Goal: Task Accomplishment & Management: Manage account settings

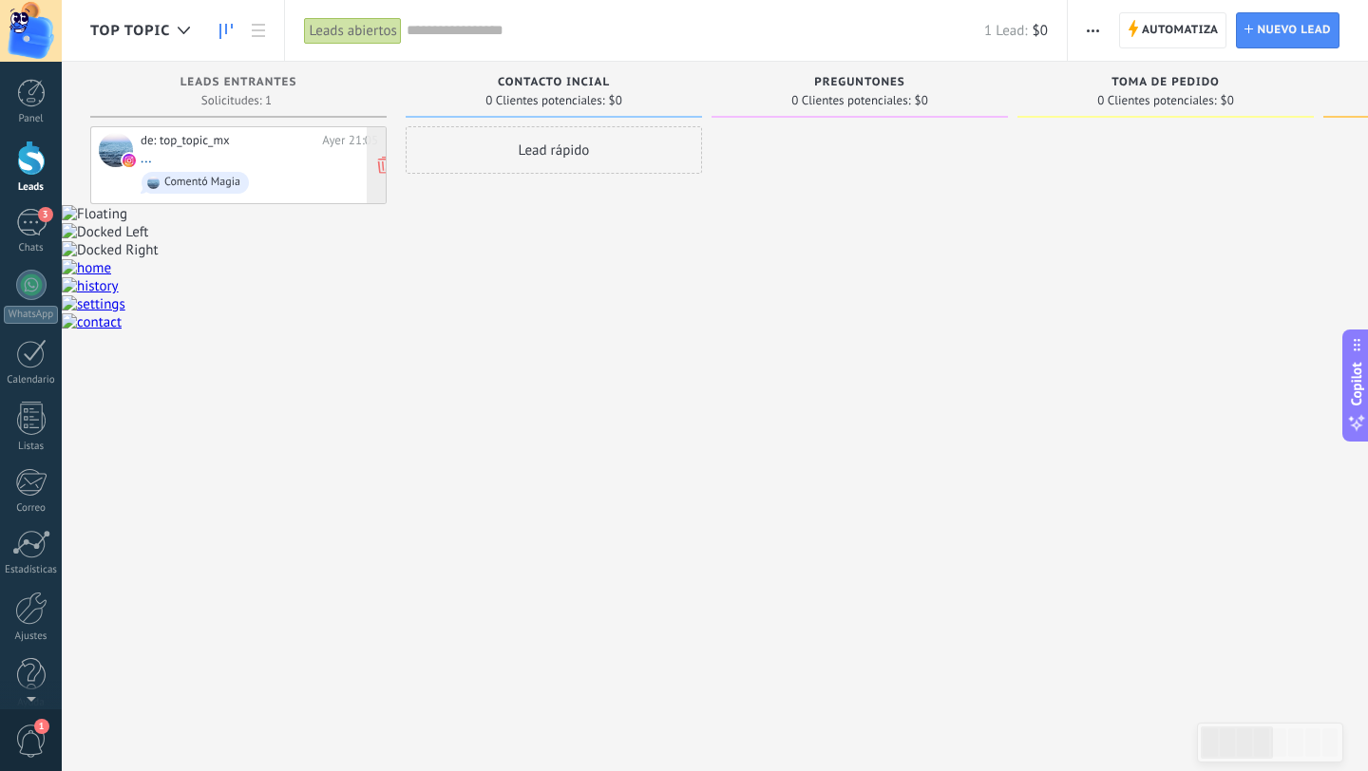
scroll to position [28, 0]
click at [1164, 32] on span "Automatiza" at bounding box center [1179, 30] width 77 height 34
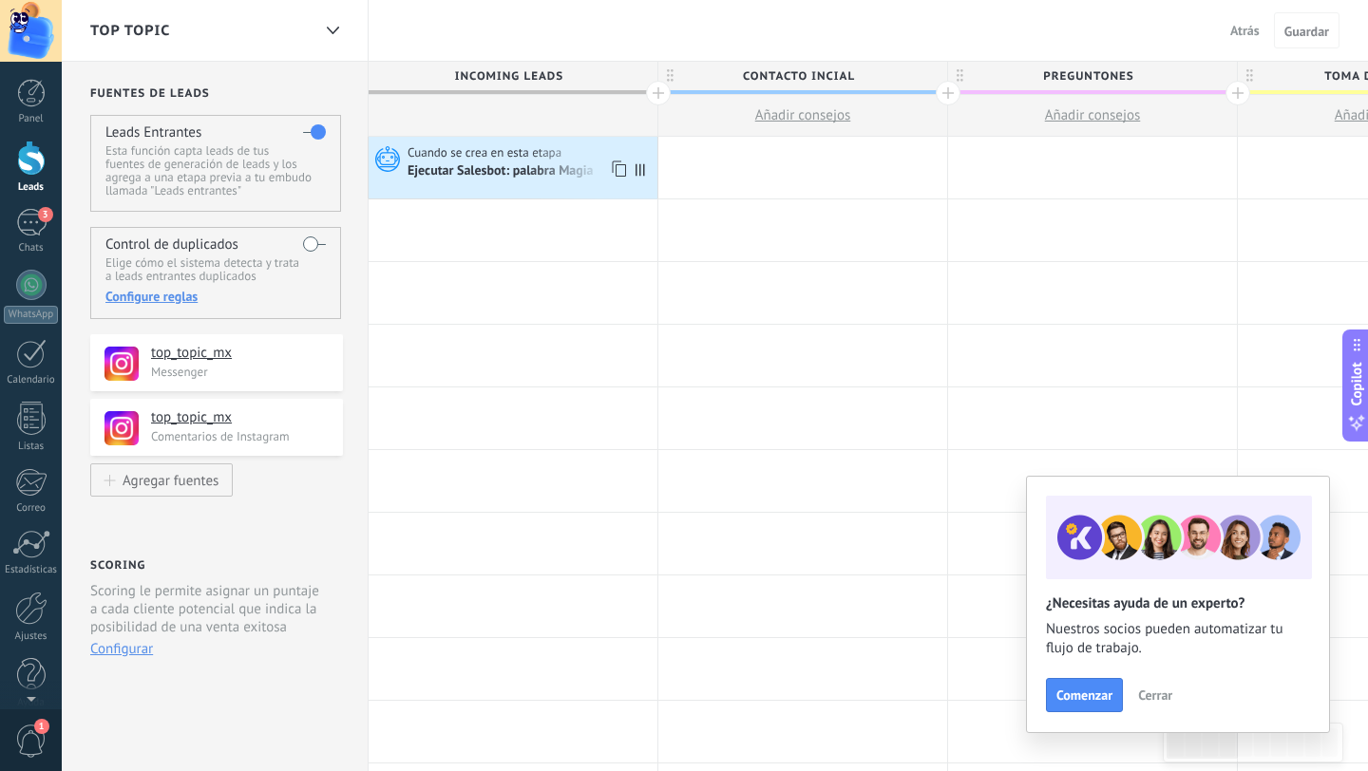
click at [525, 170] on div "Ejecutar Salesbot: palabra Magia" at bounding box center [501, 171] width 189 height 17
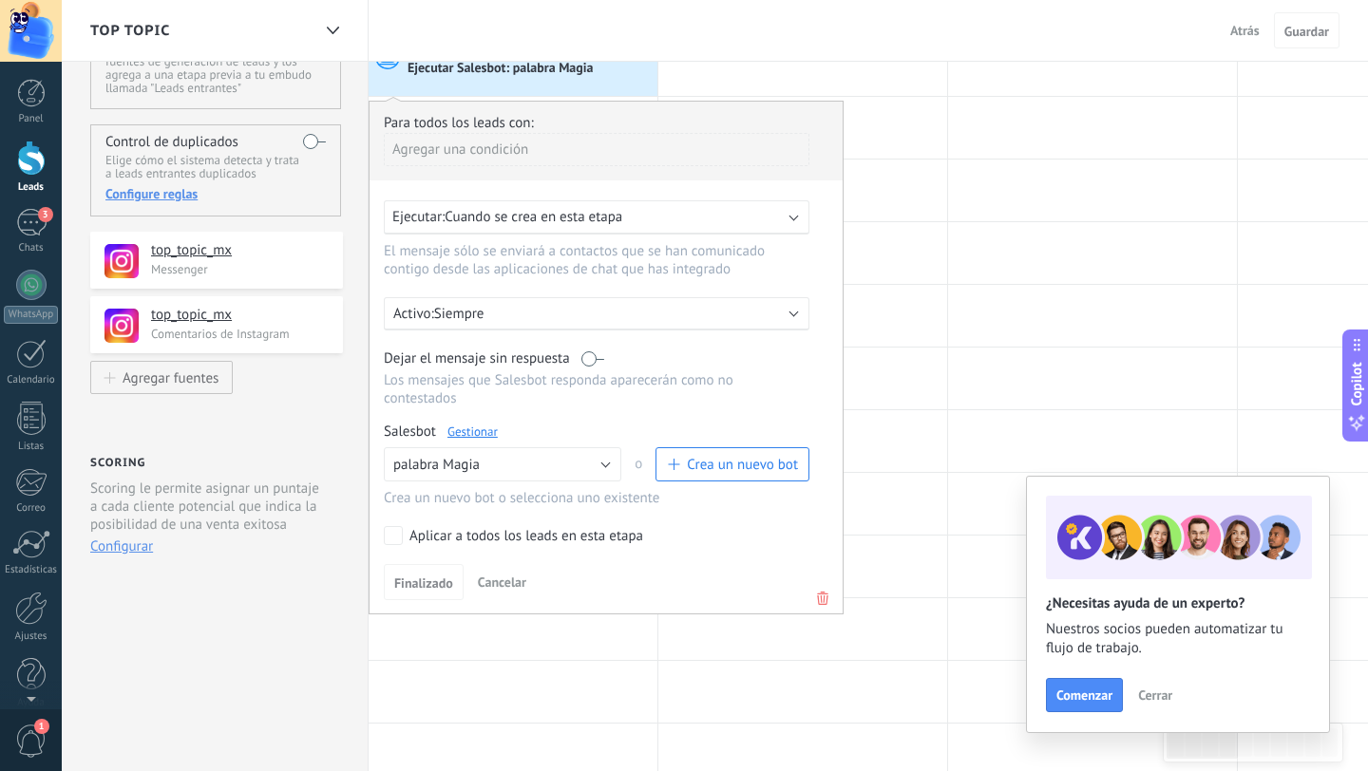
scroll to position [113, 0]
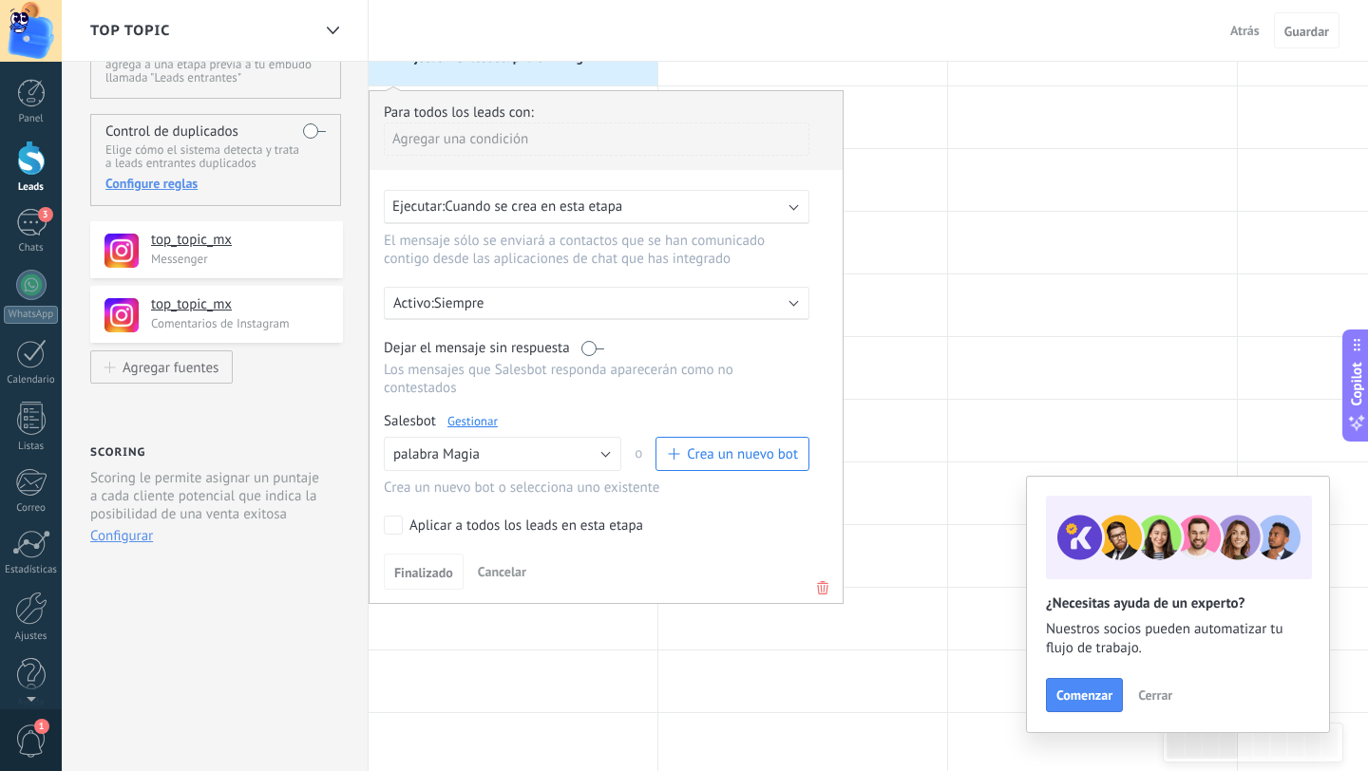
click at [761, 209] on div "Ejecutar: Cuando se crea en esta etapa" at bounding box center [588, 207] width 393 height 18
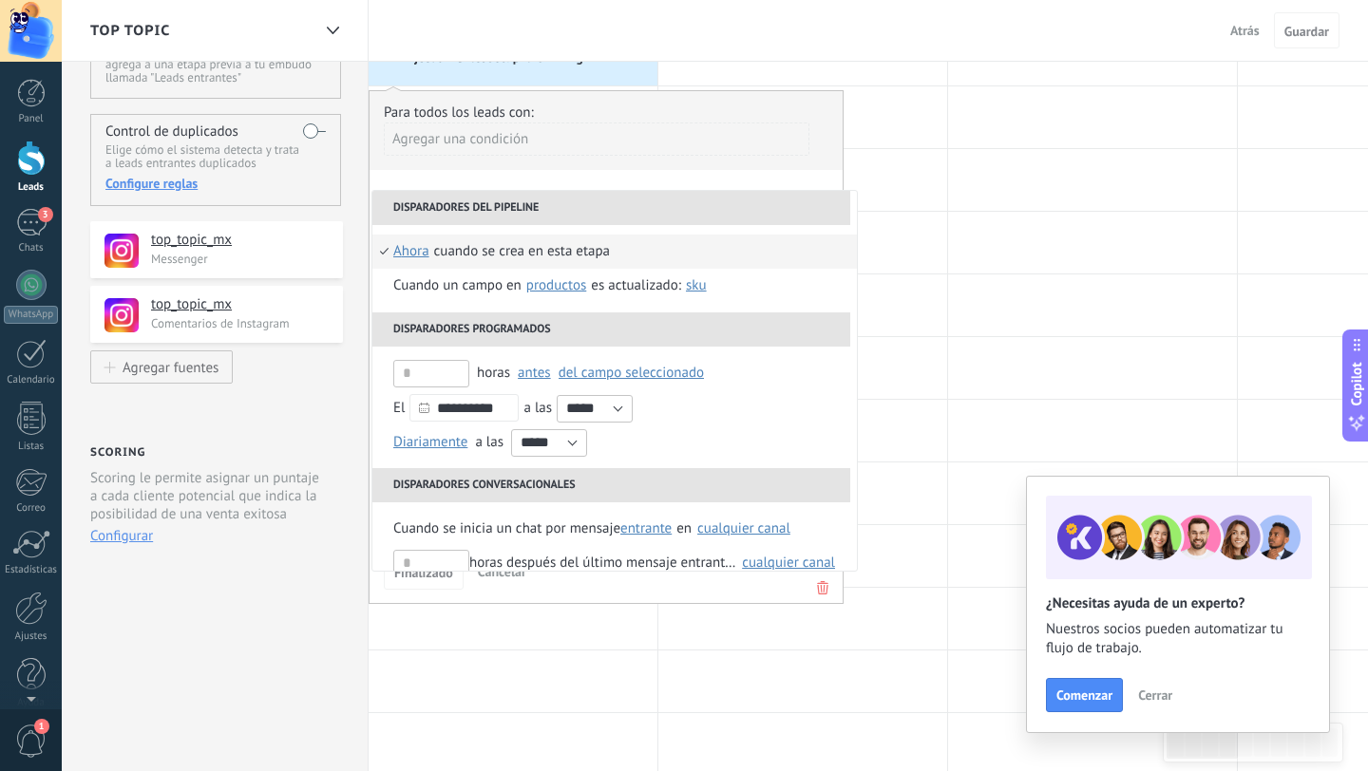
click at [767, 187] on div "**********" at bounding box center [605, 347] width 475 height 514
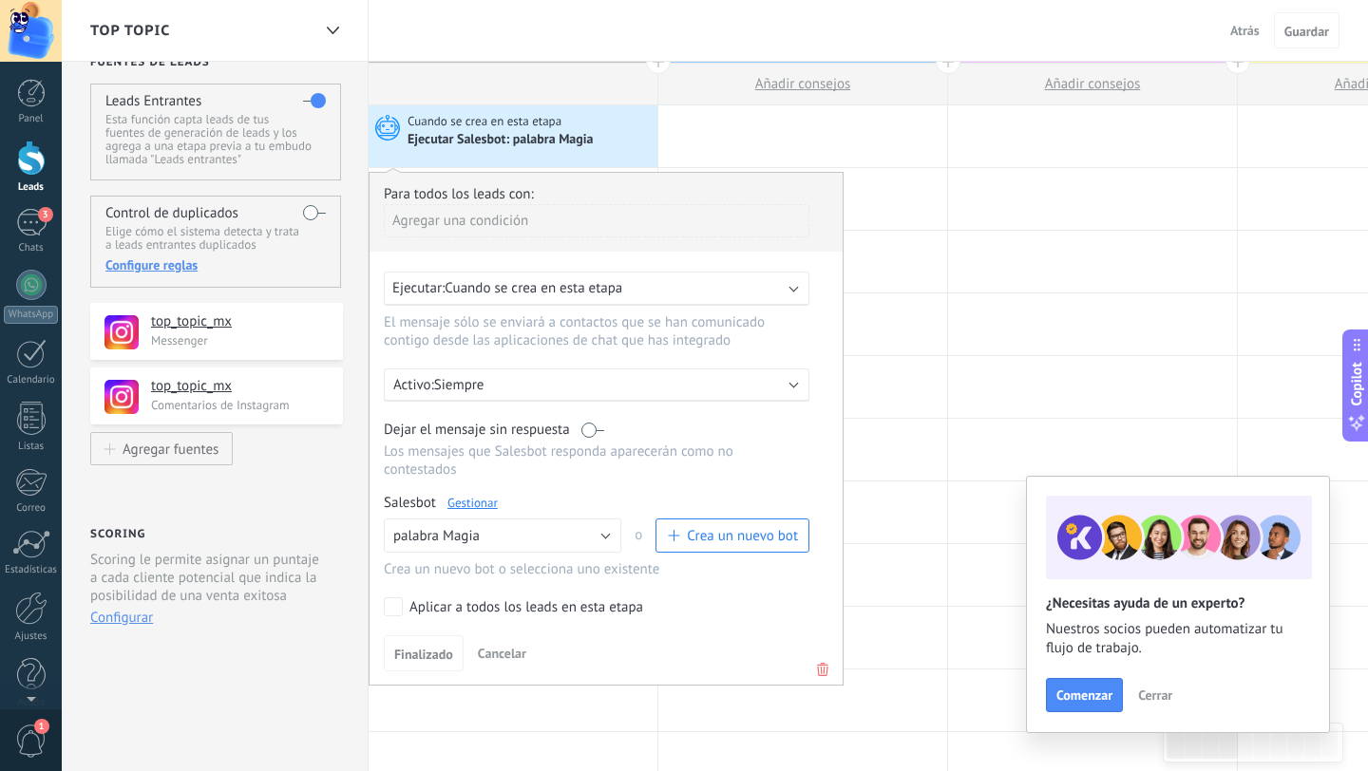
scroll to position [0, 0]
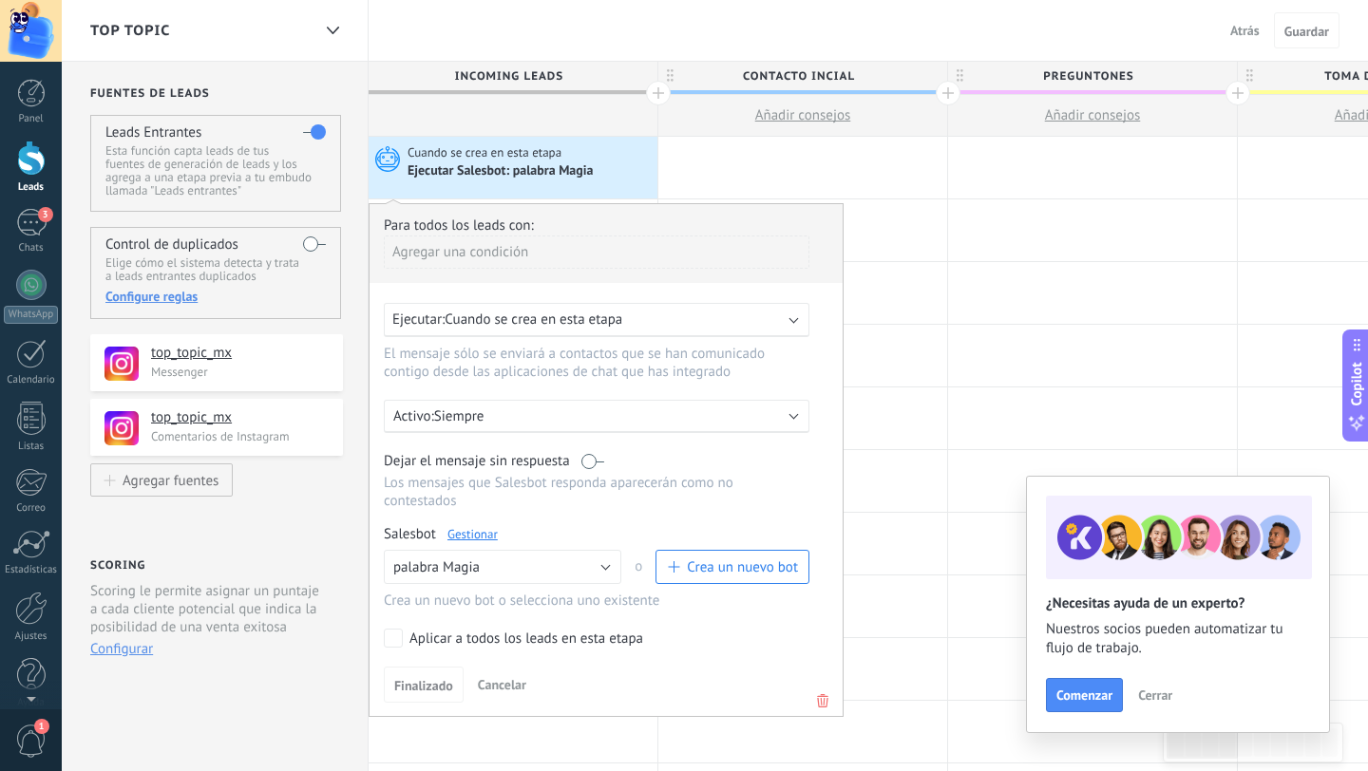
click at [571, 177] on div "Ejecutar Salesbot: palabra Magia" at bounding box center [501, 171] width 189 height 17
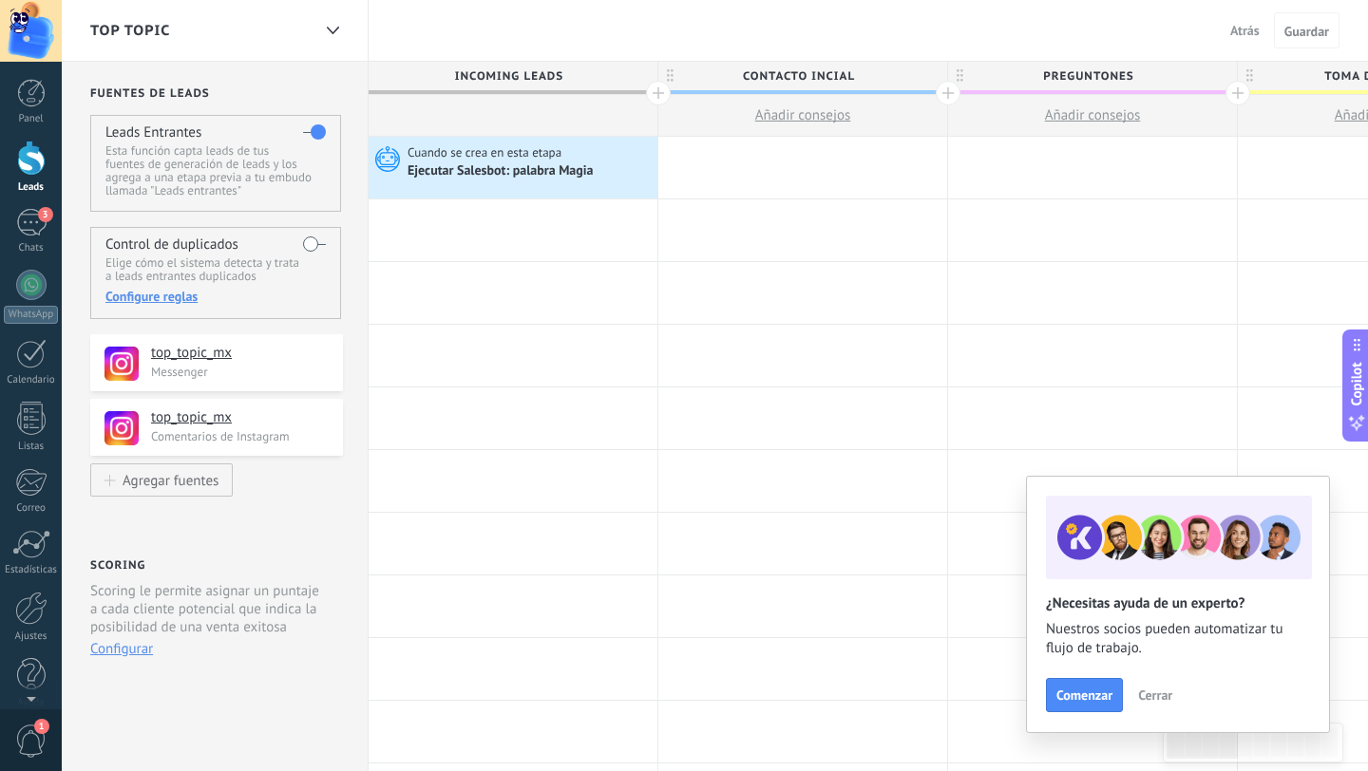
click at [571, 177] on div "Ejecutar Salesbot: palabra Magia" at bounding box center [501, 171] width 189 height 17
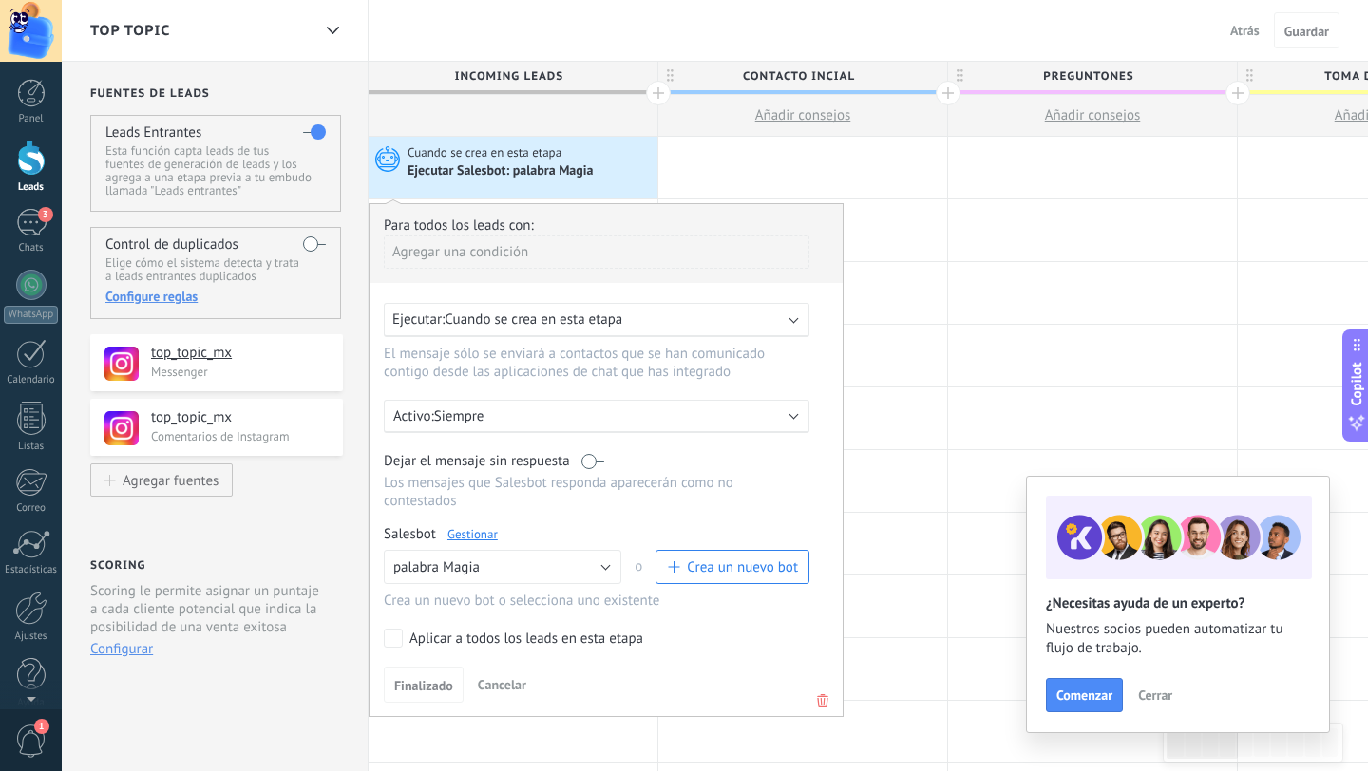
click at [709, 328] on div "Ejecutar: Cuando se crea en esta etapa" at bounding box center [588, 320] width 393 height 18
click at [766, 330] on div "Ejecutar: Cuando se crea en esta etapa" at bounding box center [596, 320] width 425 height 34
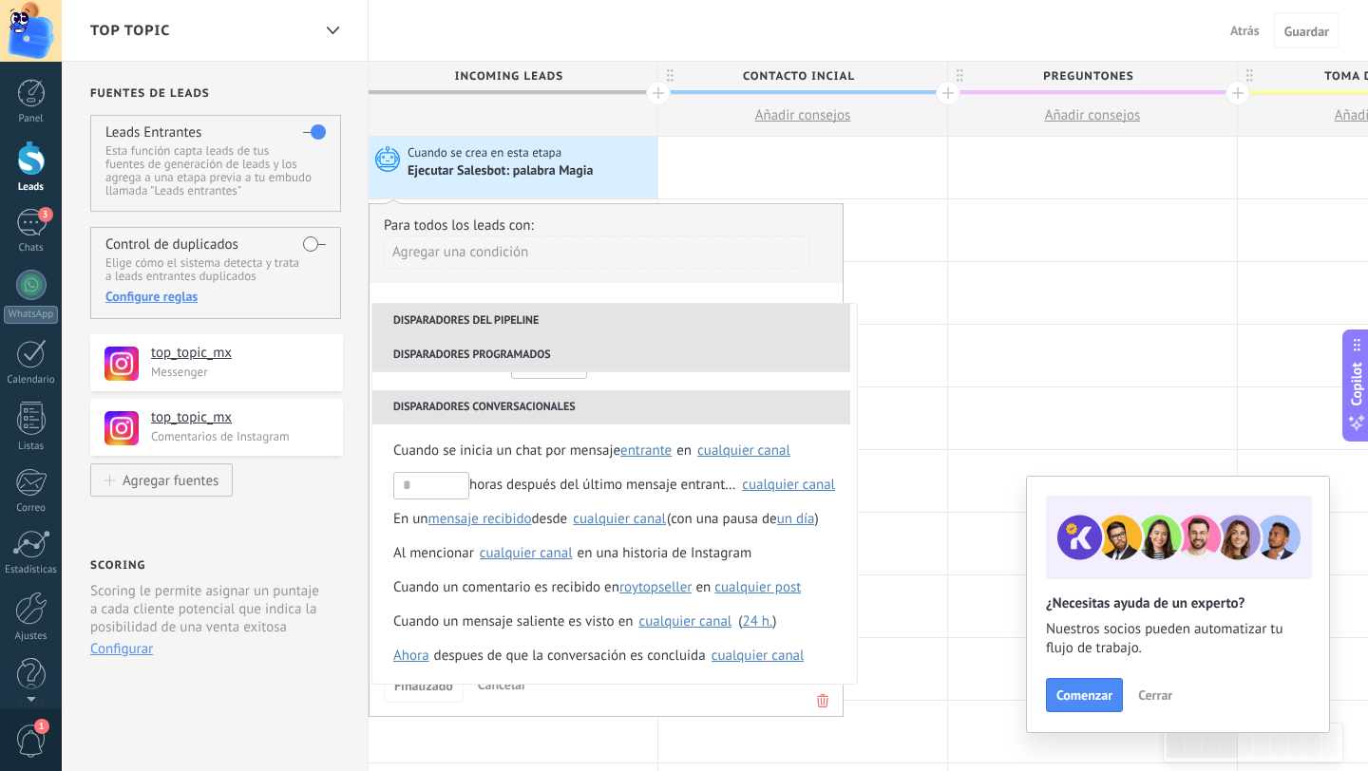
scroll to position [224, 0]
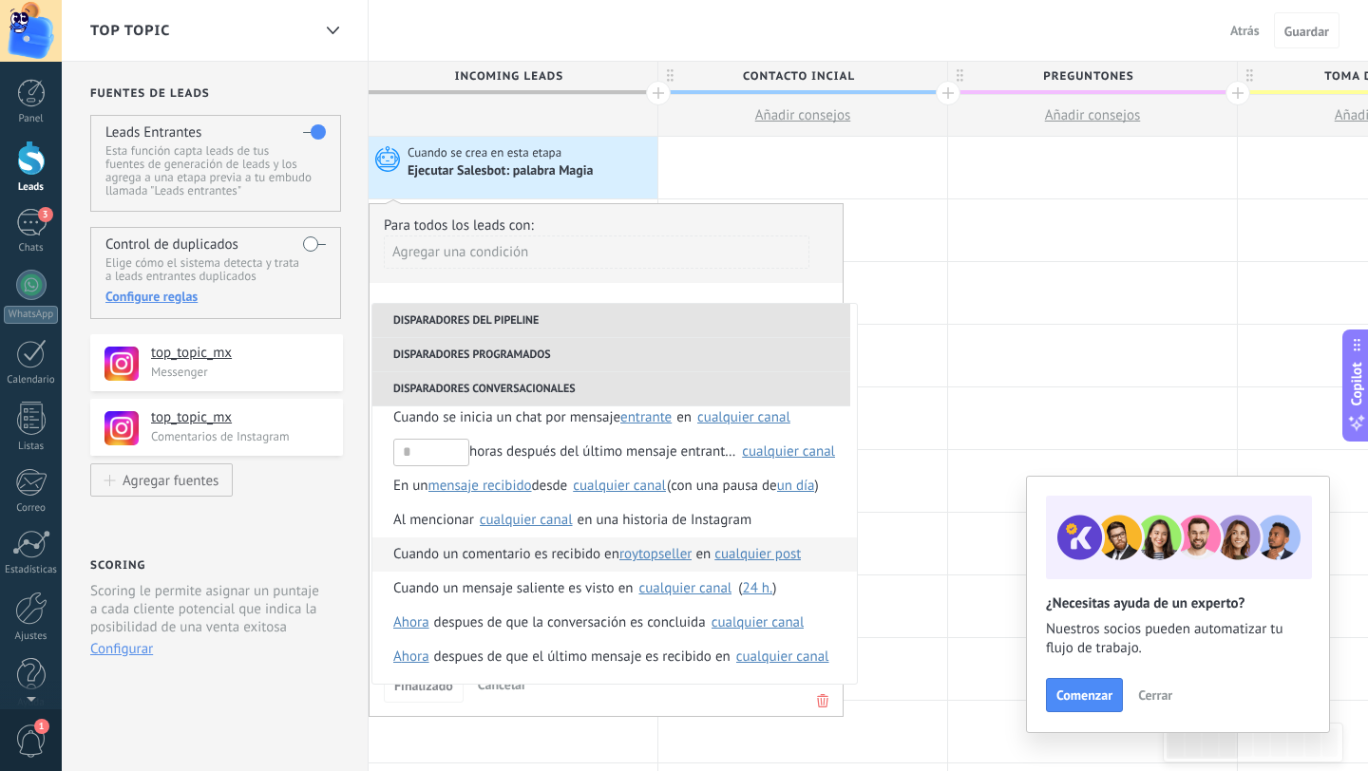
click at [658, 558] on span "roytopseller" at bounding box center [655, 555] width 72 height 34
click at [663, 588] on span "top_topic_mx" at bounding box center [675, 588] width 102 height 18
click at [768, 557] on span "cualquier post" at bounding box center [766, 554] width 86 height 18
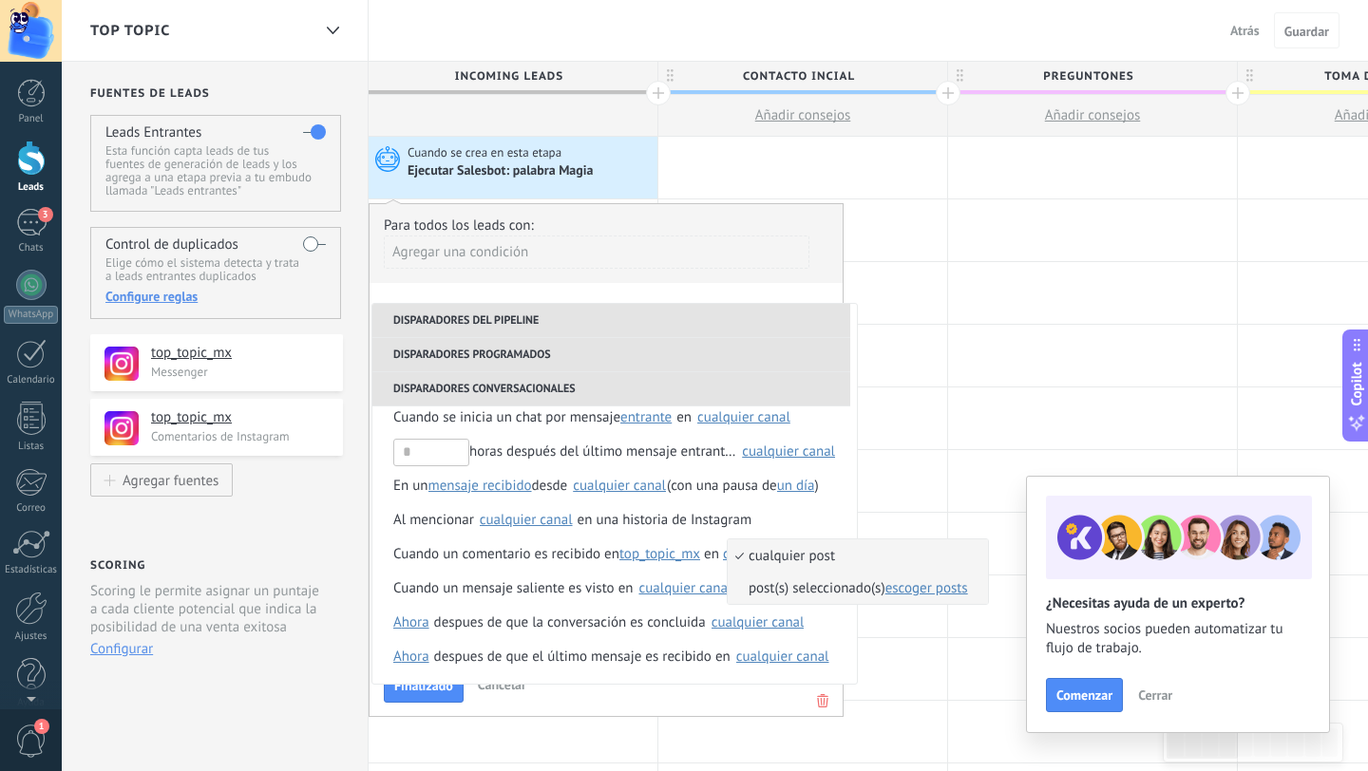
click at [930, 591] on span "escoger posts" at bounding box center [926, 588] width 83 height 18
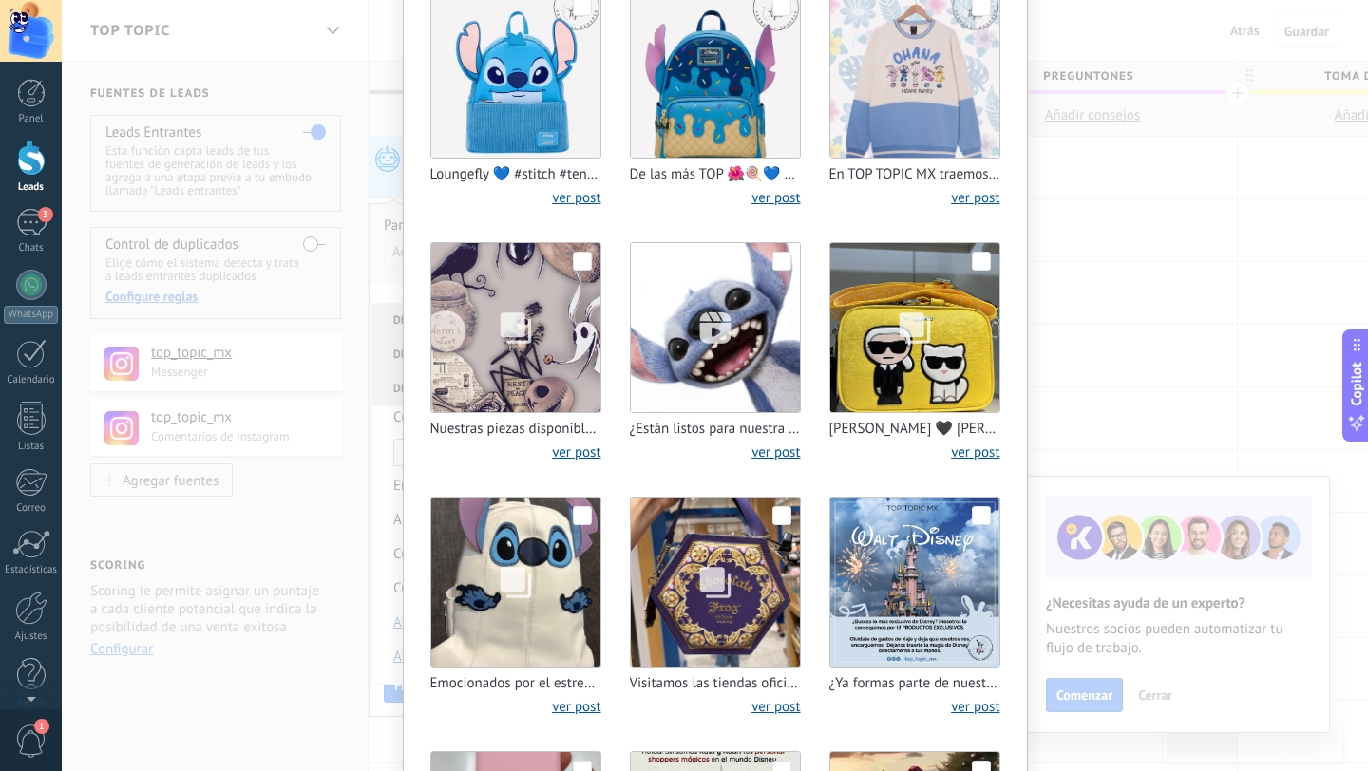
scroll to position [0, 0]
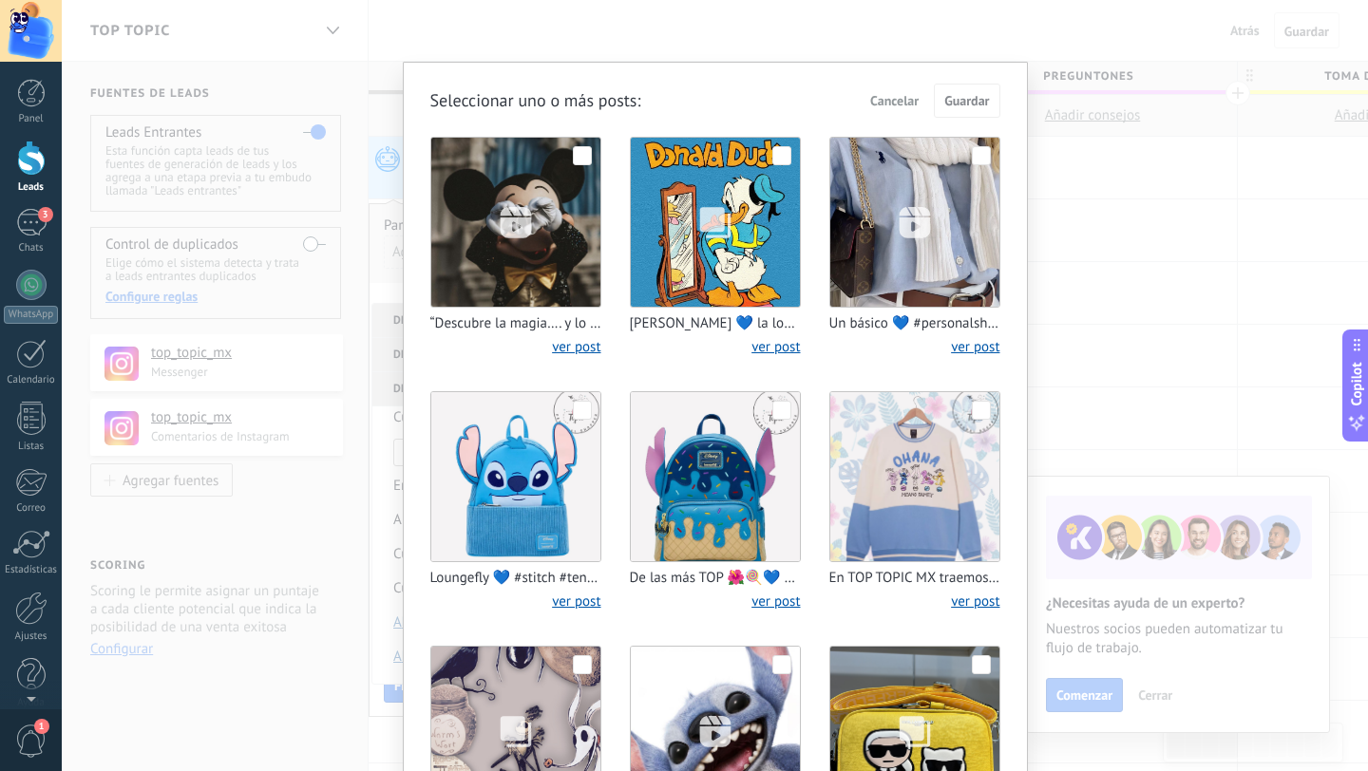
click at [901, 104] on span "Cancelar" at bounding box center [894, 100] width 48 height 13
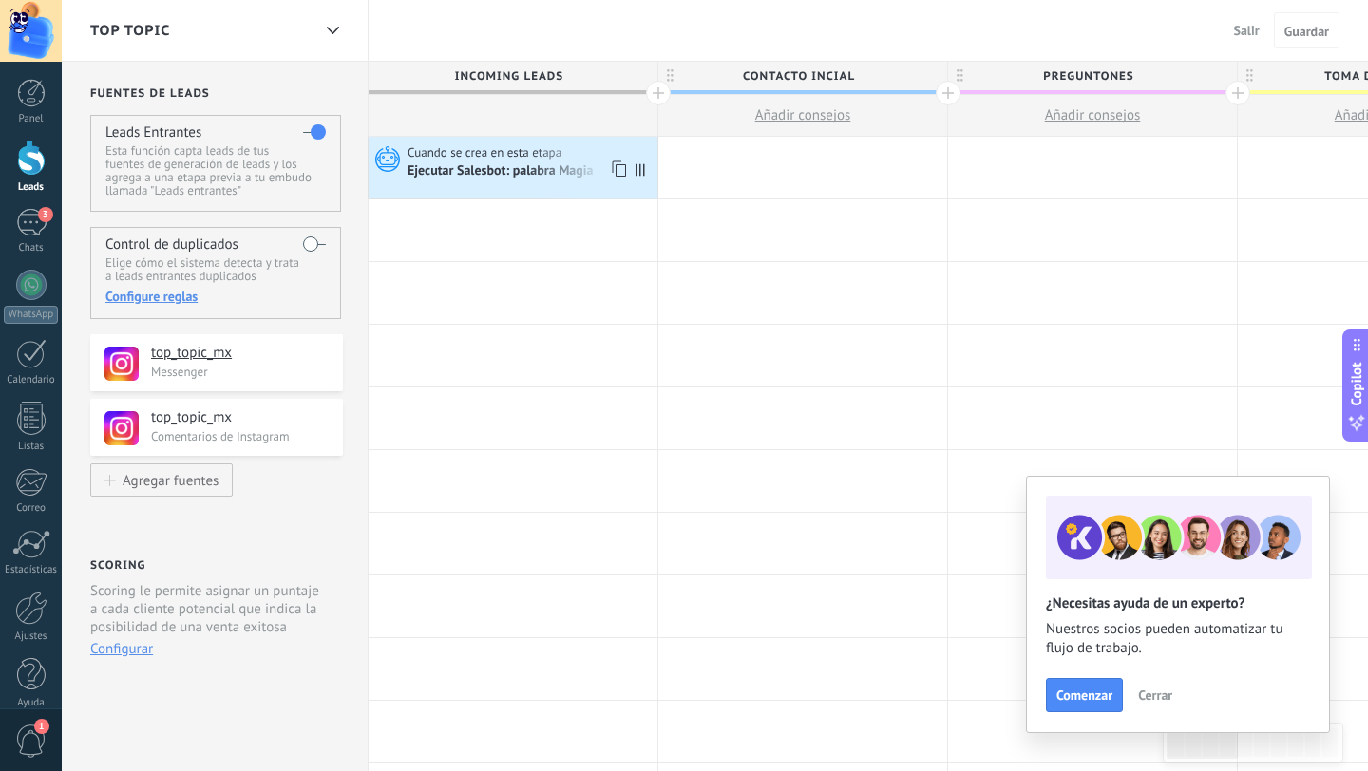
click at [533, 172] on div "Ejecutar Salesbot: palabra Magia" at bounding box center [501, 171] width 189 height 17
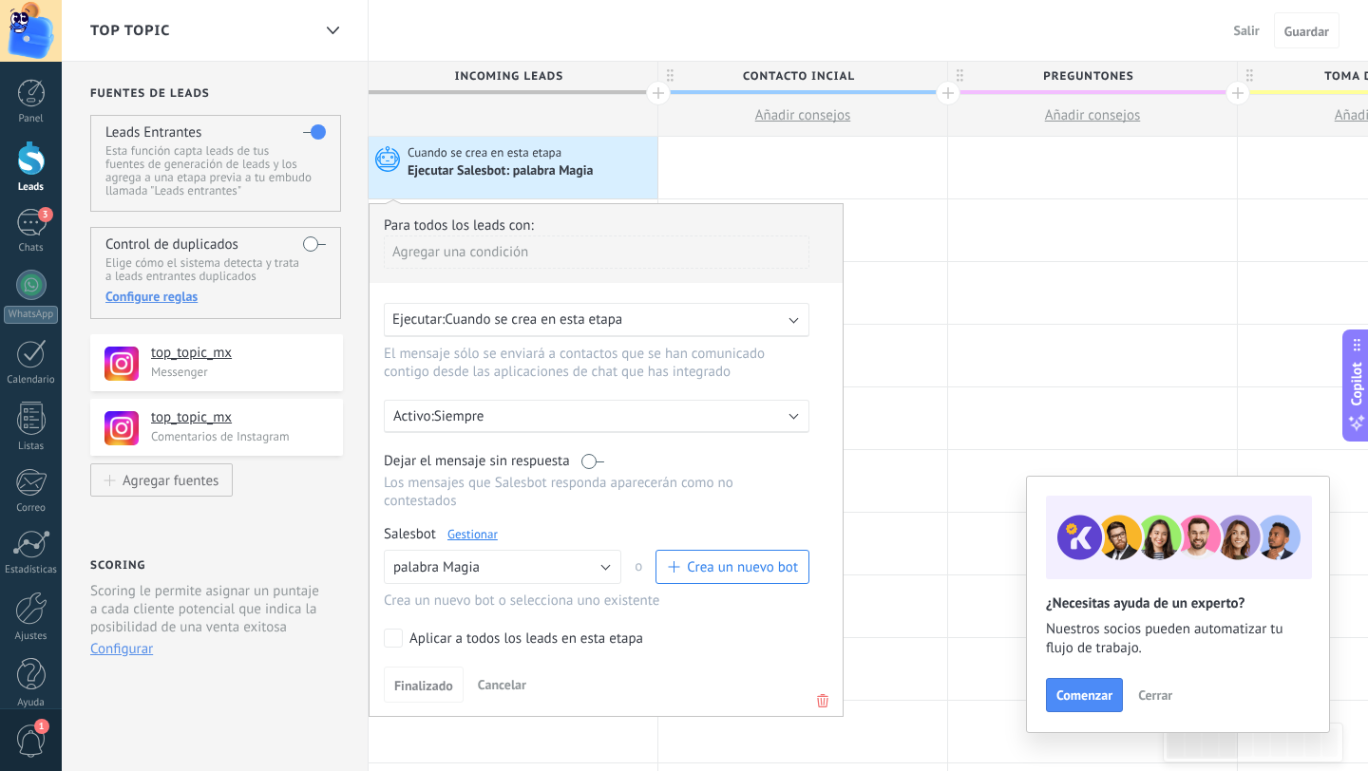
click at [563, 326] on span "Cuando se crea en esta etapa" at bounding box center [533, 320] width 178 height 18
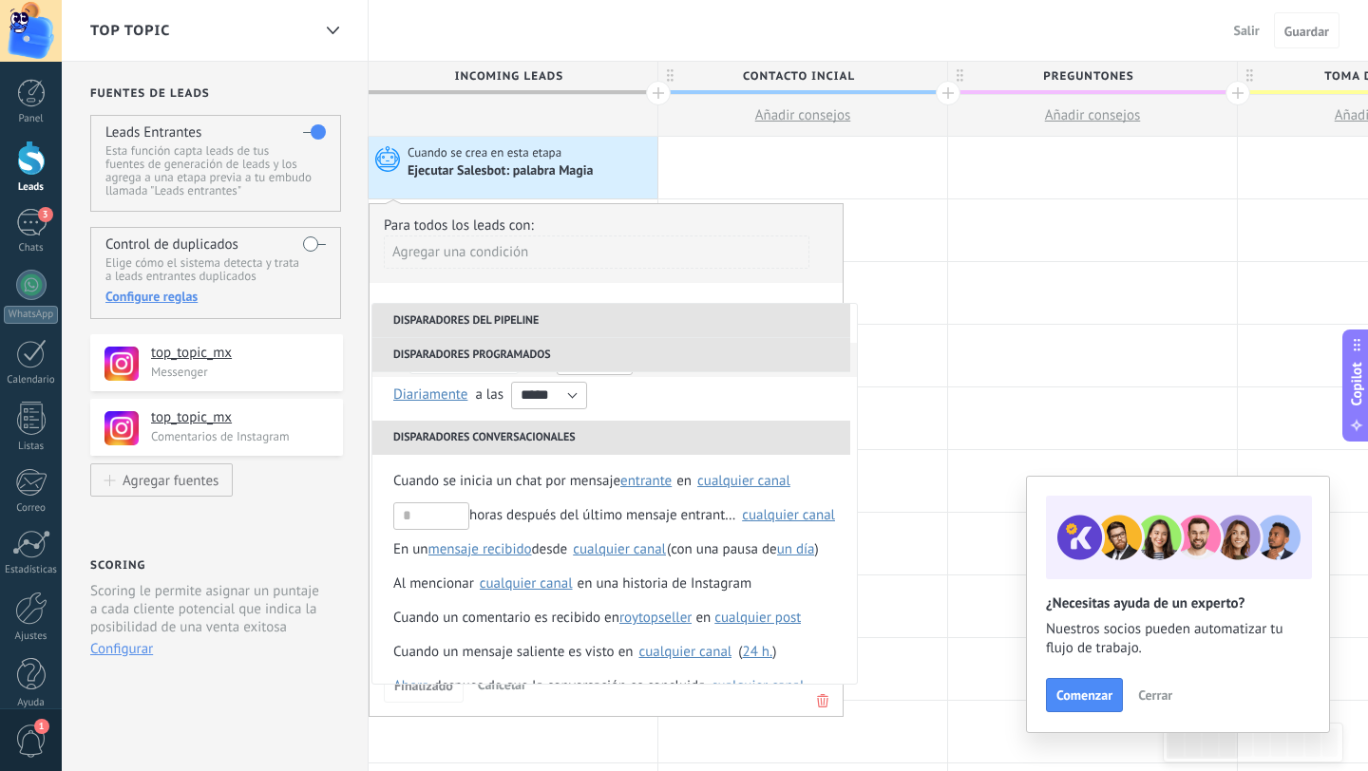
scroll to position [224, 0]
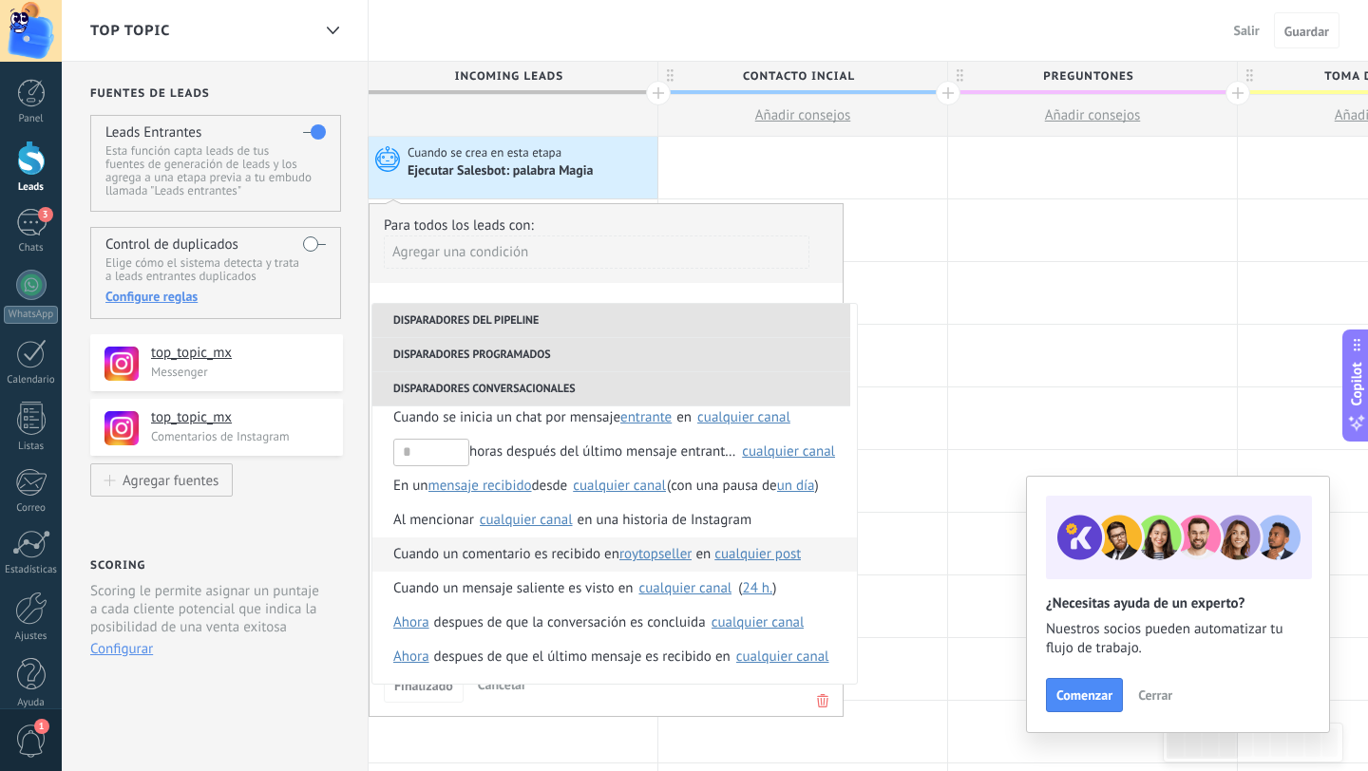
click at [652, 557] on span "roytopseller" at bounding box center [655, 555] width 72 height 34
click at [660, 594] on span "top_topic_mx" at bounding box center [675, 588] width 102 height 18
click at [759, 563] on span "cualquier post" at bounding box center [766, 554] width 86 height 18
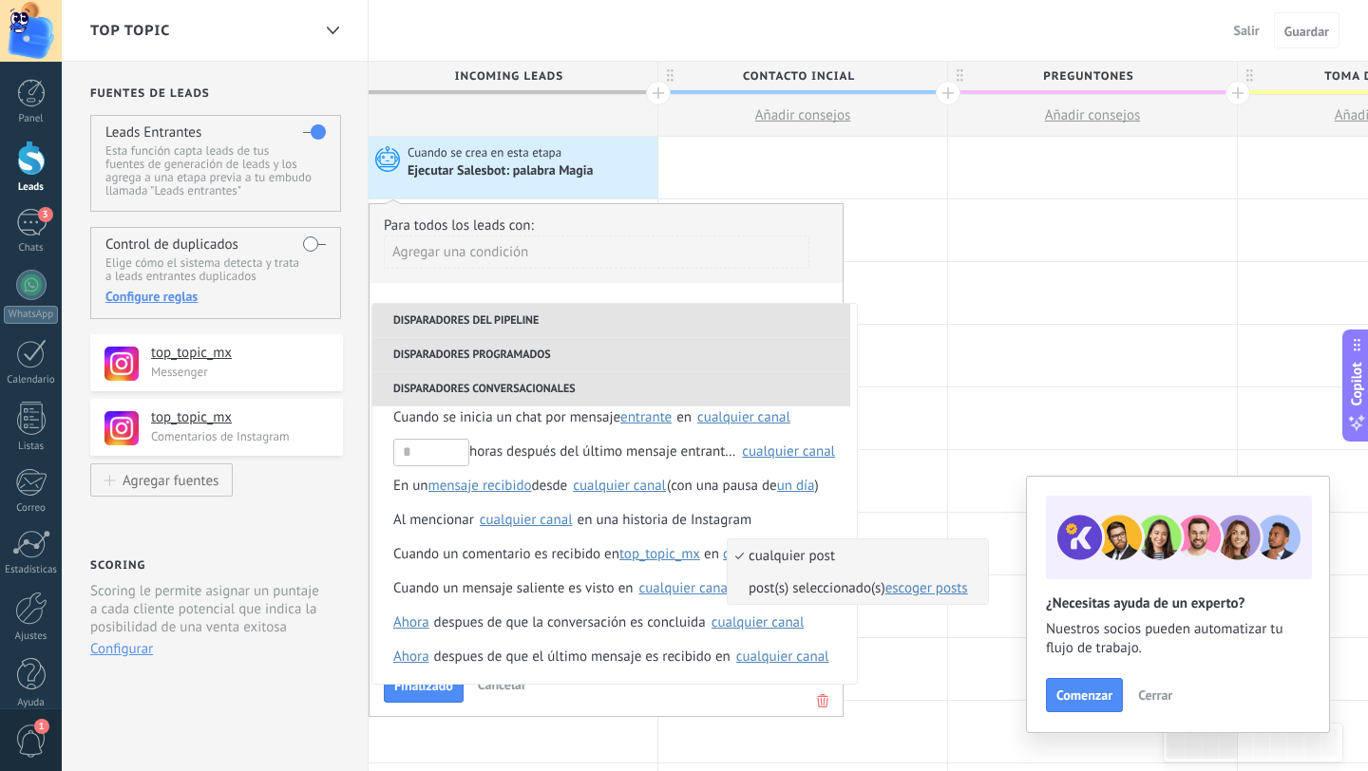
click at [913, 595] on span "escoger posts" at bounding box center [926, 588] width 83 height 18
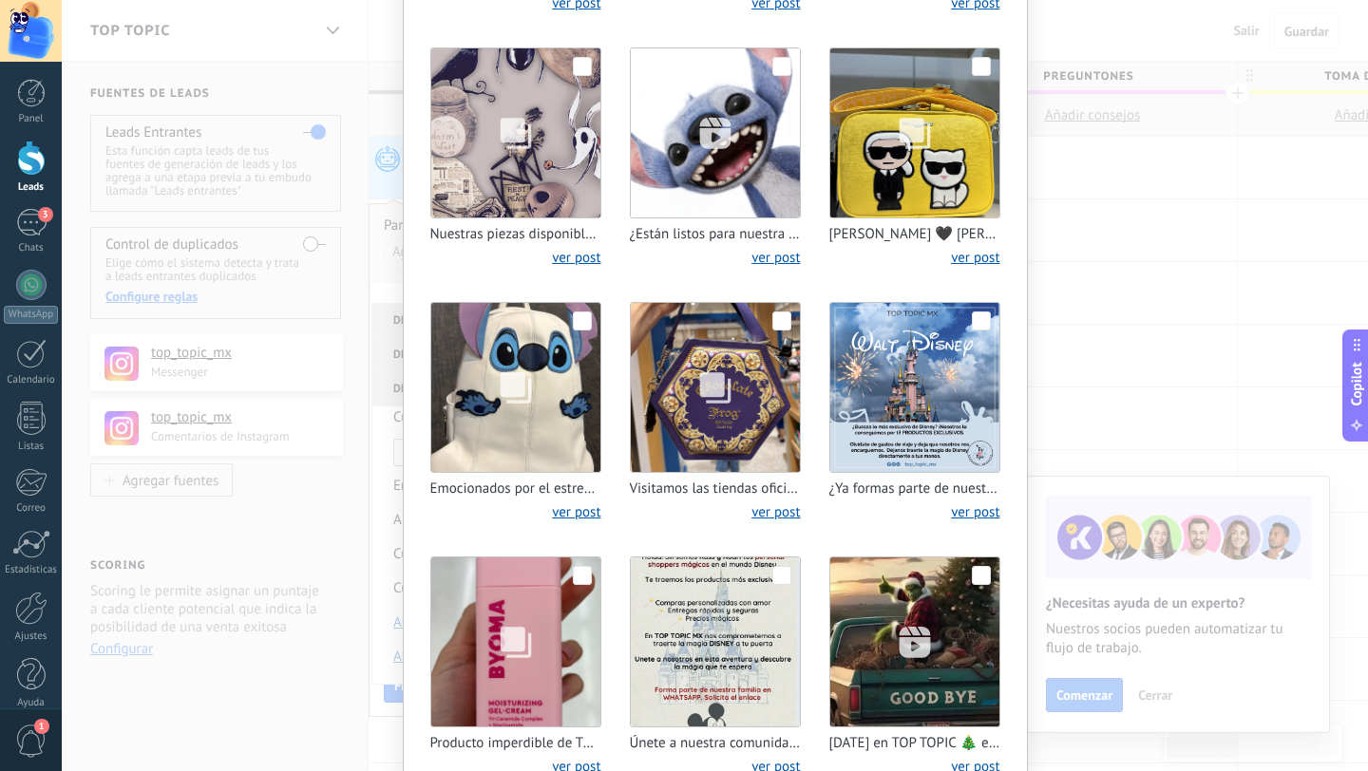
scroll to position [0, 0]
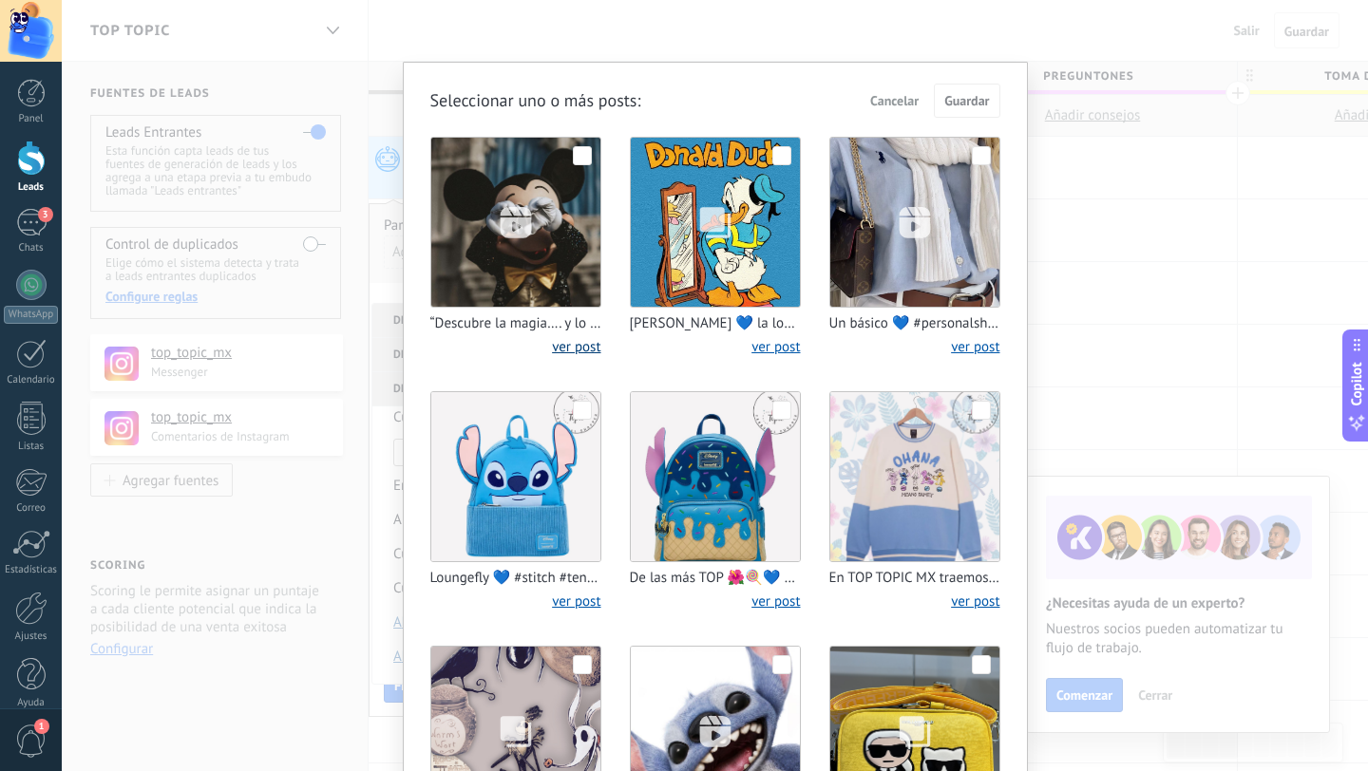
click at [563, 350] on link "ver post" at bounding box center [576, 347] width 48 height 18
click at [894, 100] on span "Cancelar" at bounding box center [894, 100] width 48 height 13
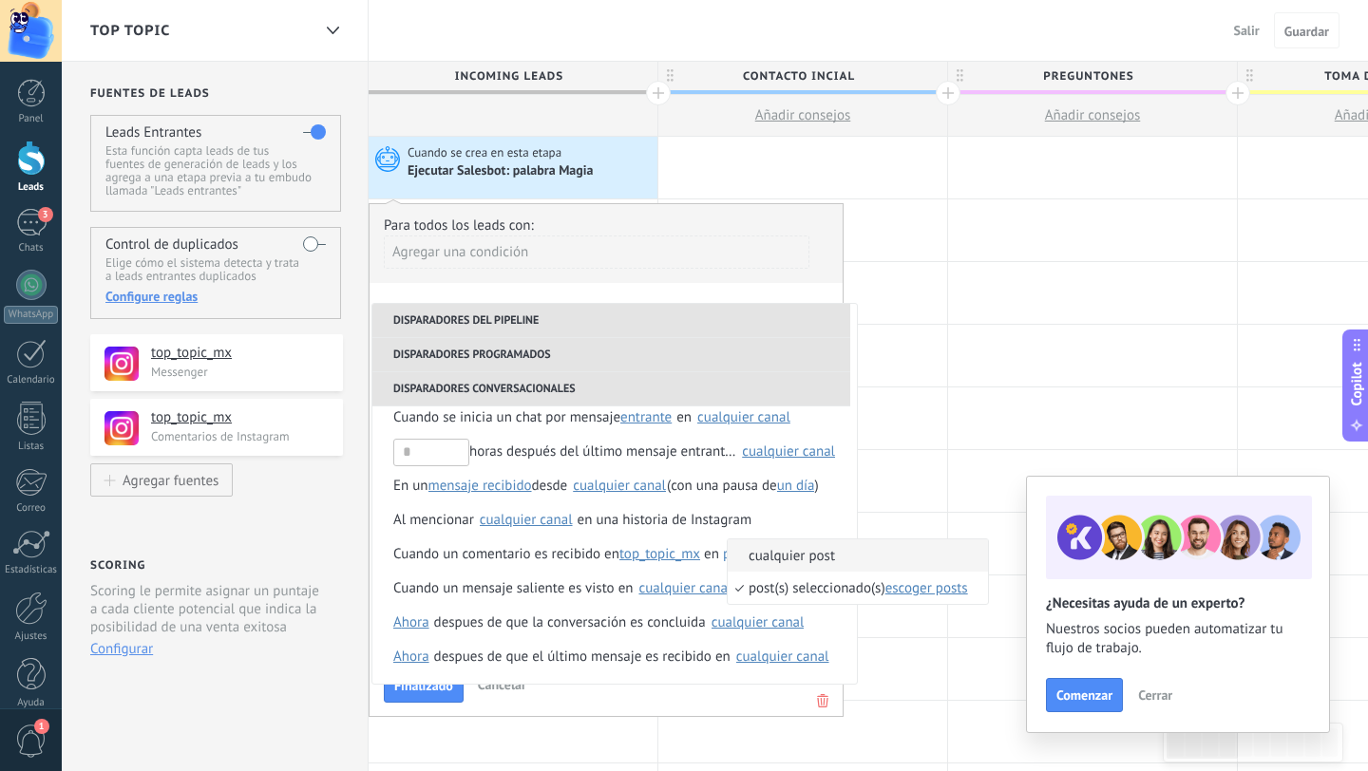
click at [807, 560] on span "cualquier post" at bounding box center [847, 556] width 240 height 18
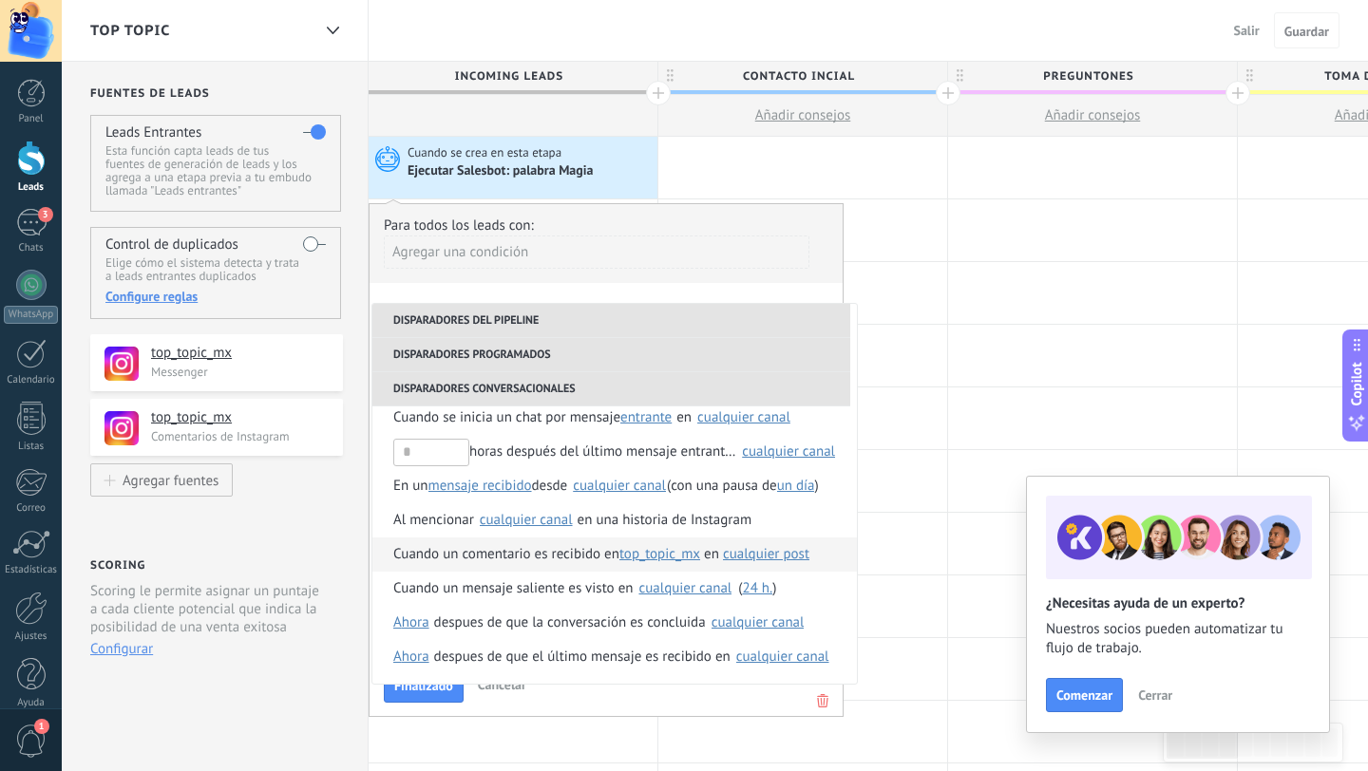
click at [539, 559] on span "Cuando un comentario es recibido en" at bounding box center [506, 555] width 226 height 34
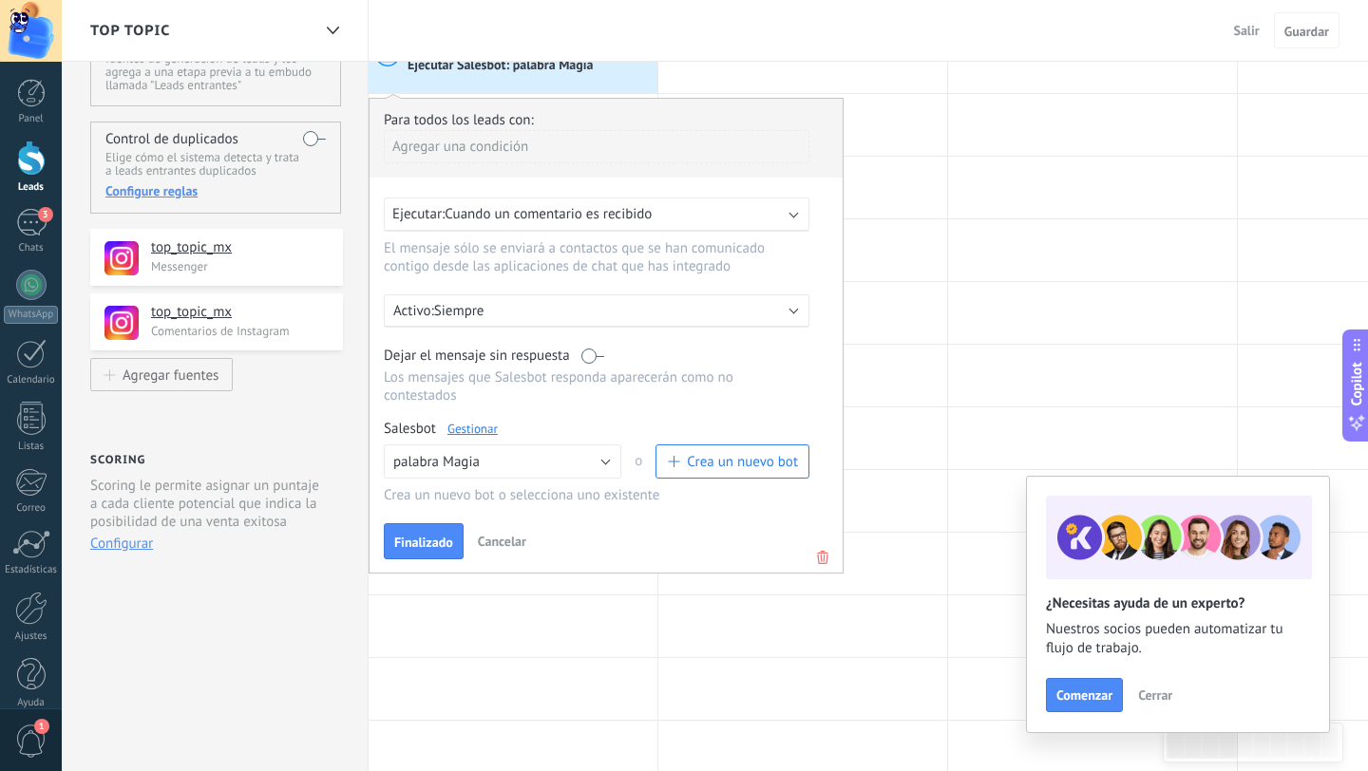
scroll to position [110, 0]
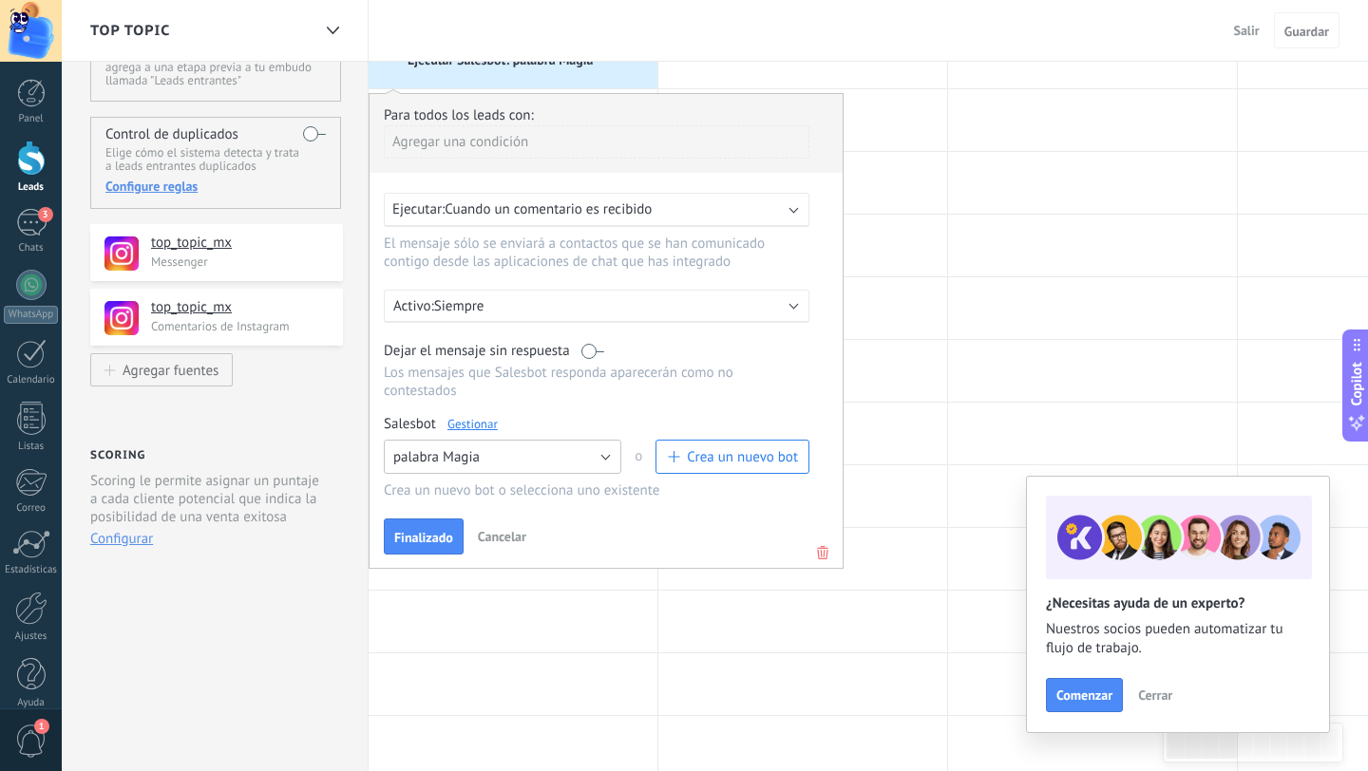
click at [492, 468] on button "palabra Magia" at bounding box center [502, 457] width 237 height 34
click at [467, 499] on span "palabra Magia" at bounding box center [493, 490] width 242 height 18
click at [471, 430] on link "Gestionar" at bounding box center [472, 424] width 50 height 16
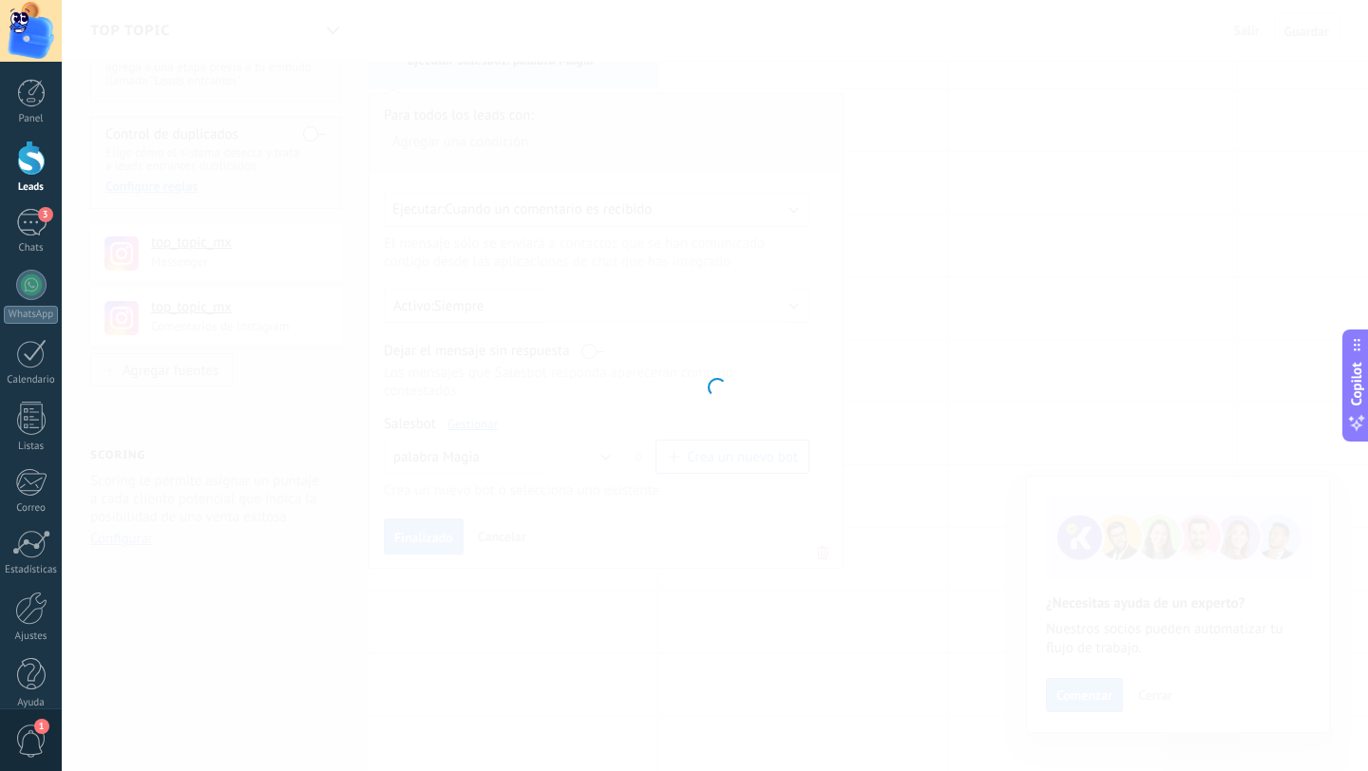
type input "**********"
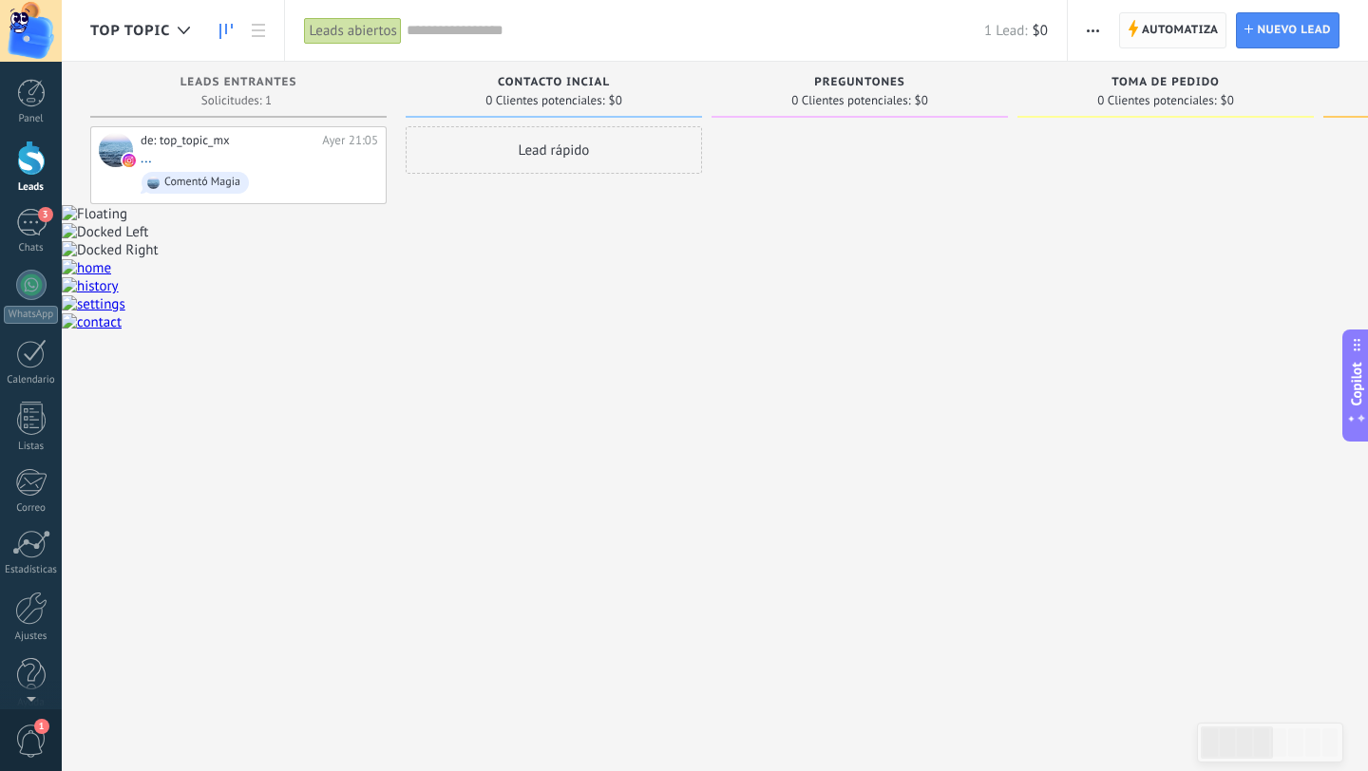
click at [1193, 36] on span "Automatiza" at bounding box center [1179, 30] width 77 height 34
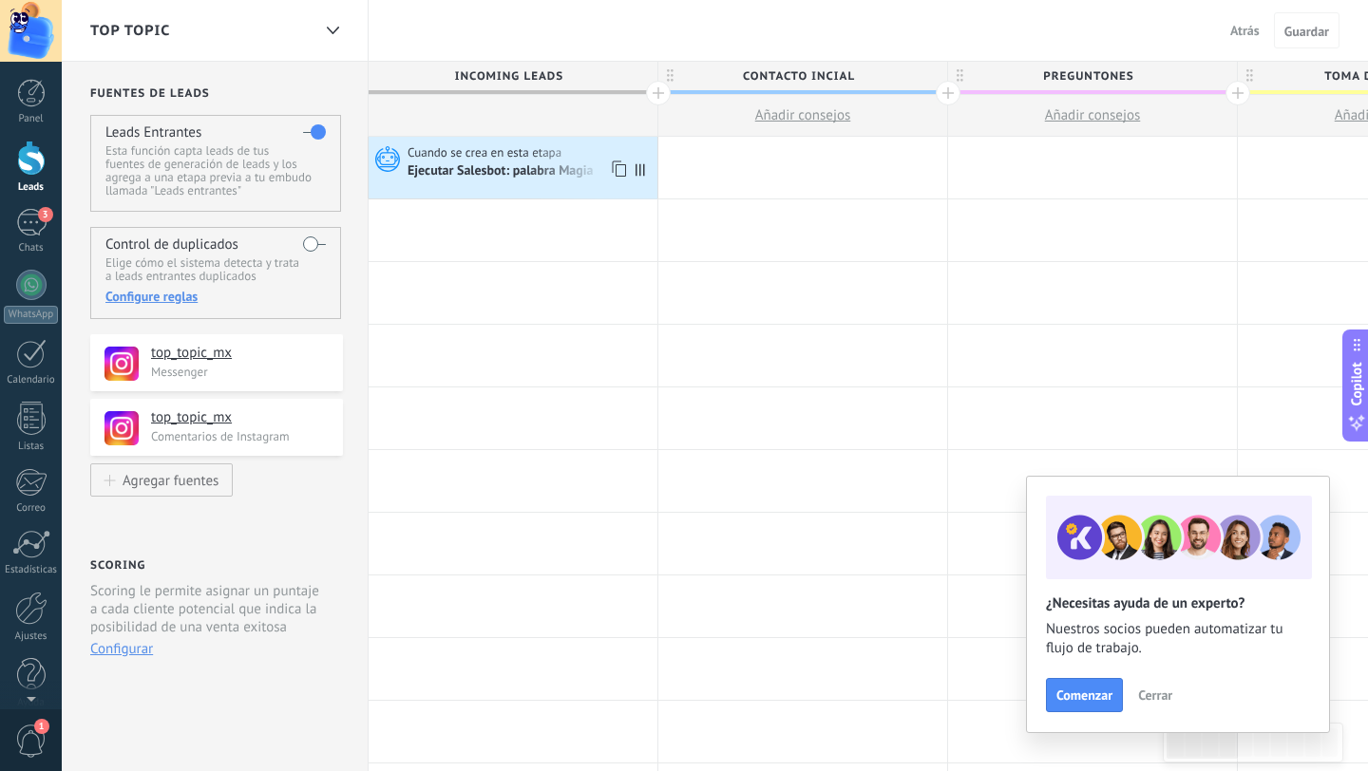
click at [578, 169] on div "Ejecutar Salesbot: palabra Magia" at bounding box center [501, 171] width 189 height 17
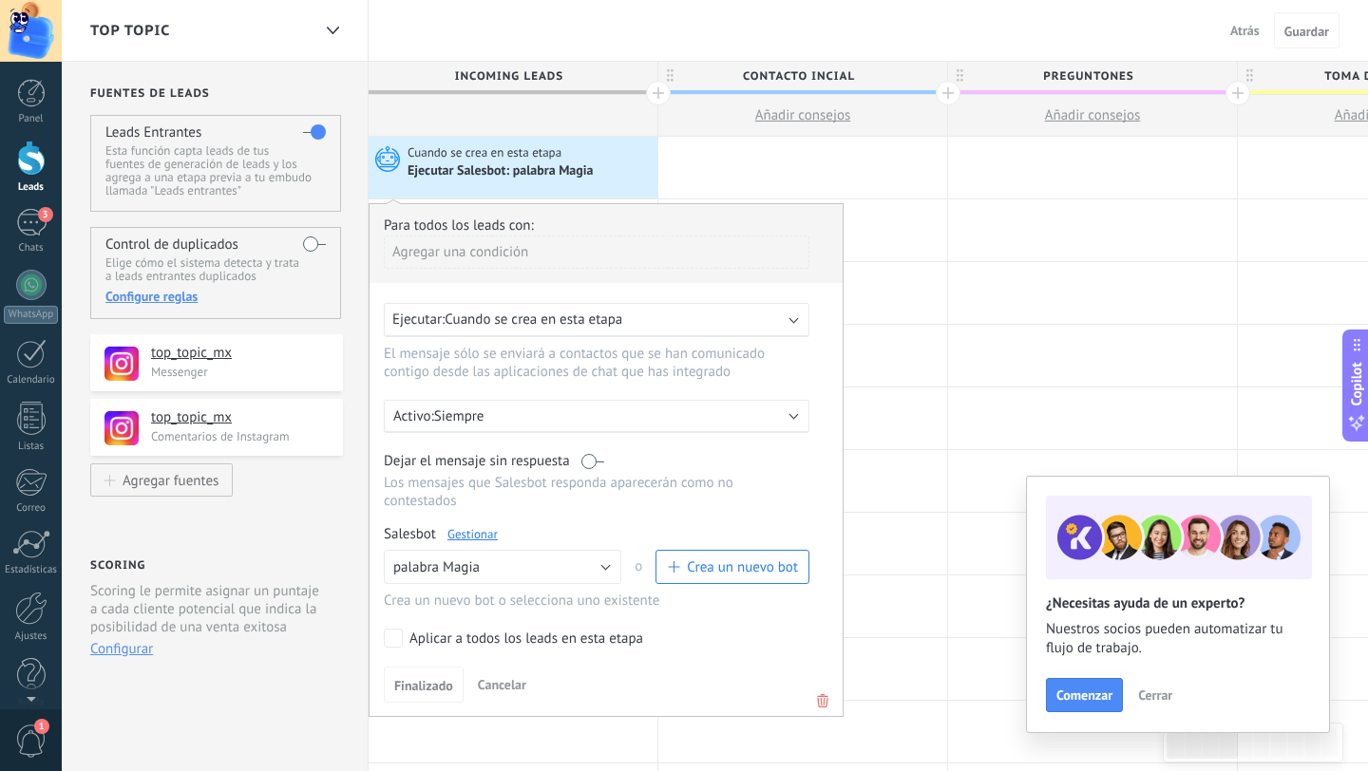
click at [551, 319] on span "Cuando se crea en esta etapa" at bounding box center [533, 320] width 178 height 18
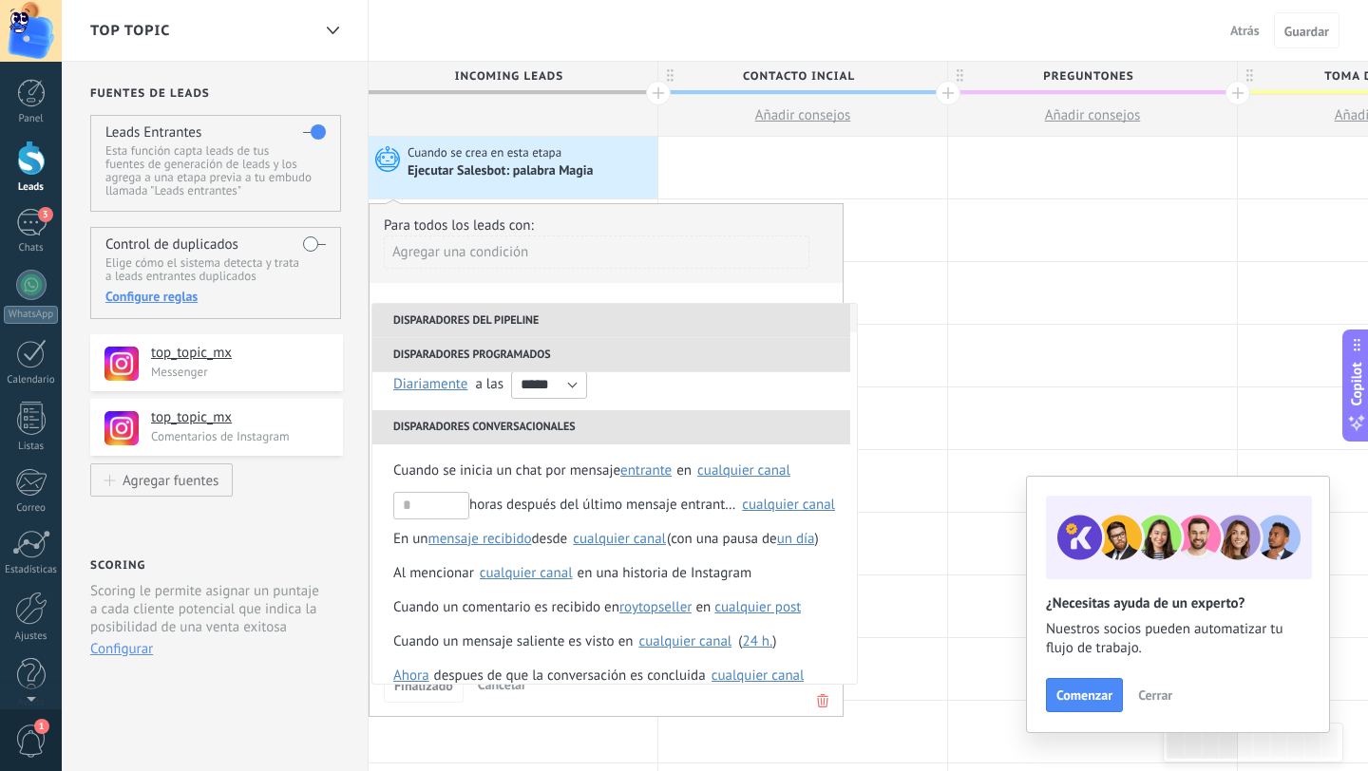
scroll to position [224, 0]
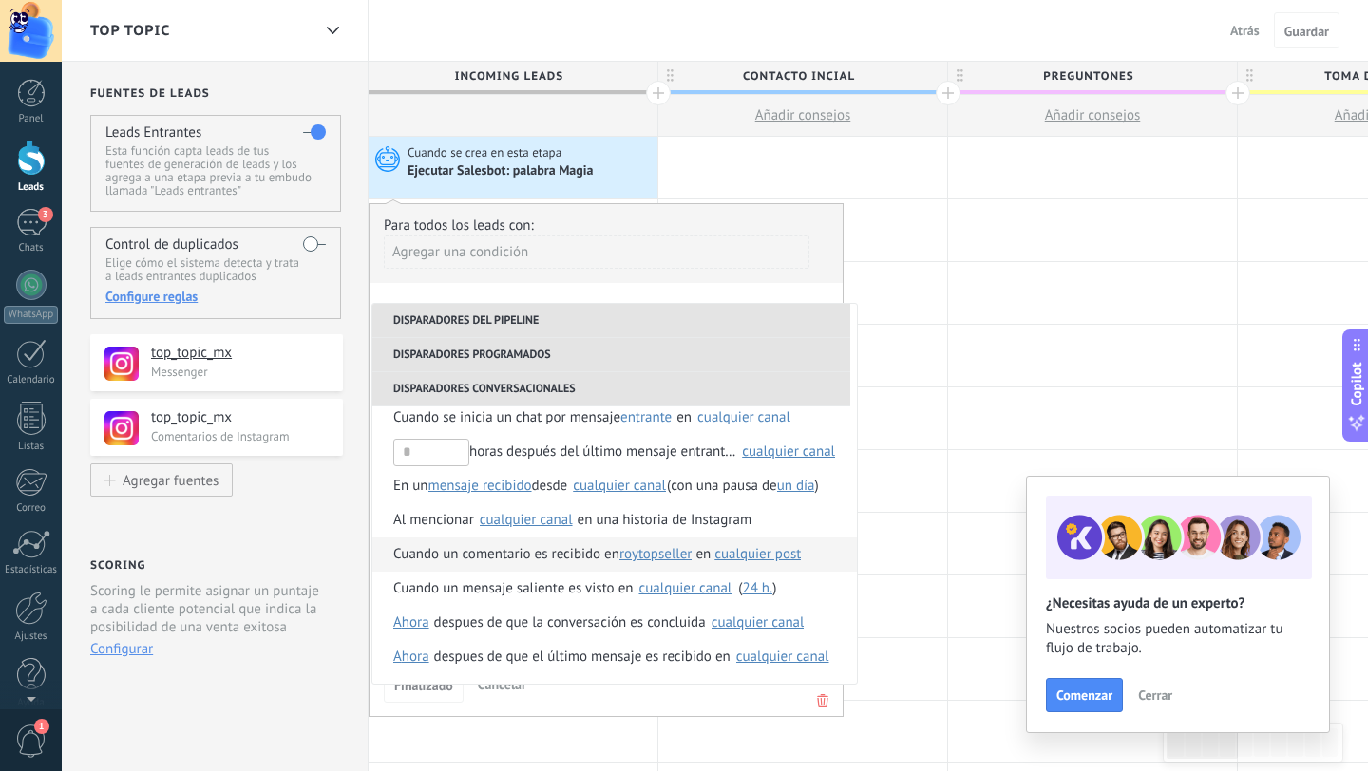
click at [665, 559] on span "roytopseller" at bounding box center [655, 555] width 72 height 34
click at [673, 593] on span "top_topic_mx" at bounding box center [675, 588] width 102 height 18
click at [773, 557] on span "cualquier post" at bounding box center [766, 554] width 86 height 18
click at [773, 557] on span "cualquier post" at bounding box center [847, 556] width 240 height 18
click at [541, 558] on span "Cuando un comentario es recibido en" at bounding box center [506, 555] width 226 height 34
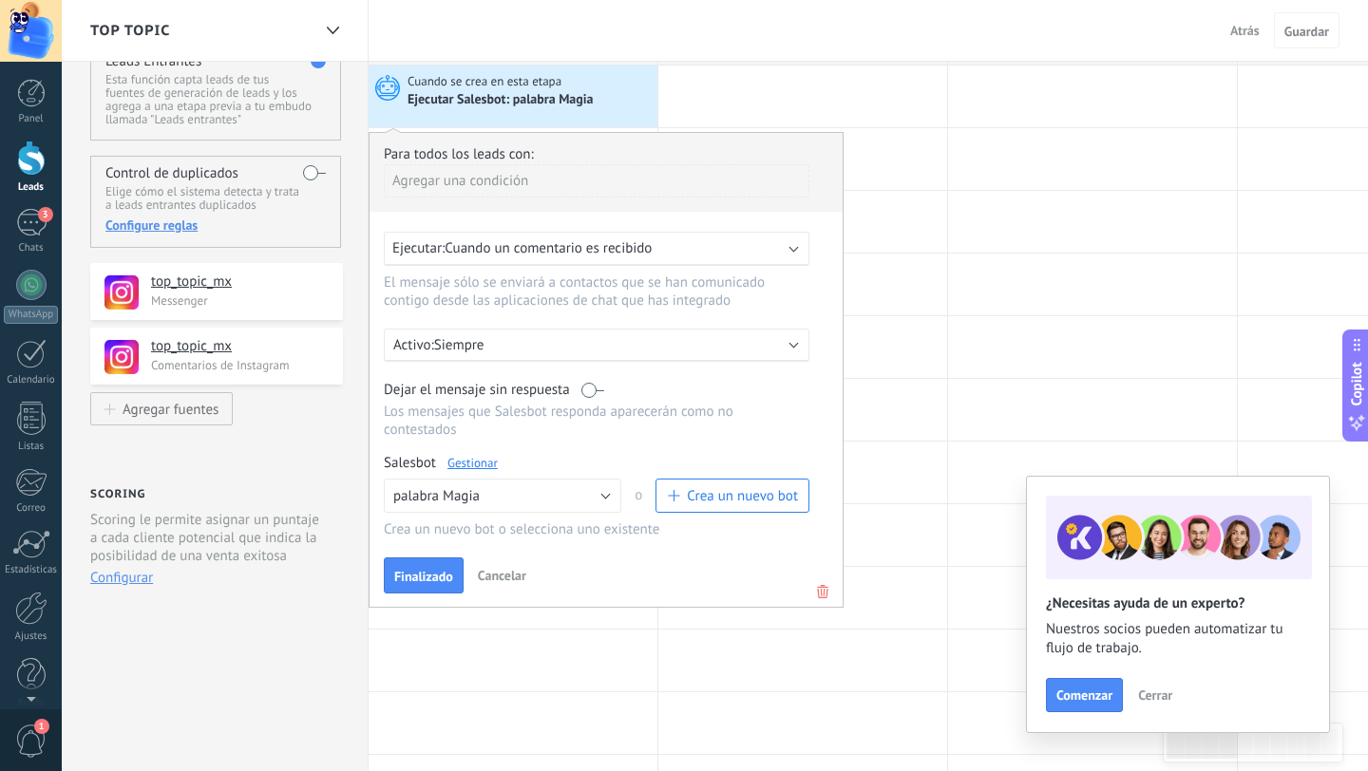
scroll to position [73, 0]
click at [436, 581] on span "Finalizado" at bounding box center [423, 574] width 59 height 13
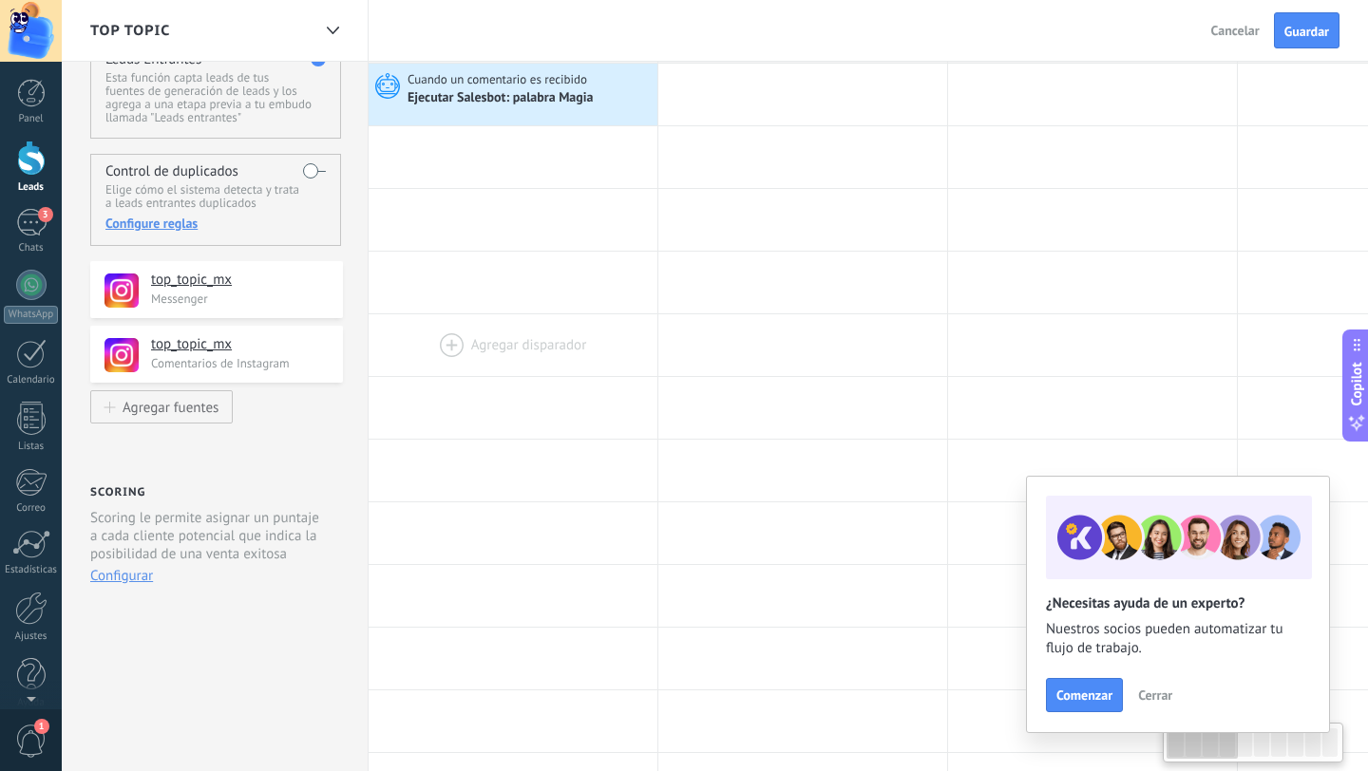
scroll to position [0, 0]
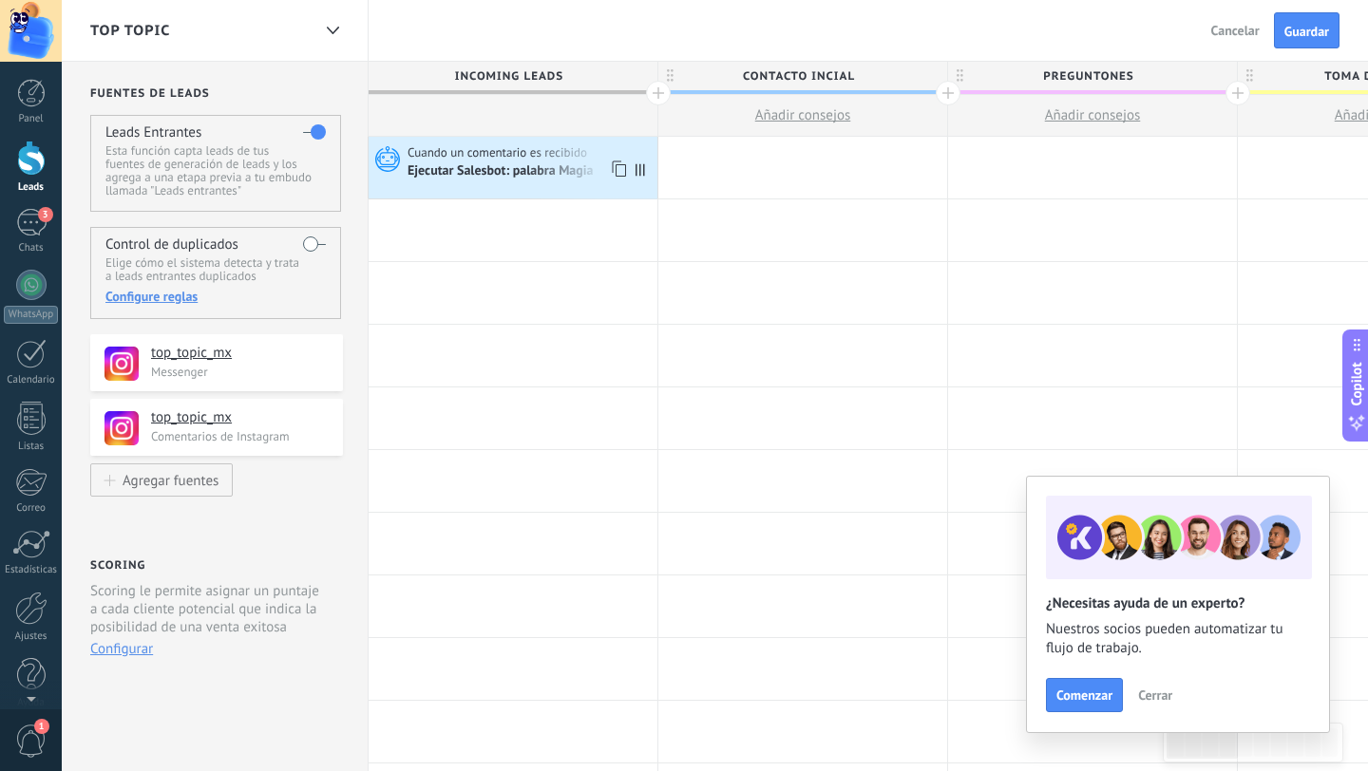
click at [638, 172] on icon at bounding box center [639, 169] width 9 height 12
click at [618, 171] on icon at bounding box center [617, 169] width 19 height 25
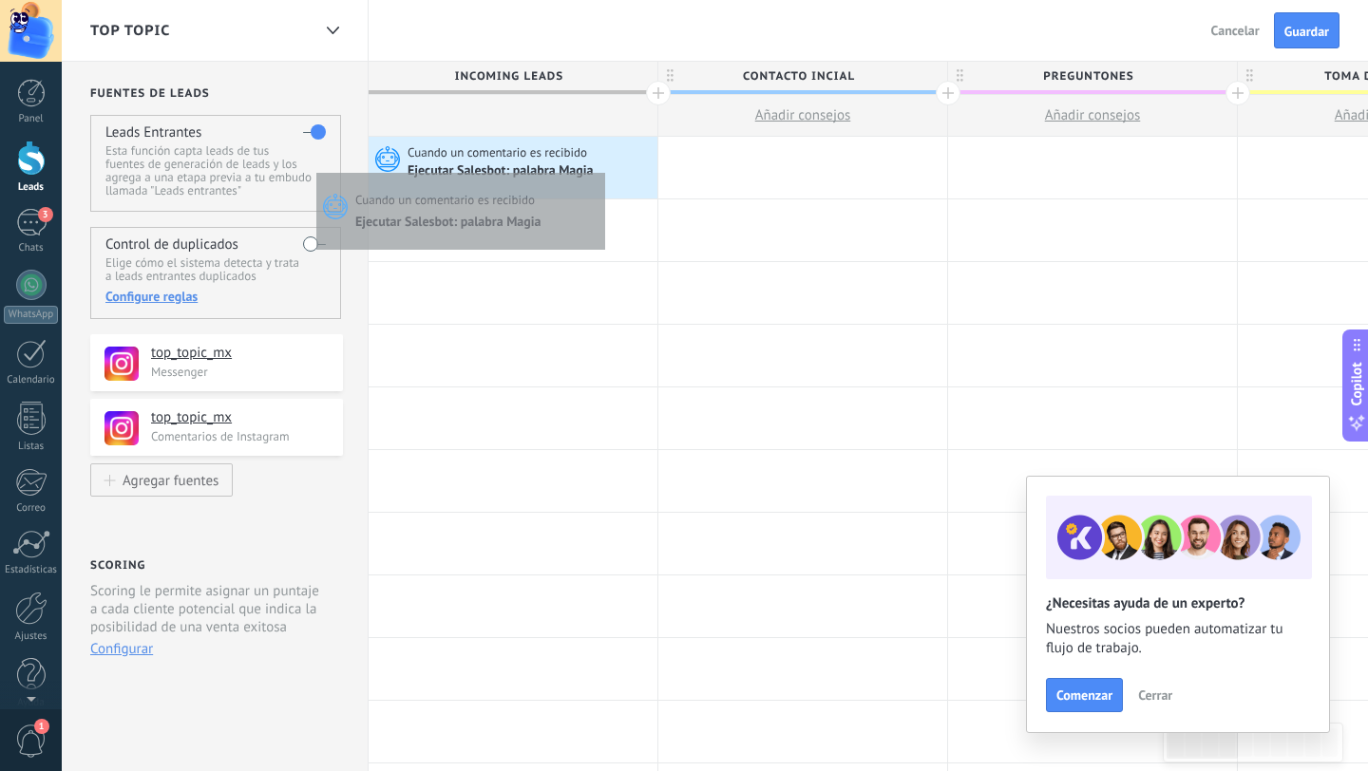
click at [600, 168] on div "Ejecutar Salesbot: palabra Magia" at bounding box center [529, 170] width 245 height 19
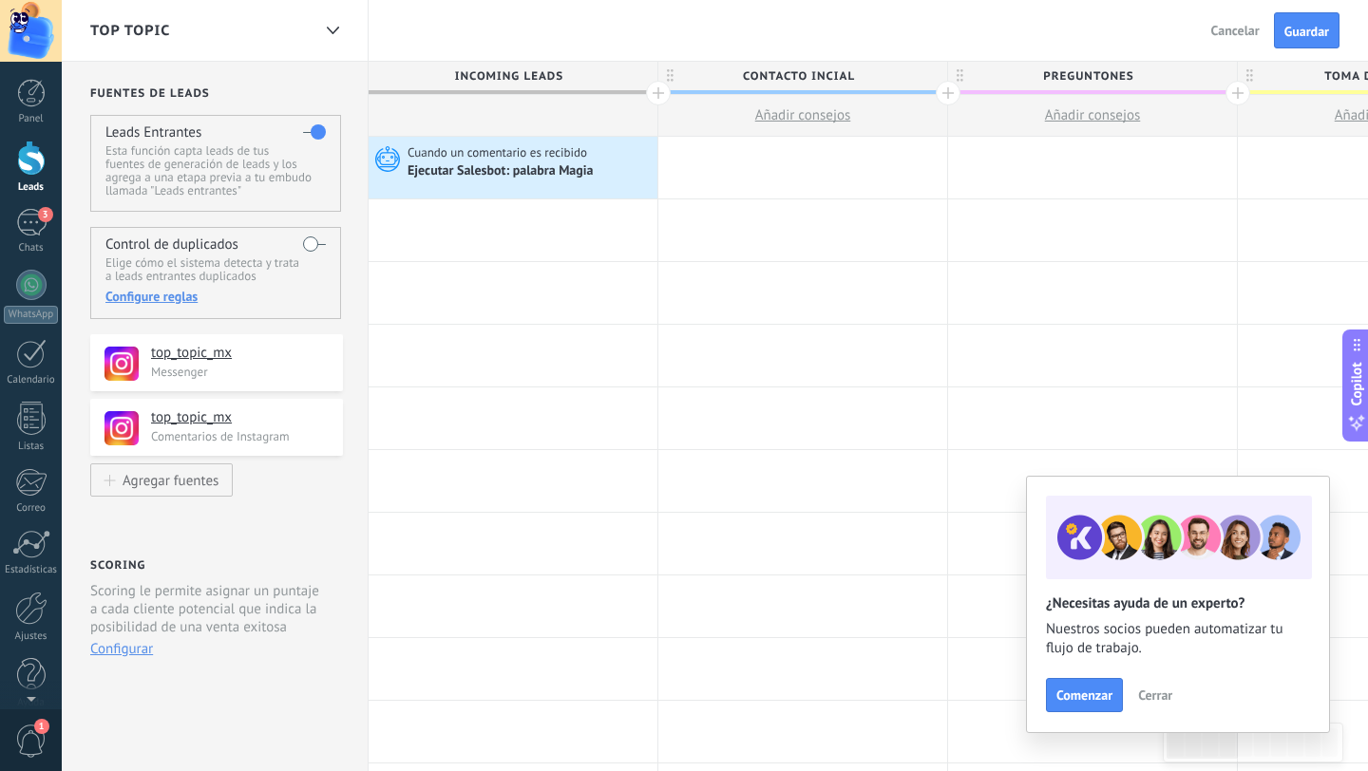
click at [544, 165] on div "Ejecutar Salesbot: palabra Magia" at bounding box center [501, 171] width 189 height 17
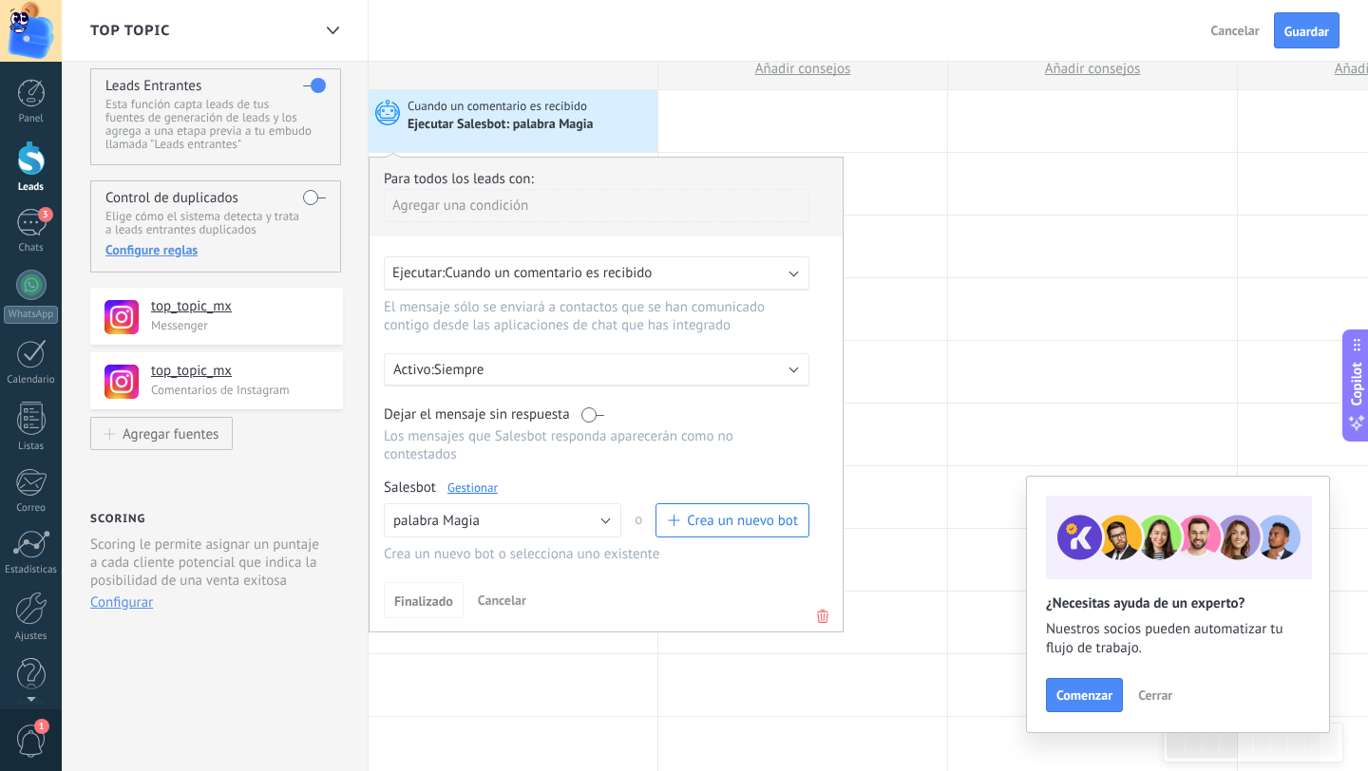
scroll to position [40, 0]
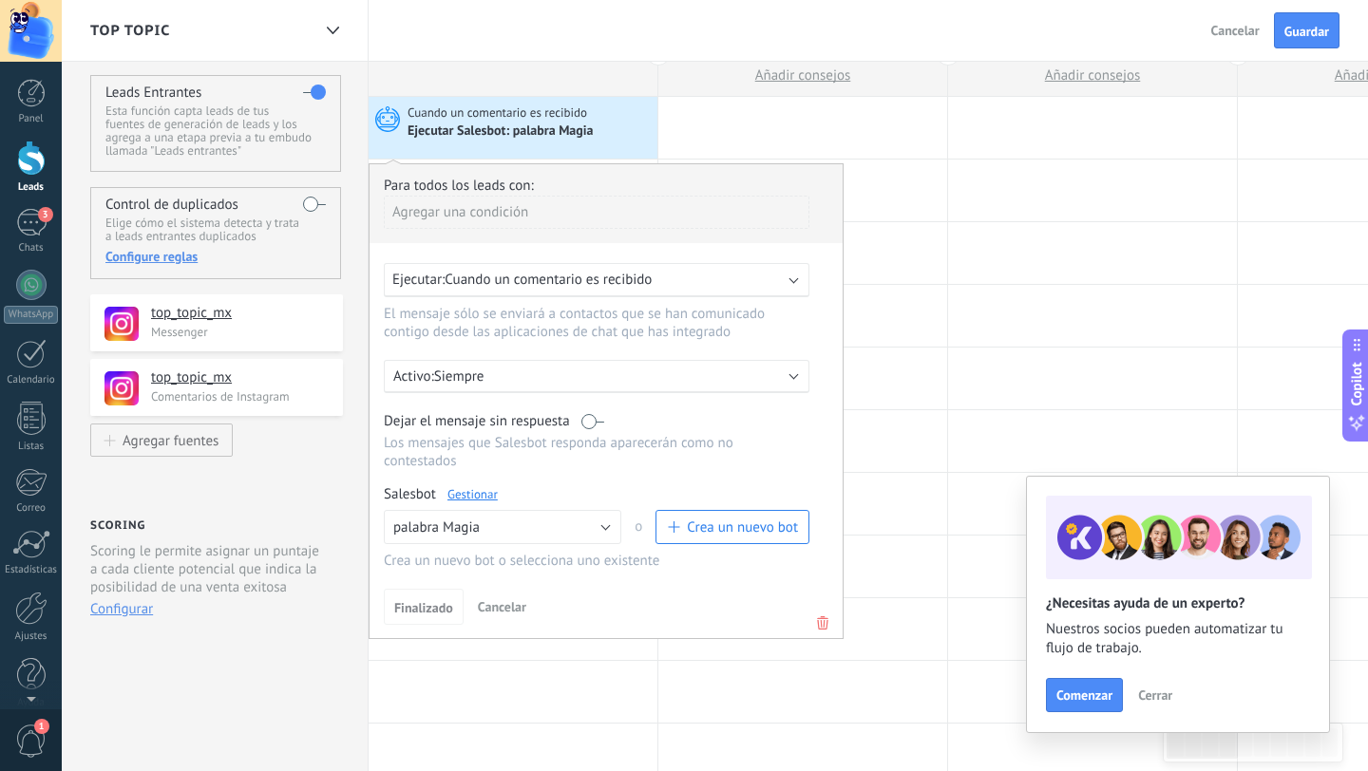
click at [822, 631] on icon at bounding box center [822, 623] width 21 height 23
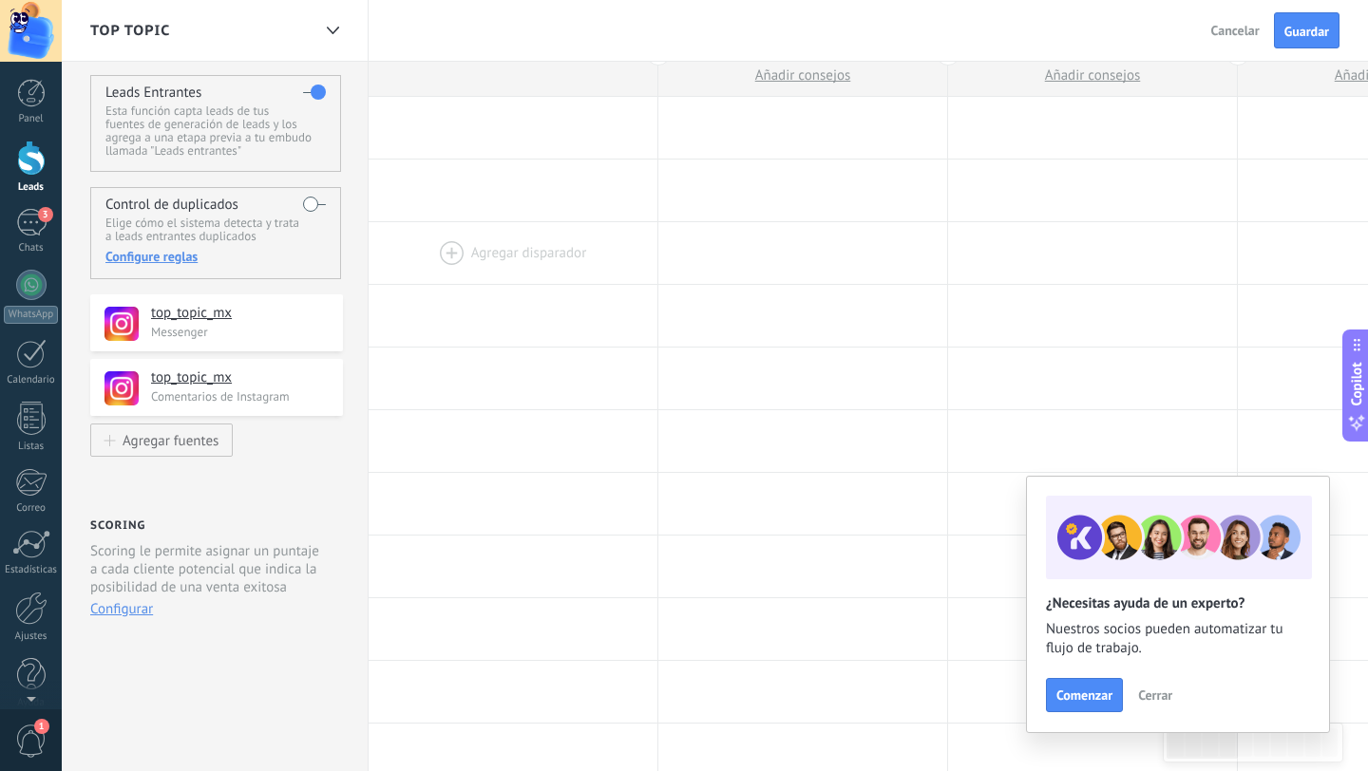
scroll to position [0, 0]
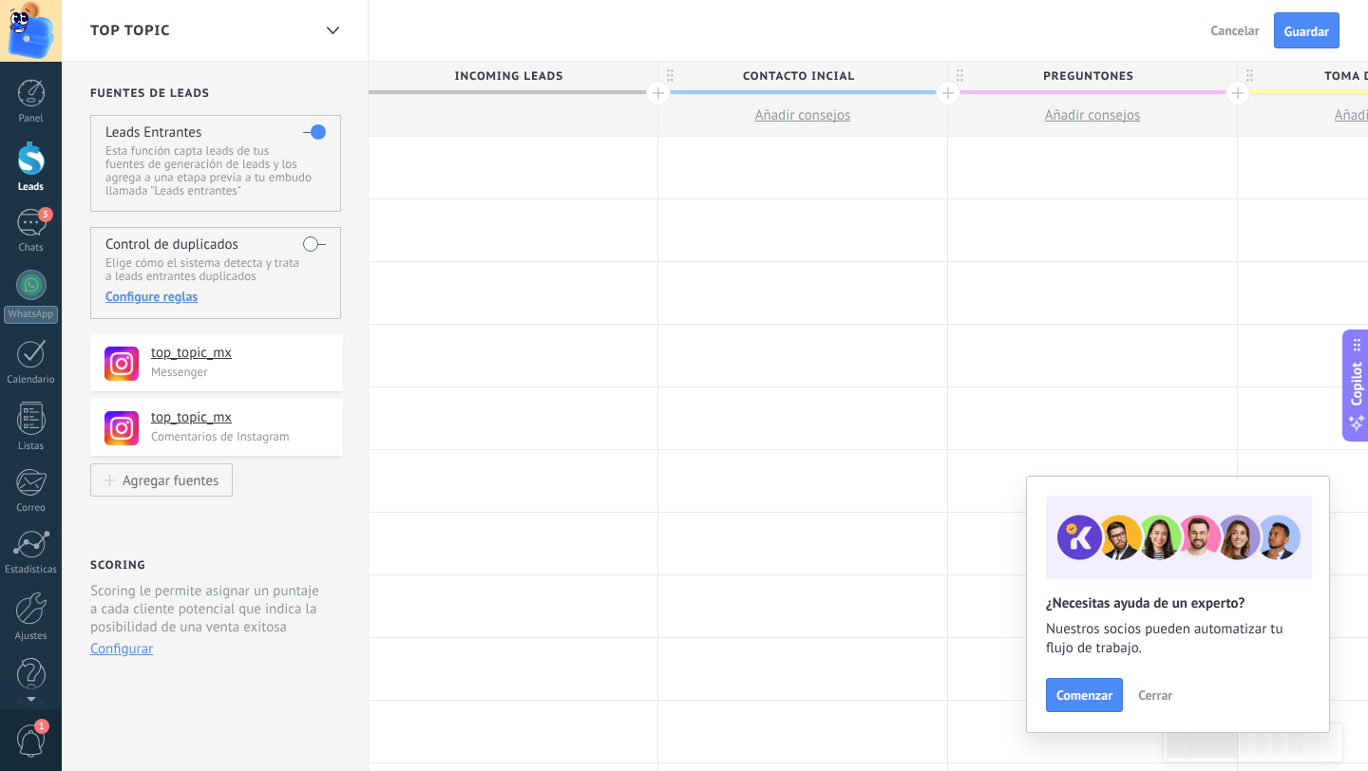
click at [498, 168] on div at bounding box center [512, 168] width 289 height 62
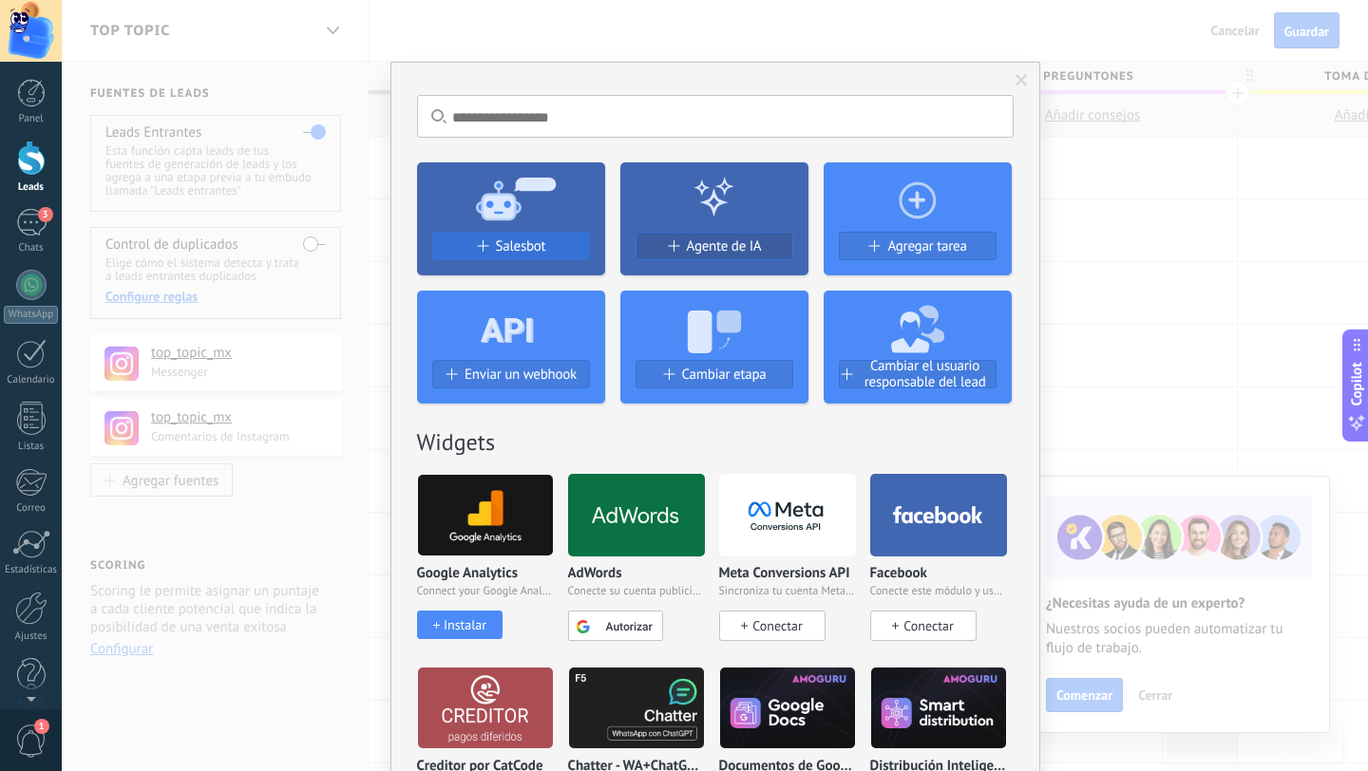
click at [507, 248] on span "Salesbot" at bounding box center [521, 246] width 50 height 16
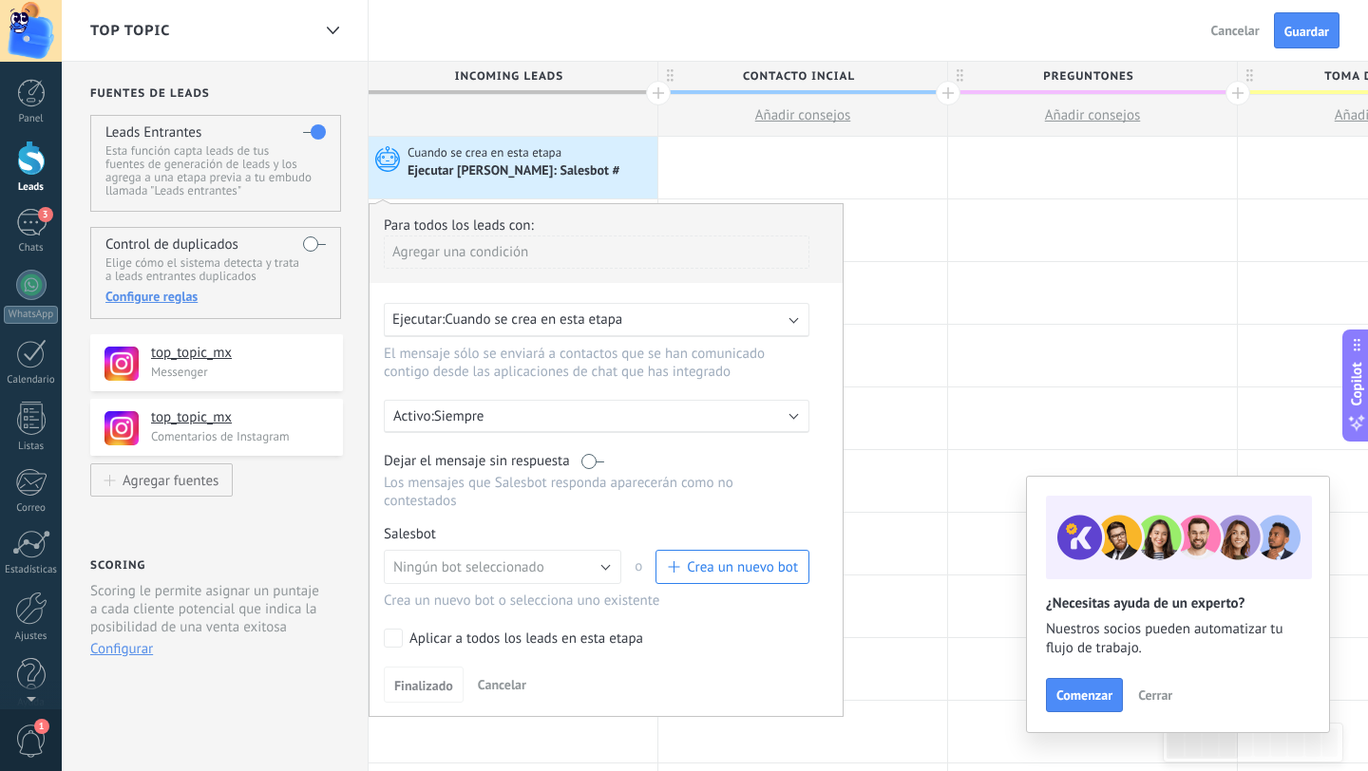
click at [581, 325] on span "Cuando se crea en esta etapa" at bounding box center [533, 320] width 178 height 18
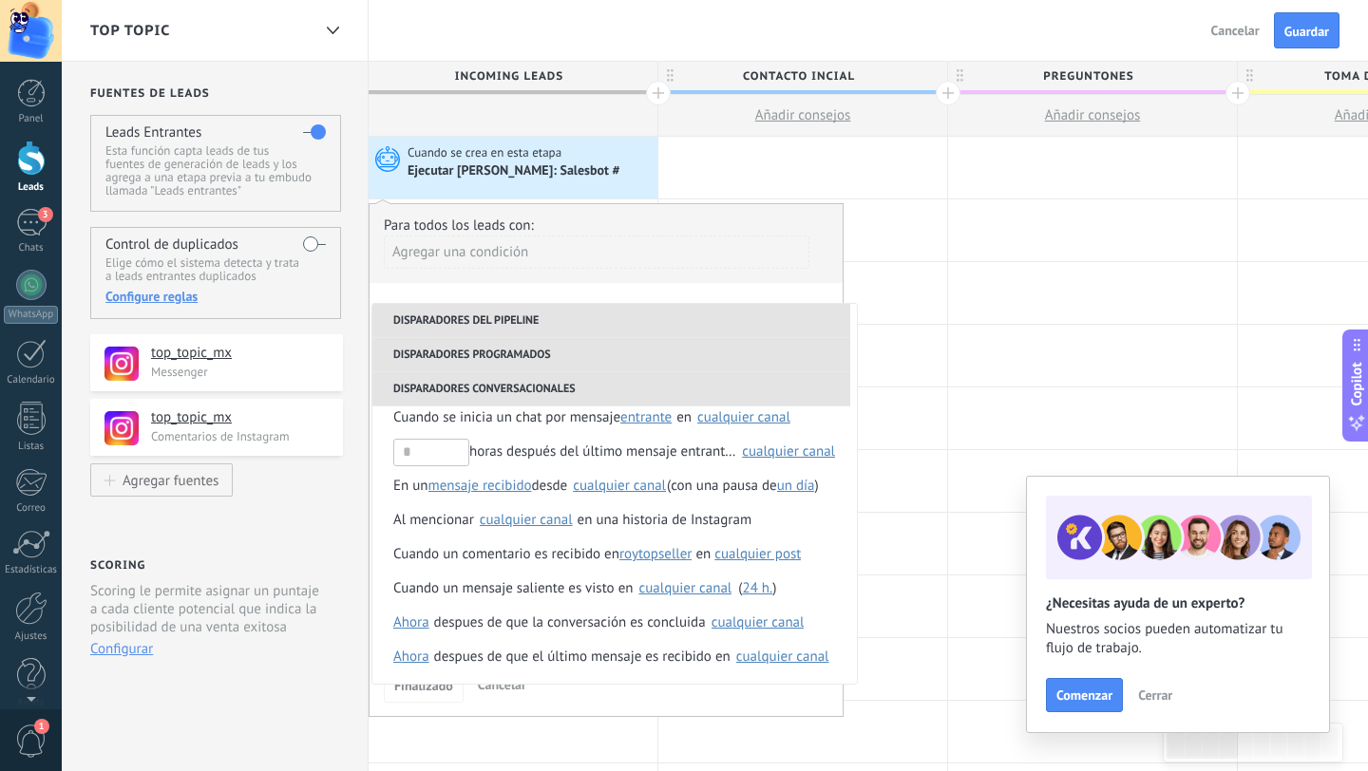
scroll to position [13, 0]
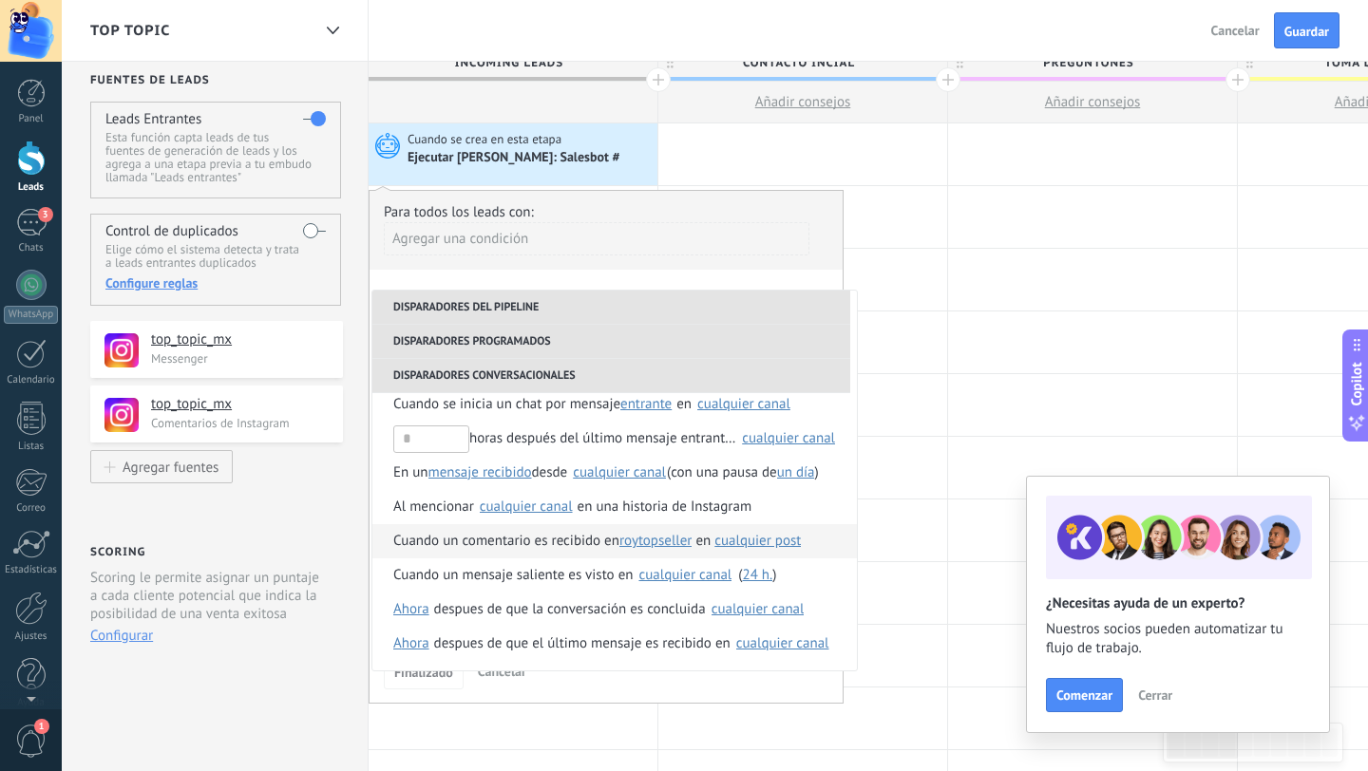
click at [667, 542] on span "roytopseller" at bounding box center [655, 541] width 72 height 34
click at [663, 582] on span "top_topic_mx" at bounding box center [675, 575] width 102 height 18
click at [537, 543] on span "Cuando un comentario es recibido en" at bounding box center [506, 541] width 226 height 34
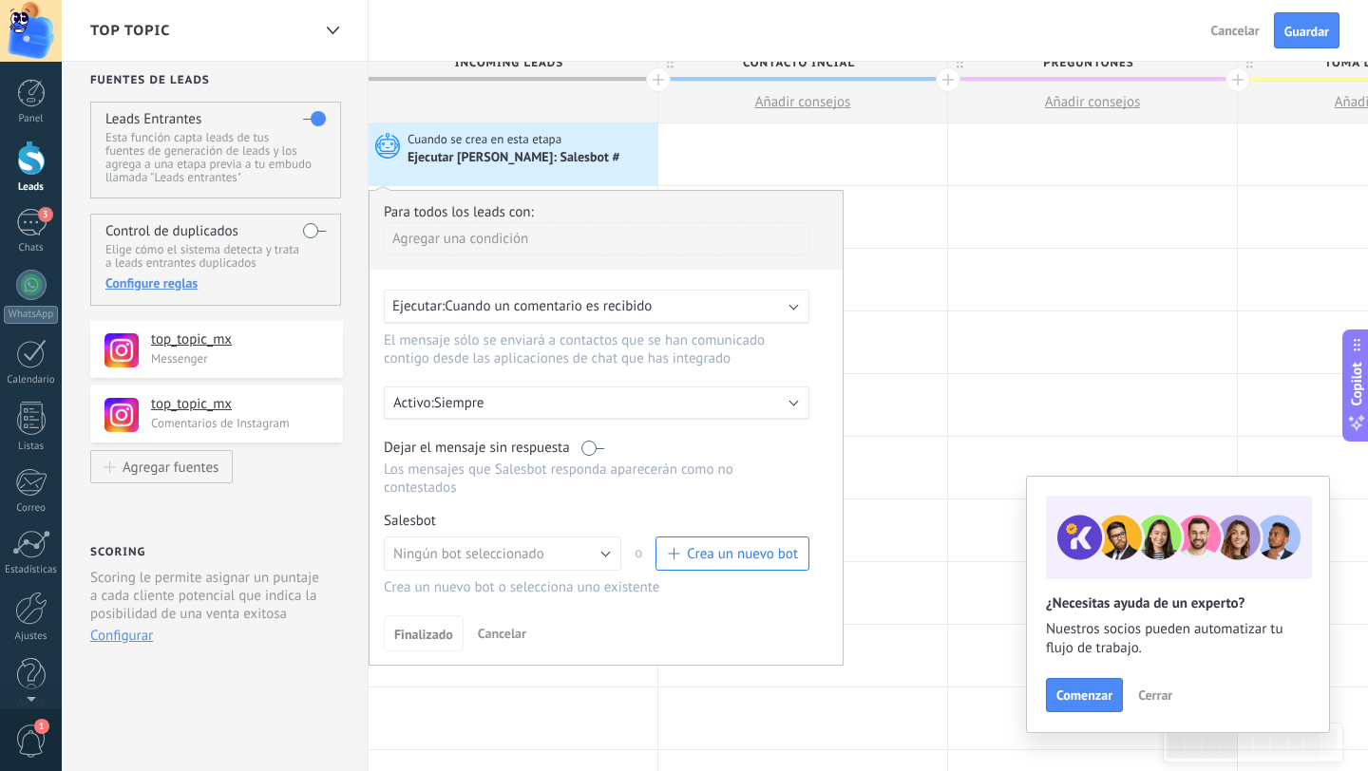
click at [587, 408] on p "Siempre" at bounding box center [600, 403] width 332 height 18
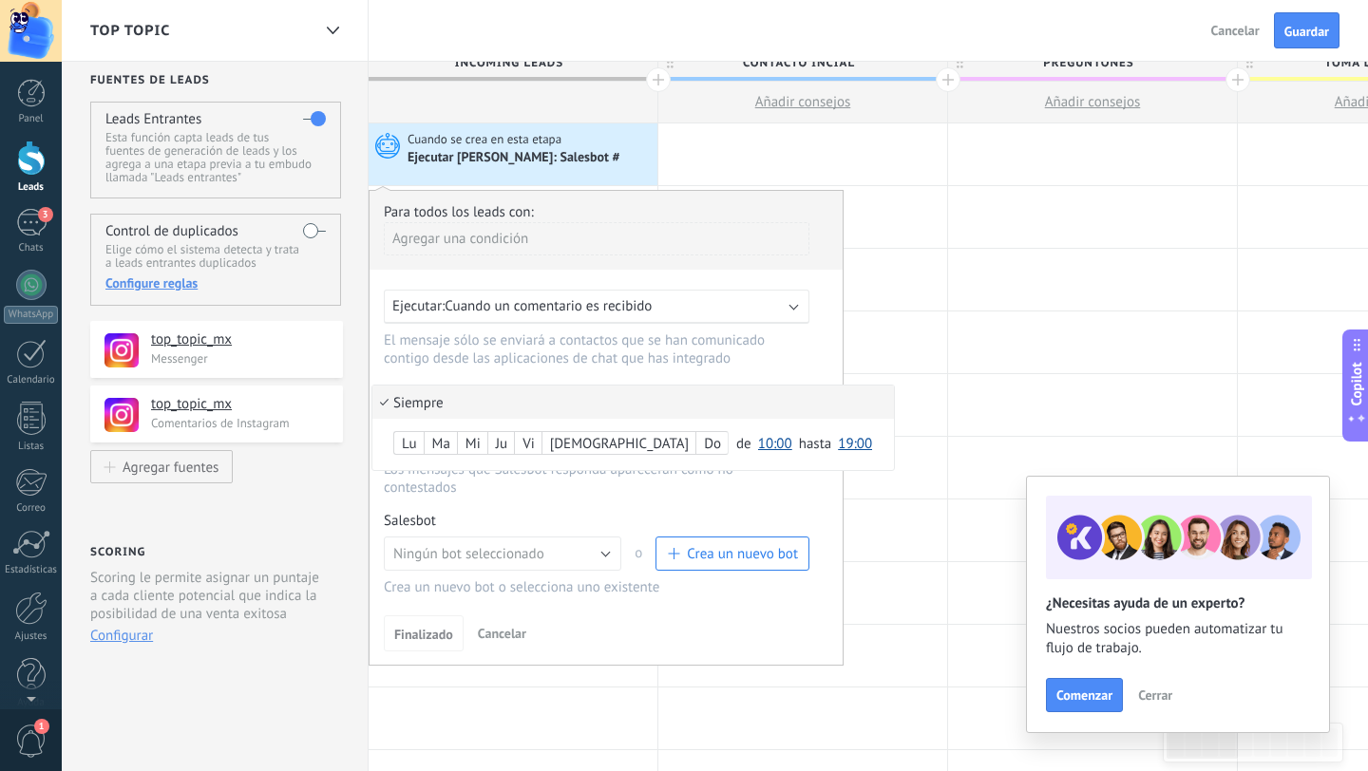
click at [587, 408] on li "Siempre" at bounding box center [632, 402] width 521 height 33
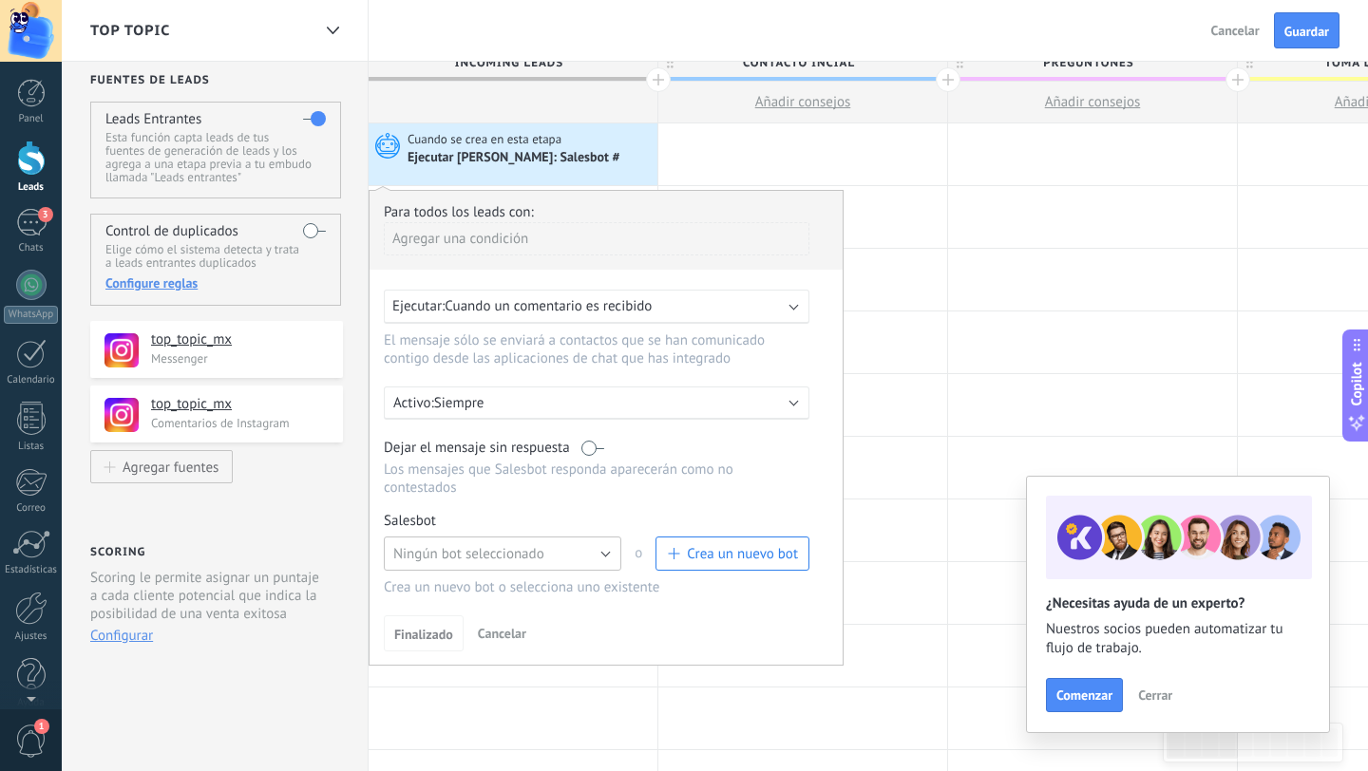
click at [605, 562] on button "Ningún bot seleccionado" at bounding box center [502, 554] width 237 height 34
click at [538, 595] on span "palabra Magia" at bounding box center [493, 586] width 242 height 18
click at [475, 529] on link "Gestionar" at bounding box center [472, 521] width 50 height 16
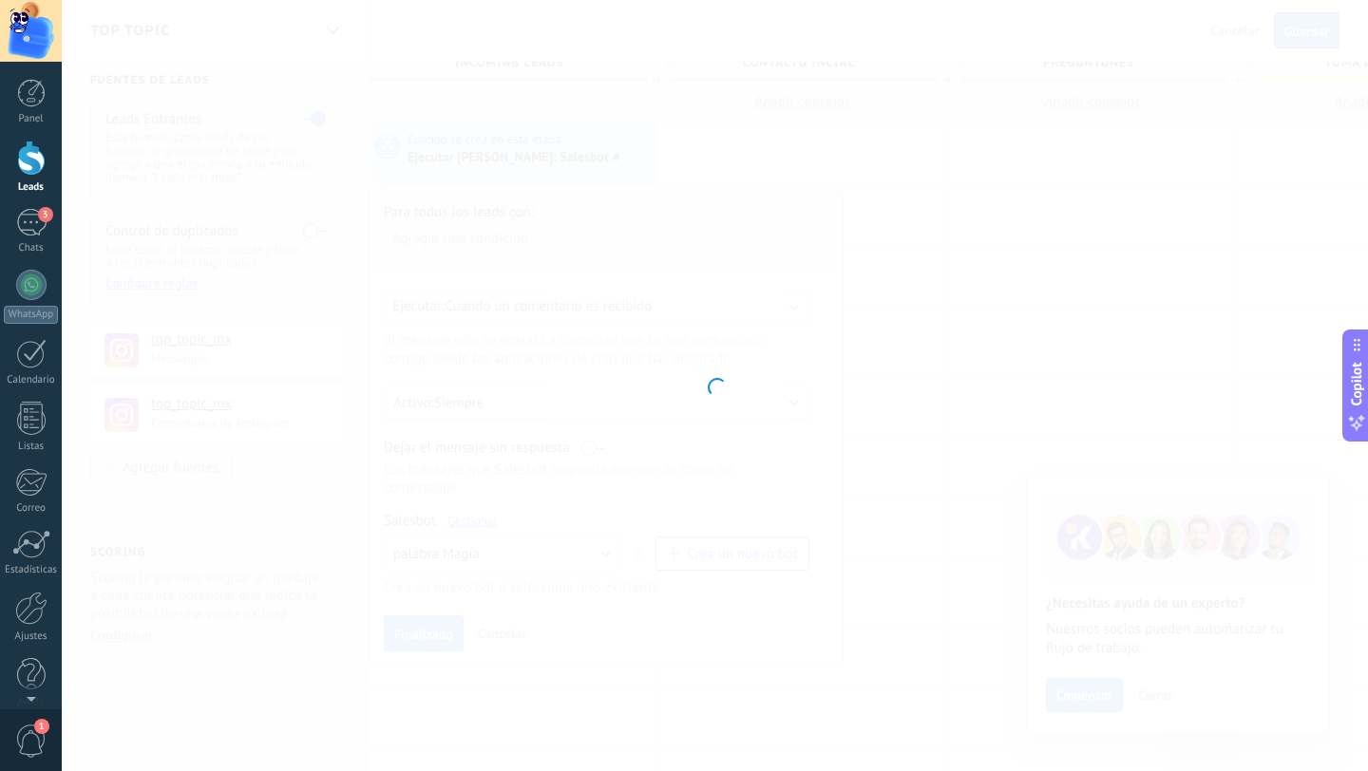
type input "**********"
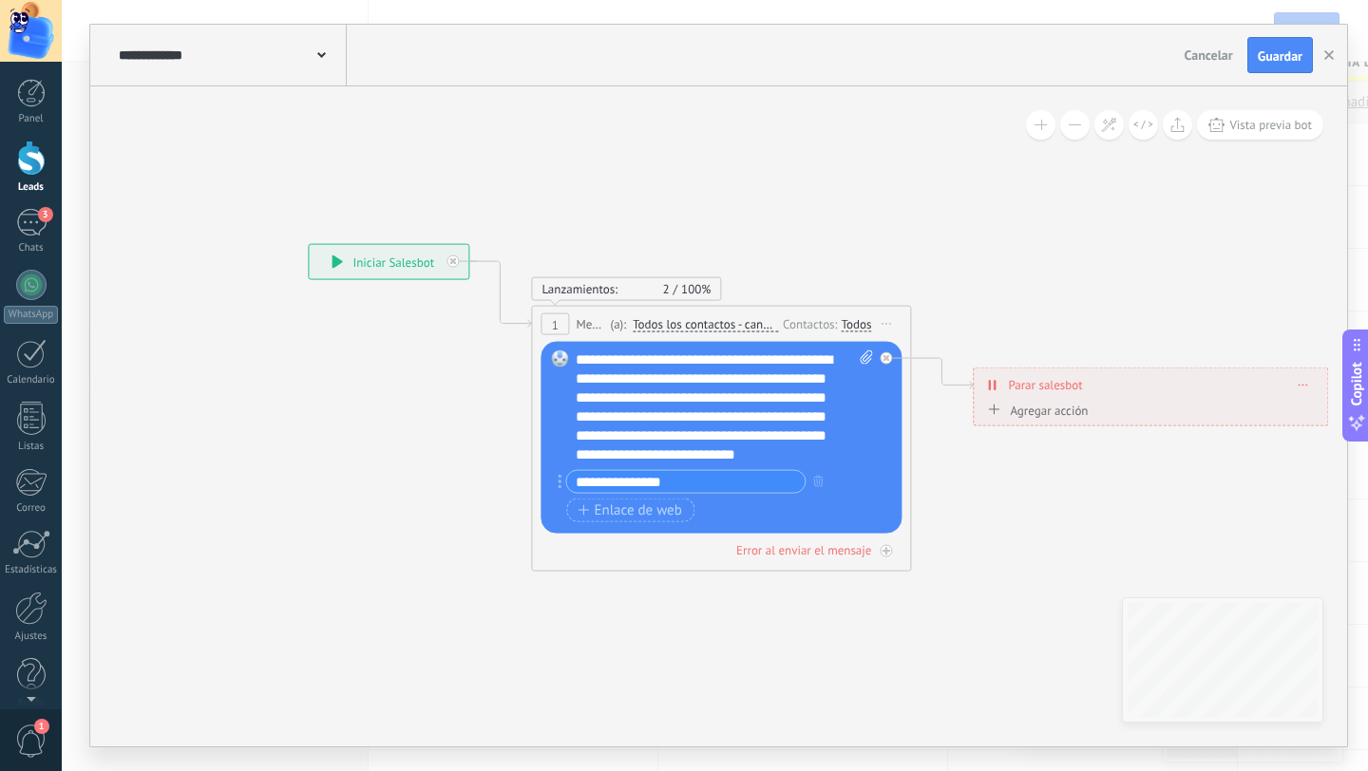
click at [613, 284] on span "Lanzamientos:" at bounding box center [579, 289] width 76 height 16
click at [711, 324] on span "Todos los contactos - canales seleccionados" at bounding box center [704, 324] width 145 height 15
click at [711, 324] on button "Todos los contactos - canales seleccionados" at bounding box center [741, 325] width 237 height 34
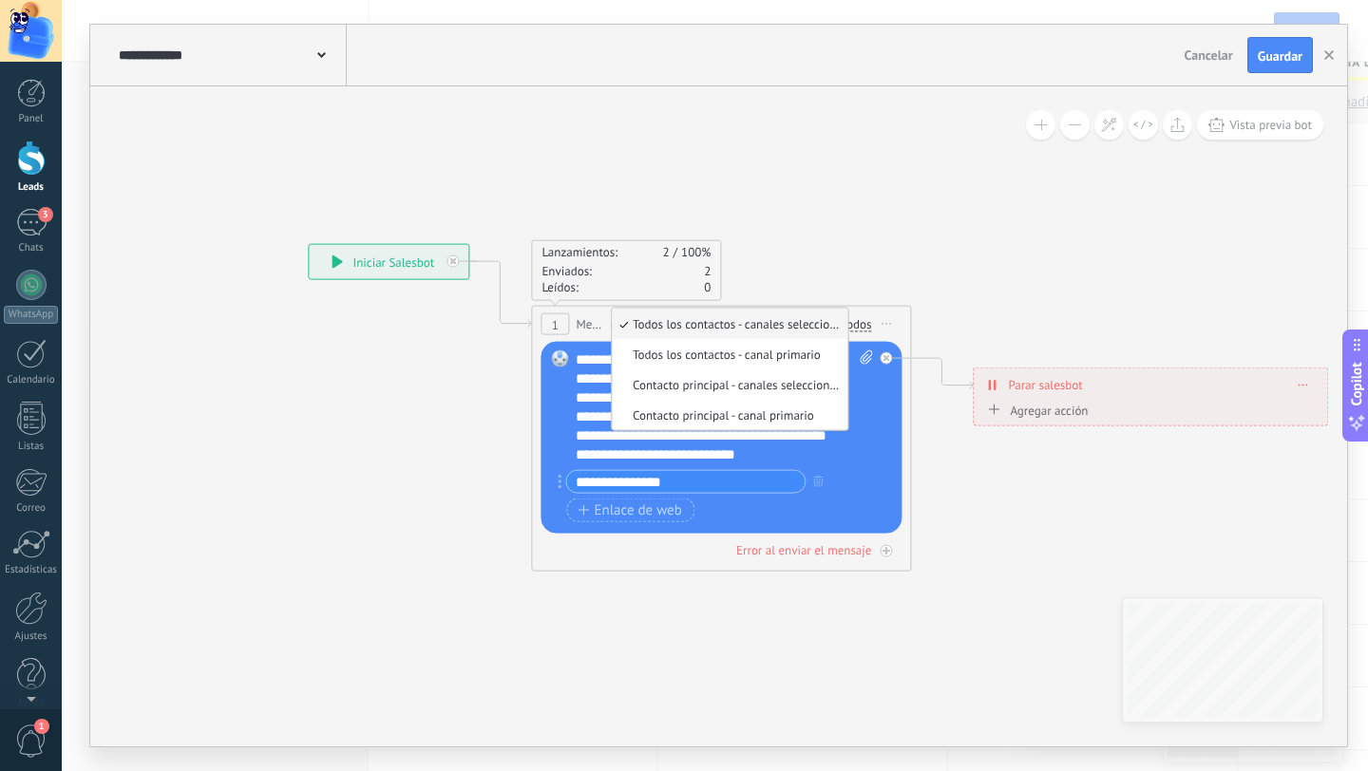
click at [773, 327] on span "Todos los contactos - canales seleccionados" at bounding box center [727, 324] width 230 height 16
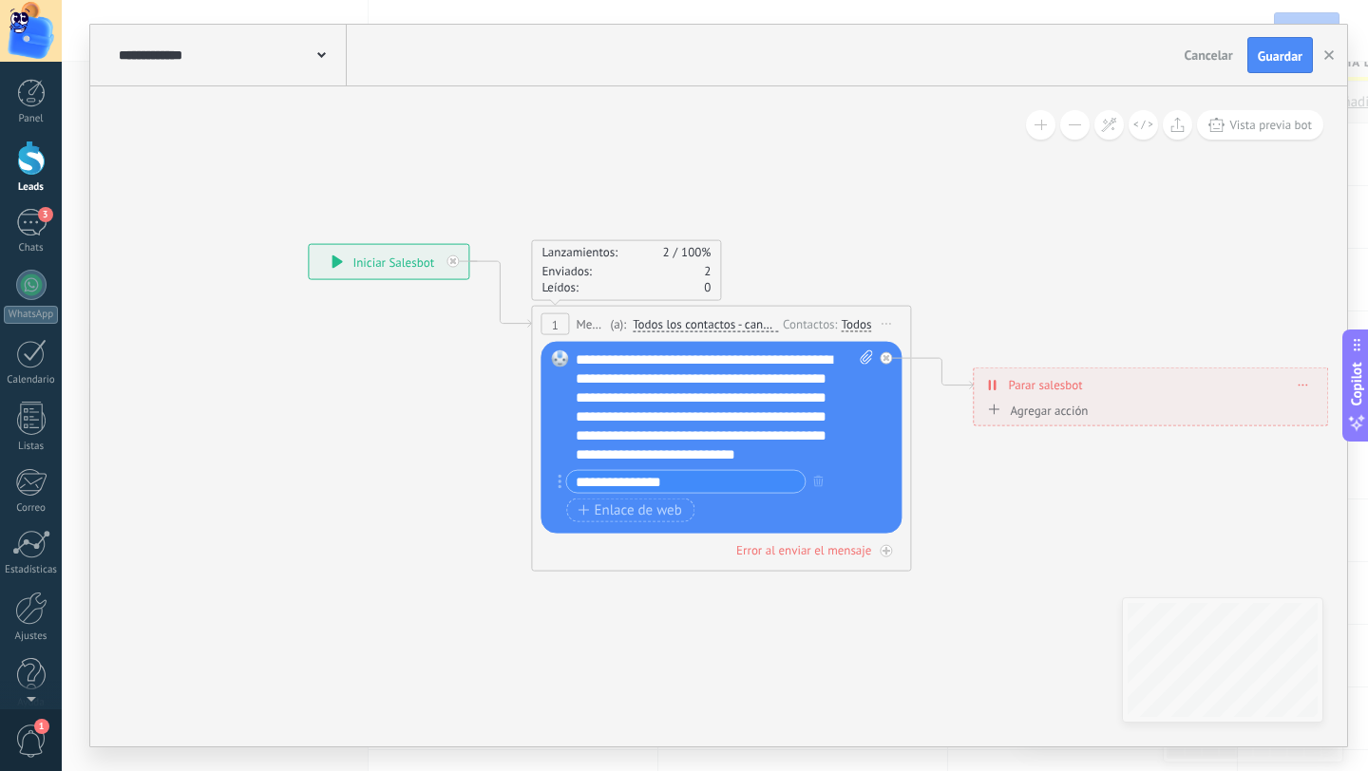
click at [866, 325] on div "Todos" at bounding box center [855, 323] width 30 height 15
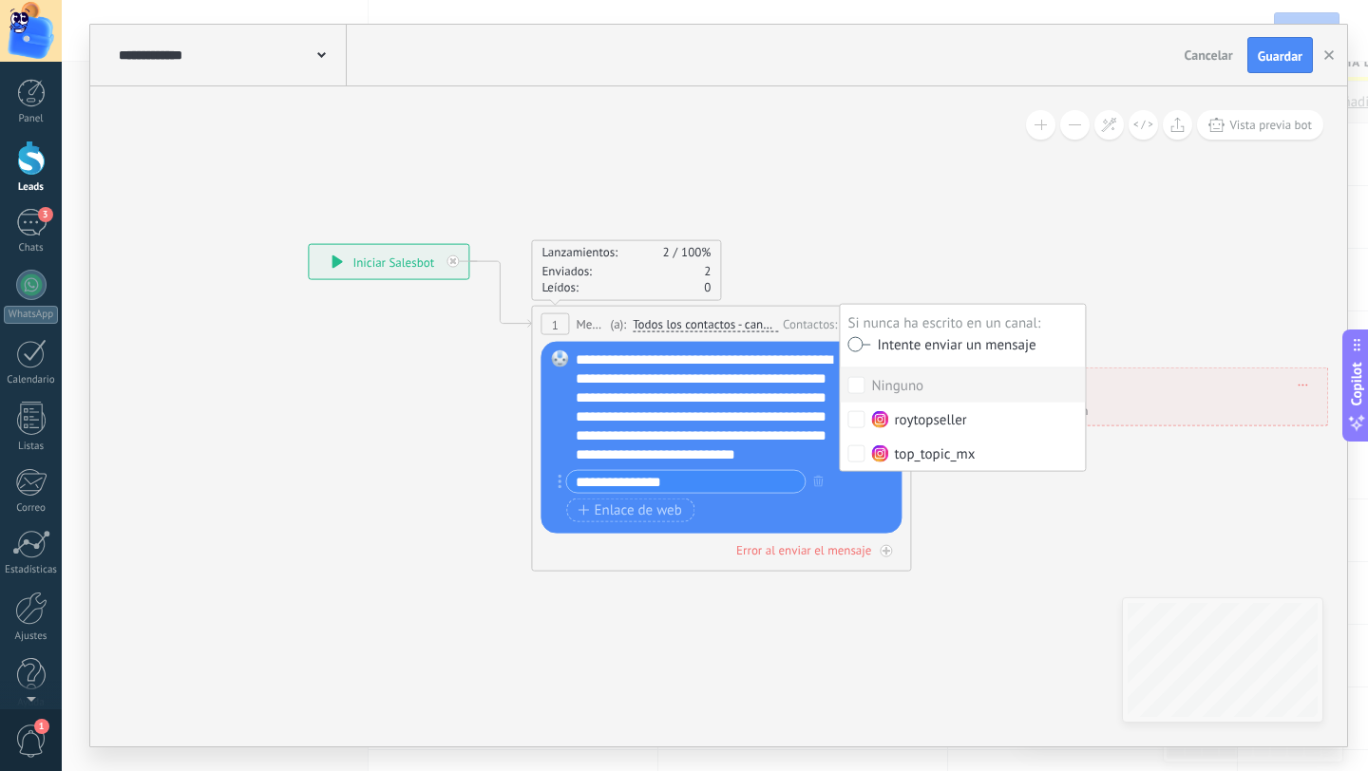
click at [897, 268] on div "Lanzamientos: 2 100% Enviados: 2 Leídos: 0" at bounding box center [721, 270] width 380 height 61
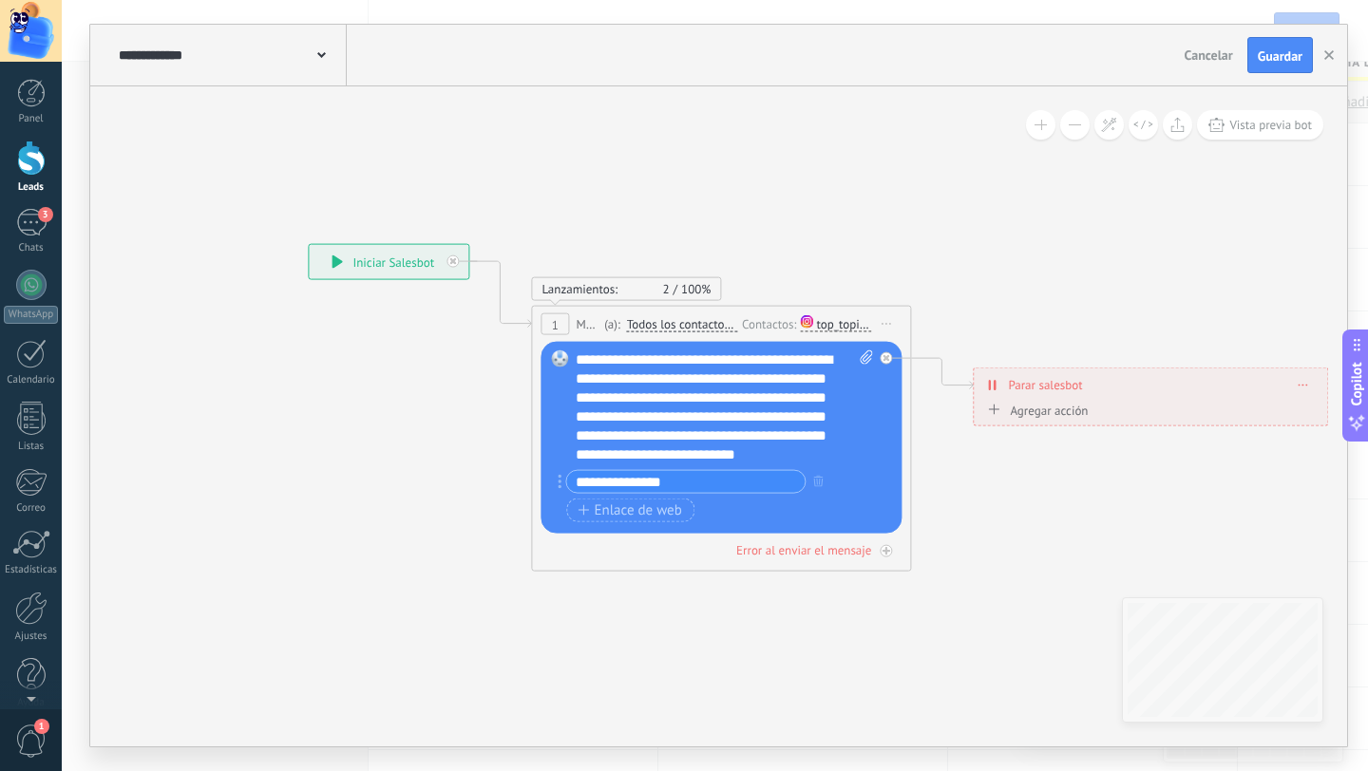
click at [586, 325] on span "Mensaje" at bounding box center [587, 324] width 24 height 18
click at [562, 329] on div "1" at bounding box center [554, 324] width 28 height 22
click at [598, 322] on span "Mensaje" at bounding box center [587, 324] width 24 height 18
click at [611, 324] on span "(a):" at bounding box center [612, 324] width 16 height 18
click at [679, 331] on span "Todos los contactos - canales seleccionados" at bounding box center [682, 324] width 110 height 15
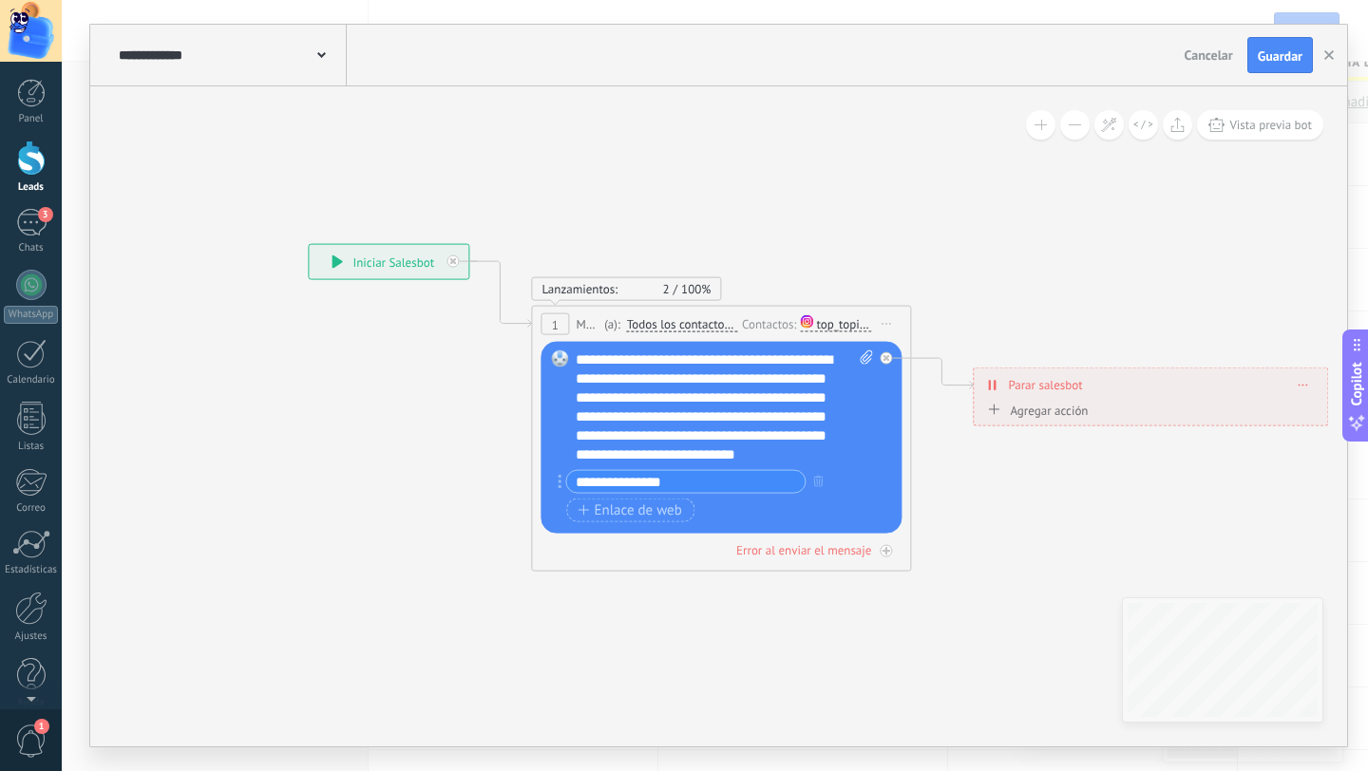
click at [679, 331] on button "Todos los contactos - canales seleccionados" at bounding box center [735, 325] width 237 height 34
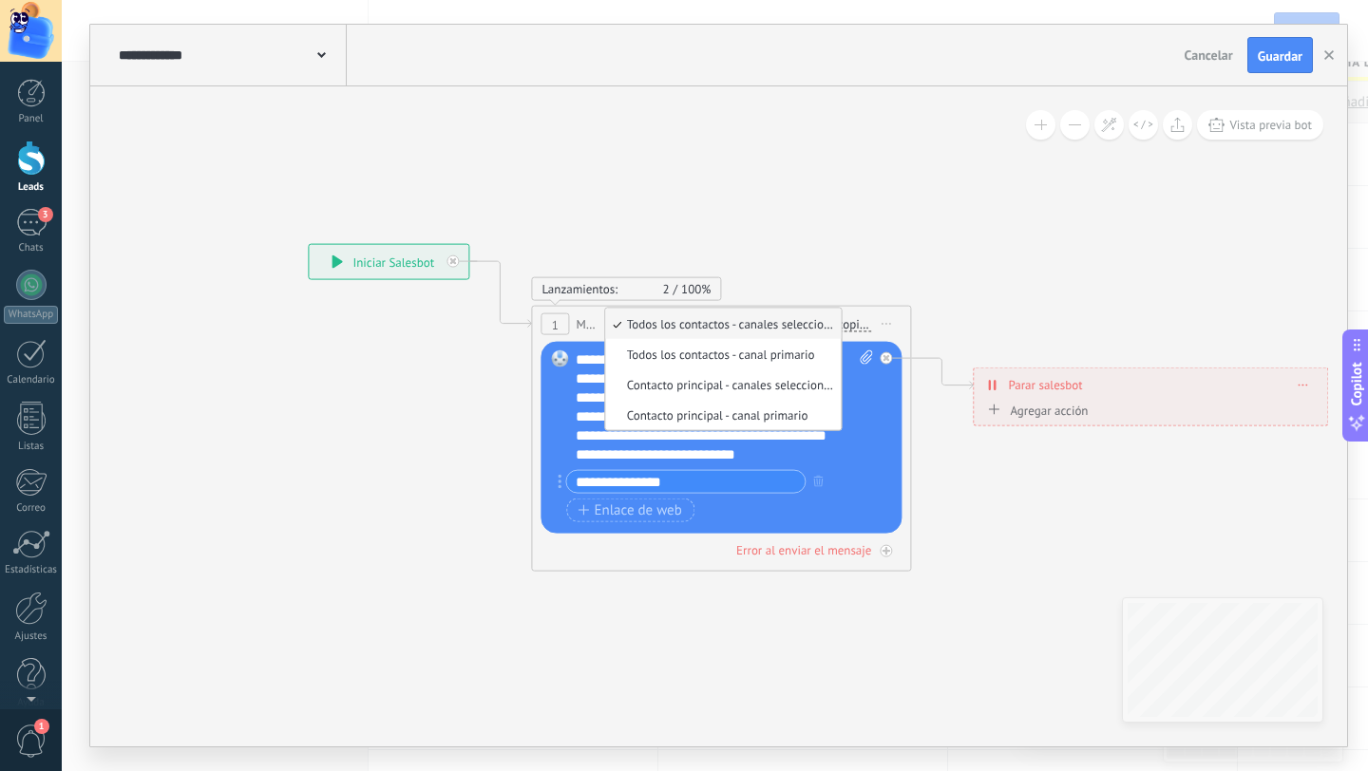
click at [691, 328] on span "Todos los contactos - canales seleccionados" at bounding box center [721, 324] width 230 height 16
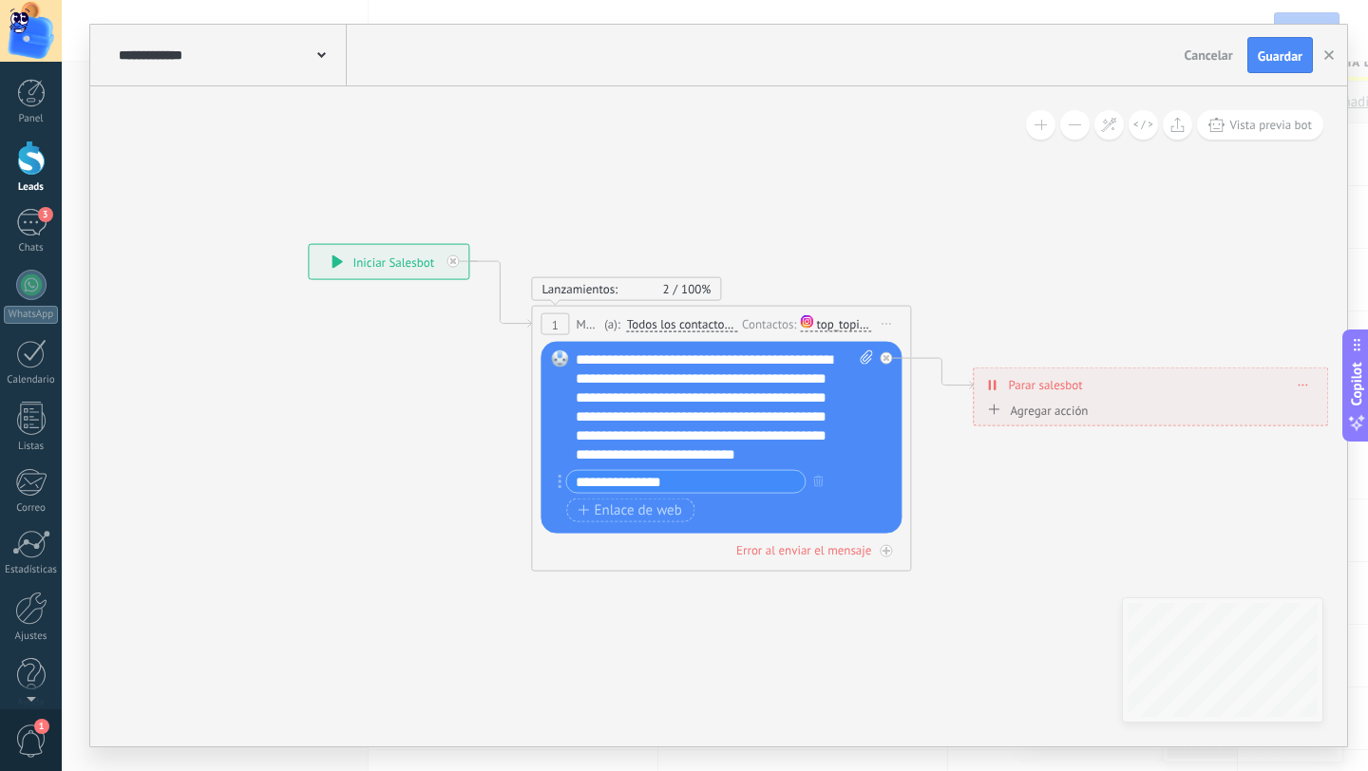
click at [338, 257] on icon at bounding box center [336, 261] width 11 height 13
click at [338, 263] on icon at bounding box center [336, 261] width 10 height 13
click at [836, 441] on div "**********" at bounding box center [723, 407] width 297 height 114
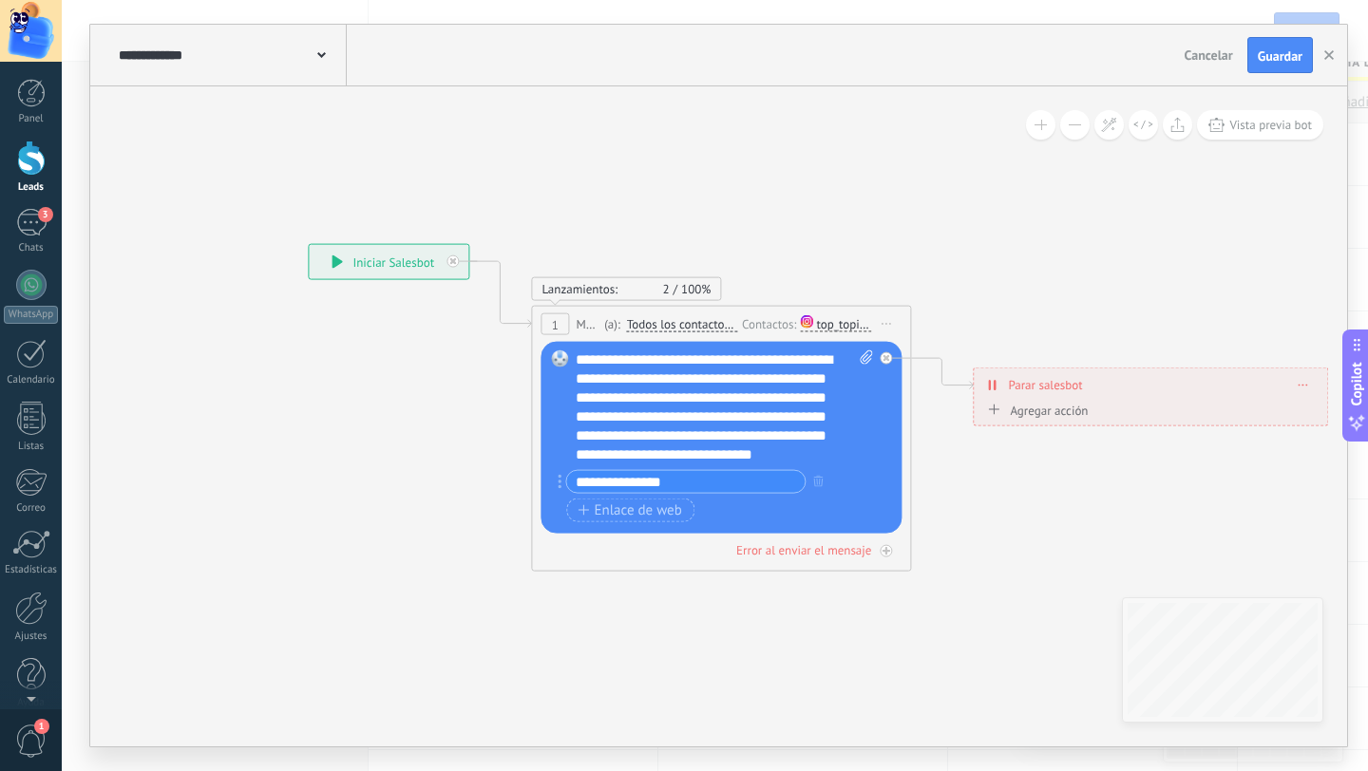
scroll to position [0, 0]
click at [706, 357] on div "**********" at bounding box center [723, 407] width 297 height 114
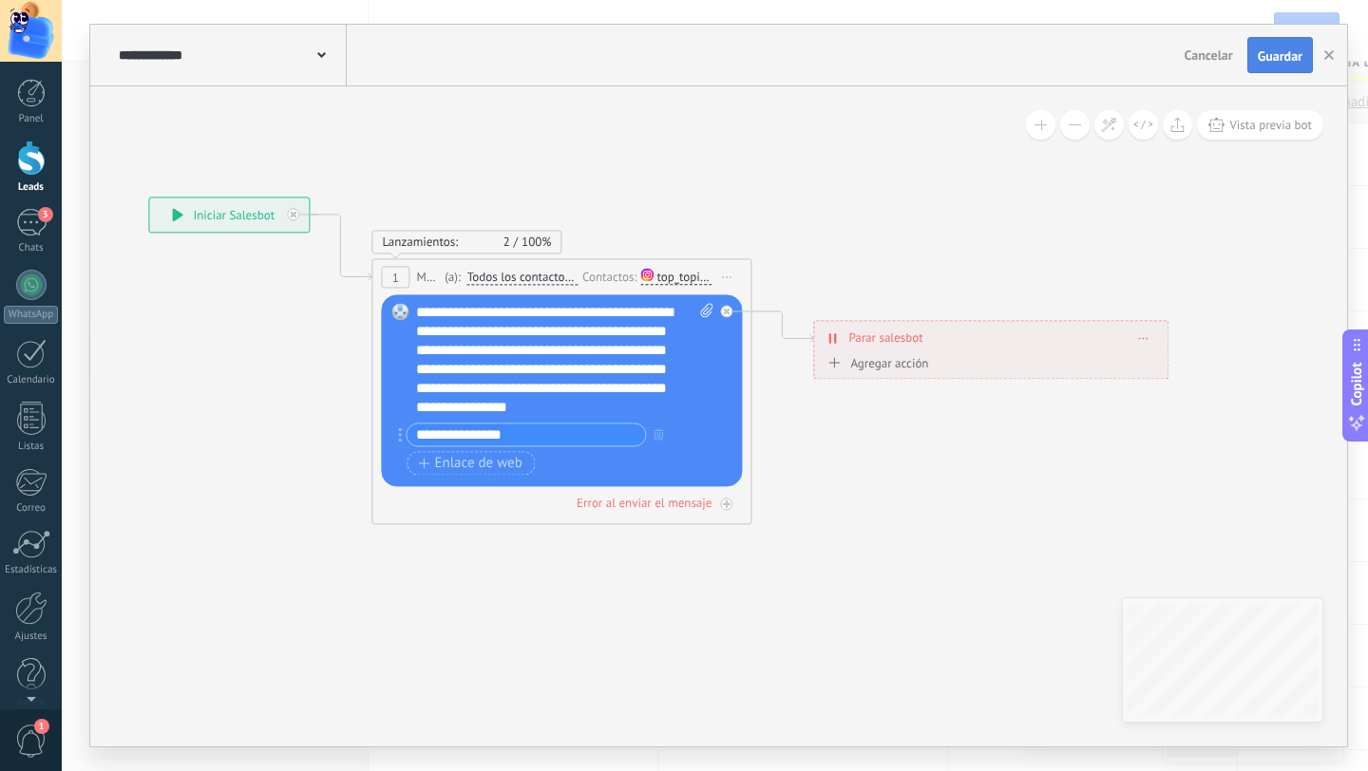
click at [1278, 61] on span "Guardar" at bounding box center [1279, 55] width 45 height 13
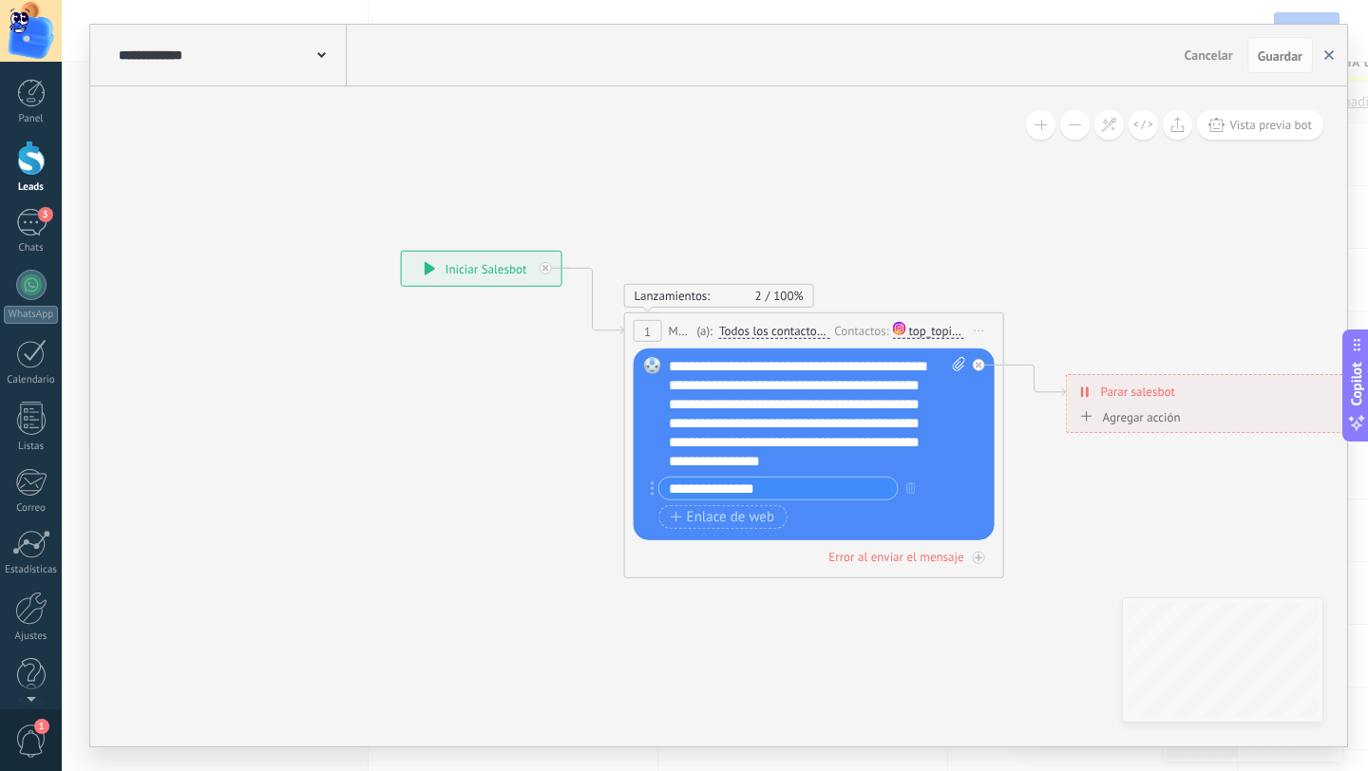
click at [1333, 56] on button "button" at bounding box center [1328, 55] width 28 height 36
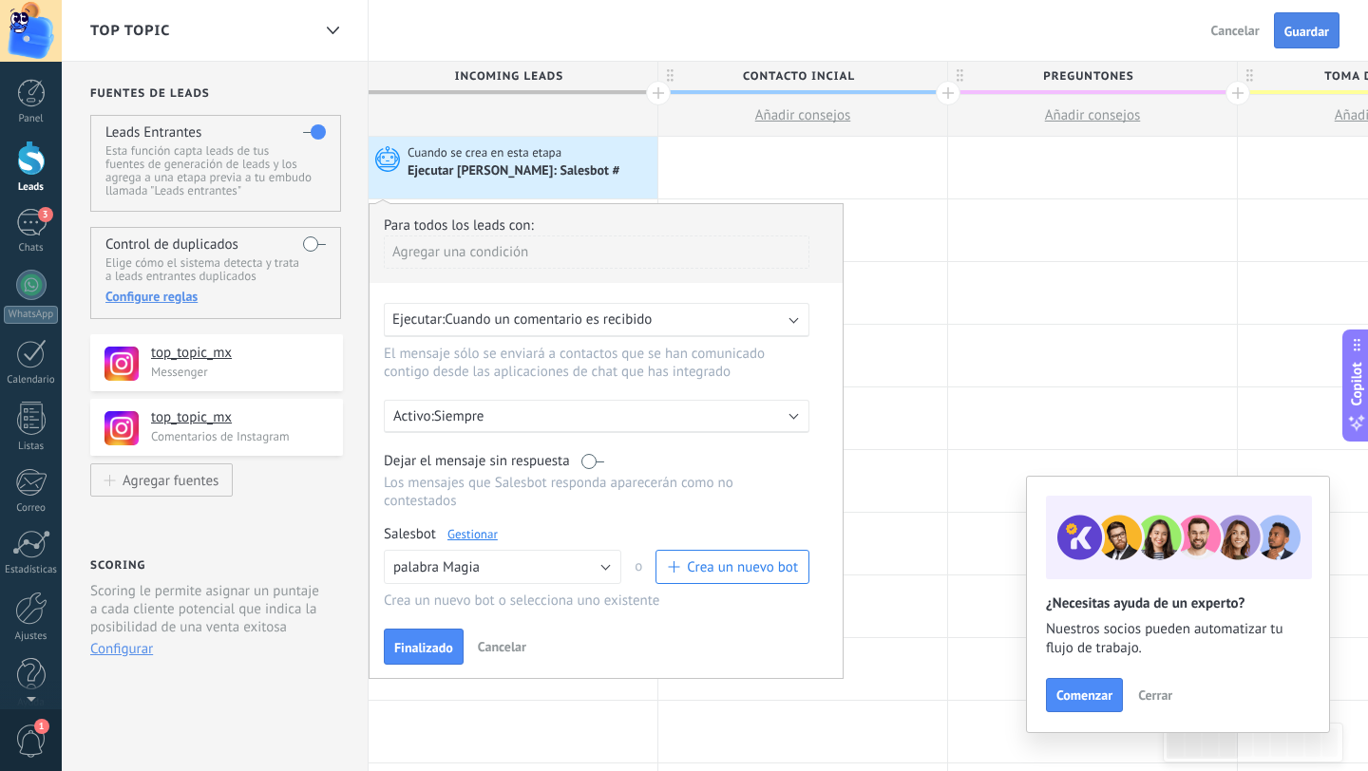
click at [1307, 35] on span "Guardar" at bounding box center [1306, 31] width 45 height 13
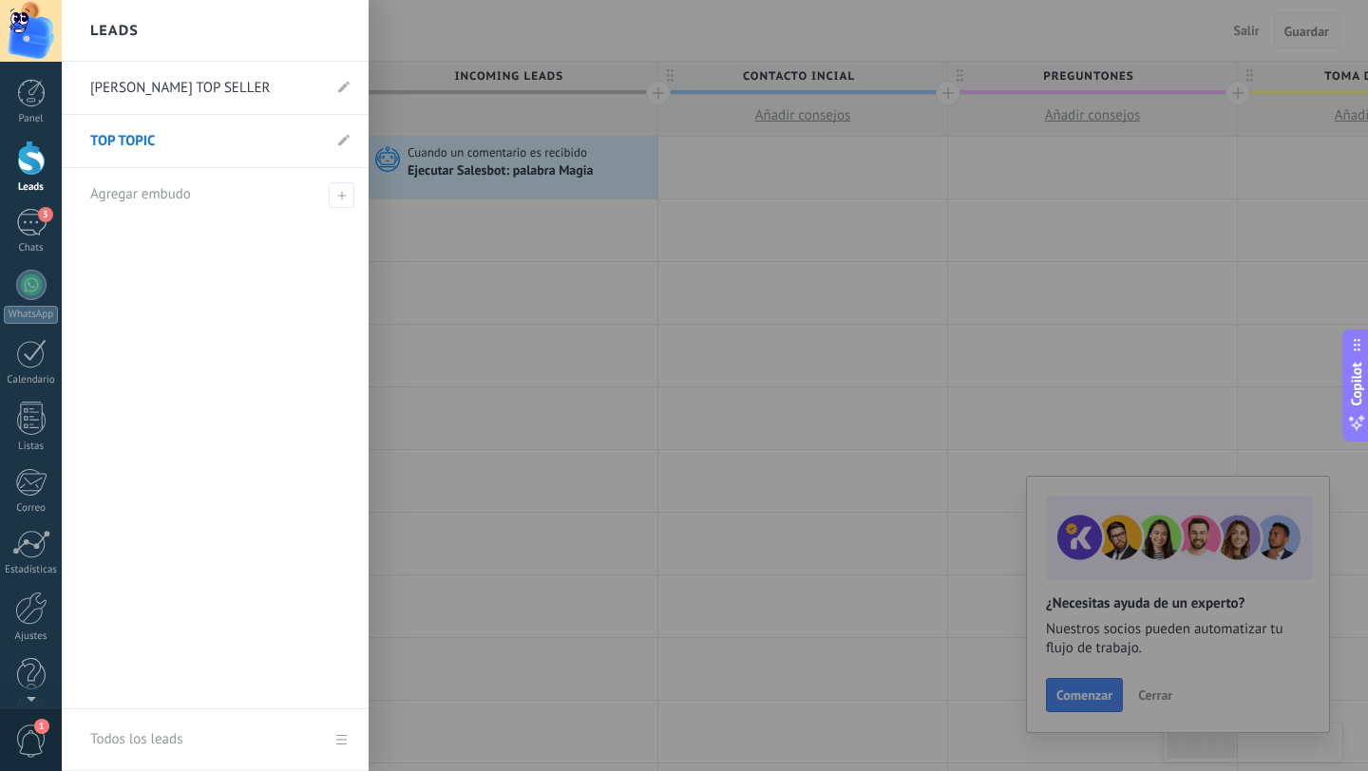
click at [34, 175] on div at bounding box center [31, 158] width 28 height 35
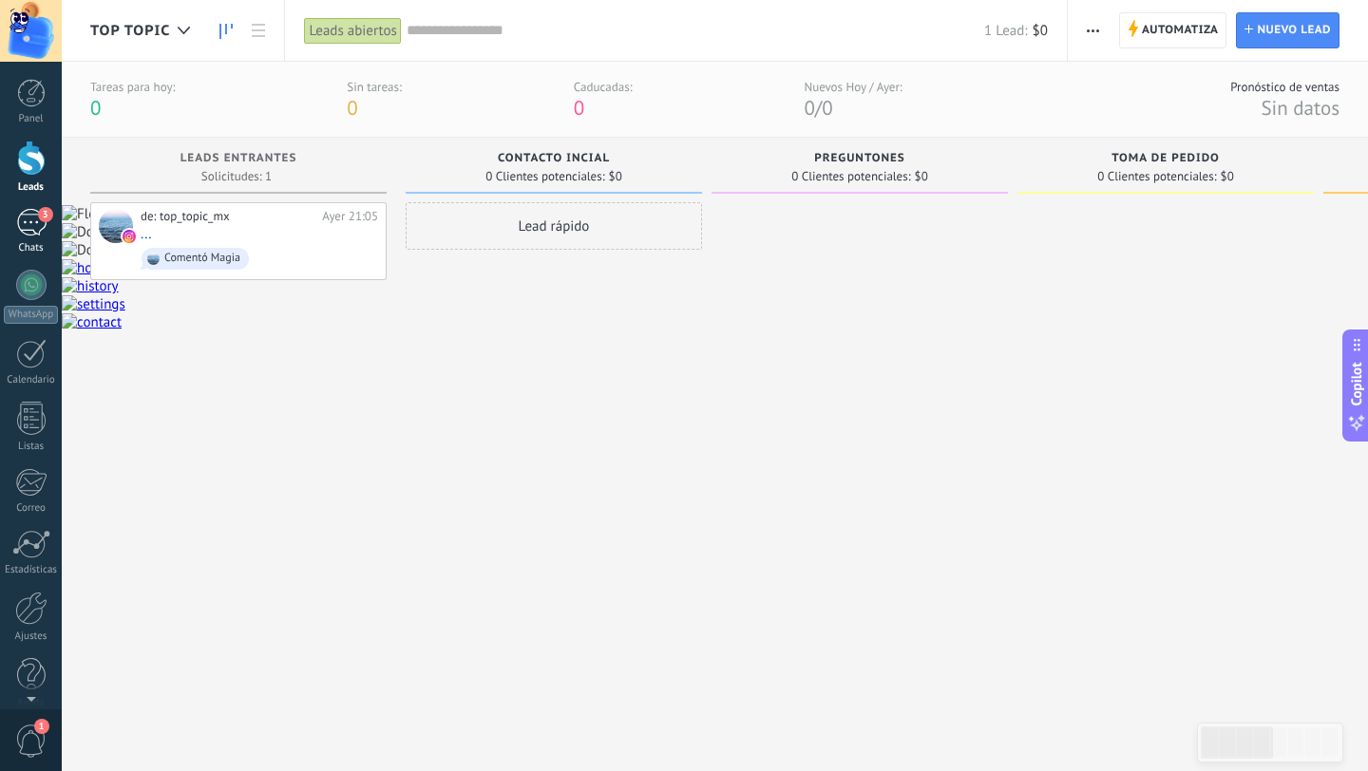
click at [33, 232] on div "3" at bounding box center [31, 223] width 30 height 28
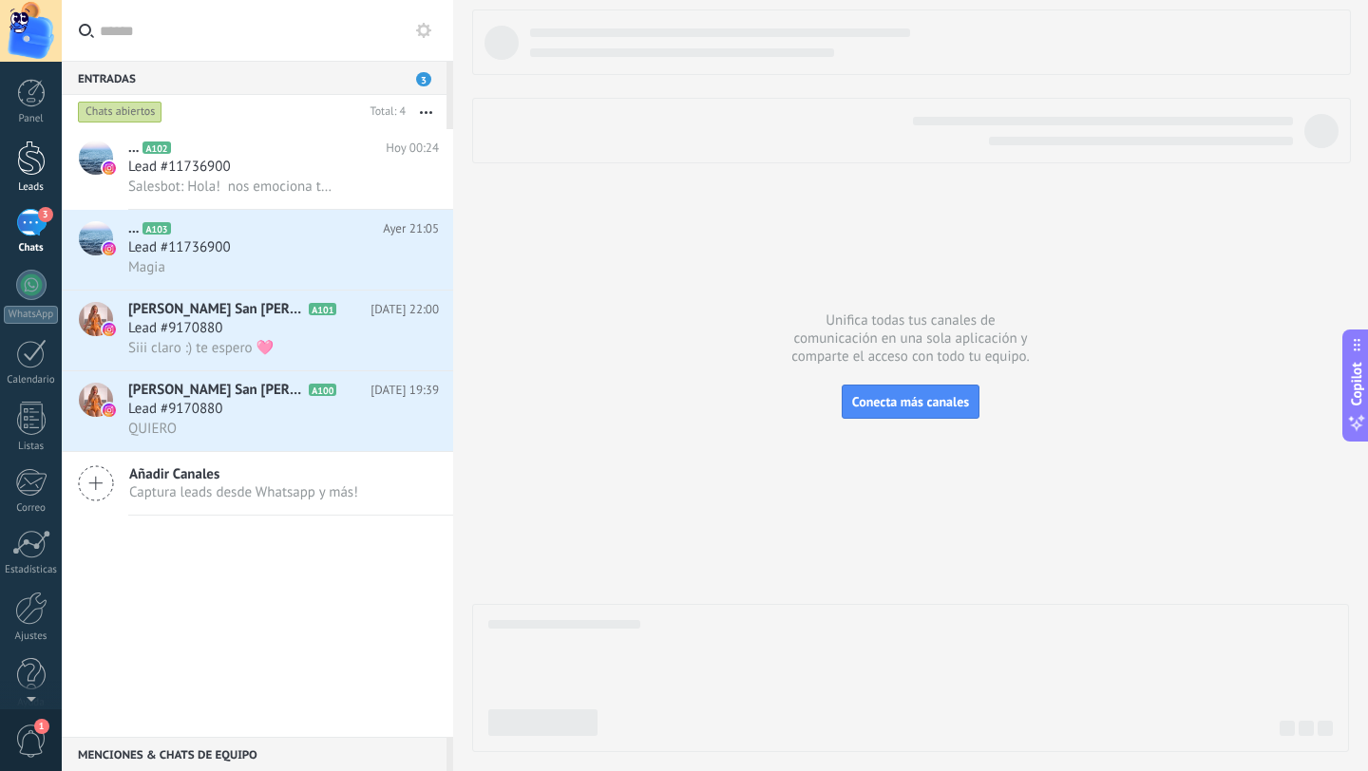
click at [28, 175] on div at bounding box center [31, 158] width 28 height 35
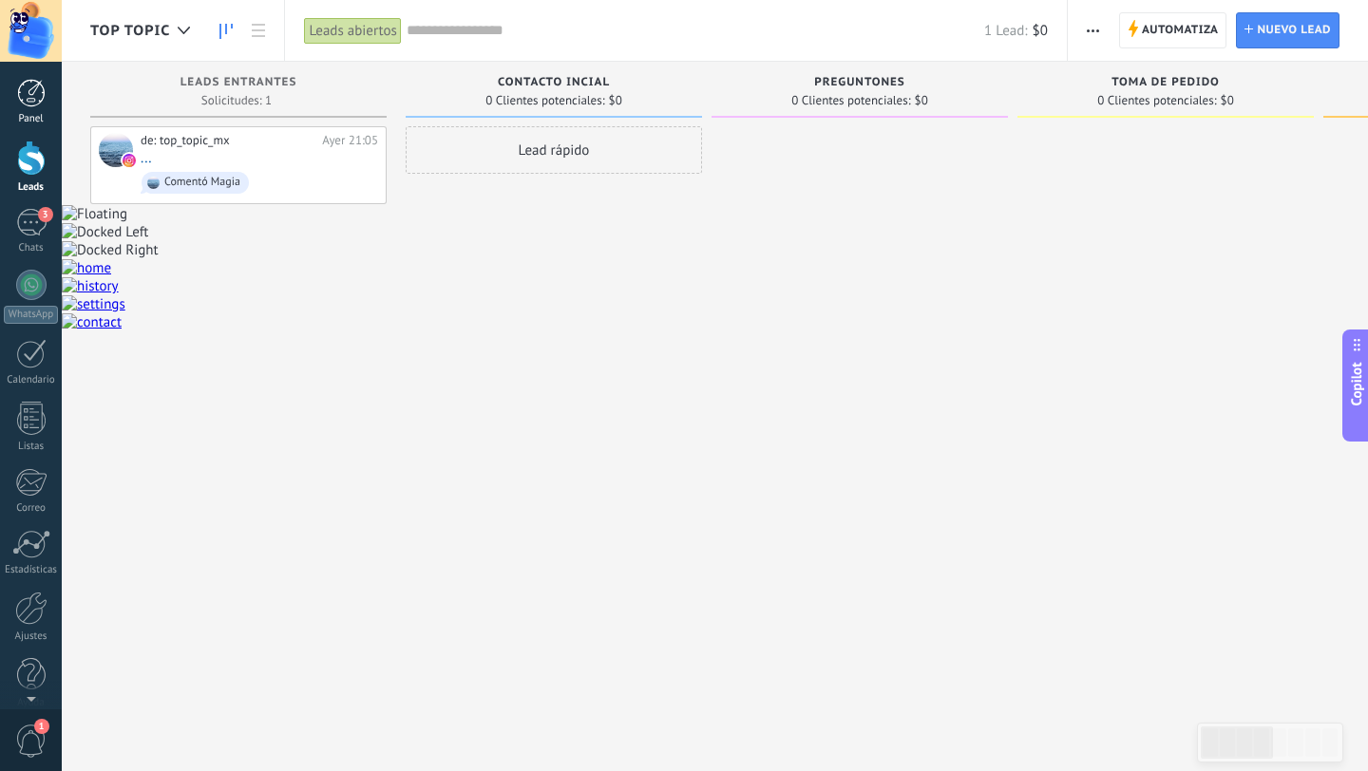
click at [33, 97] on div at bounding box center [31, 93] width 28 height 28
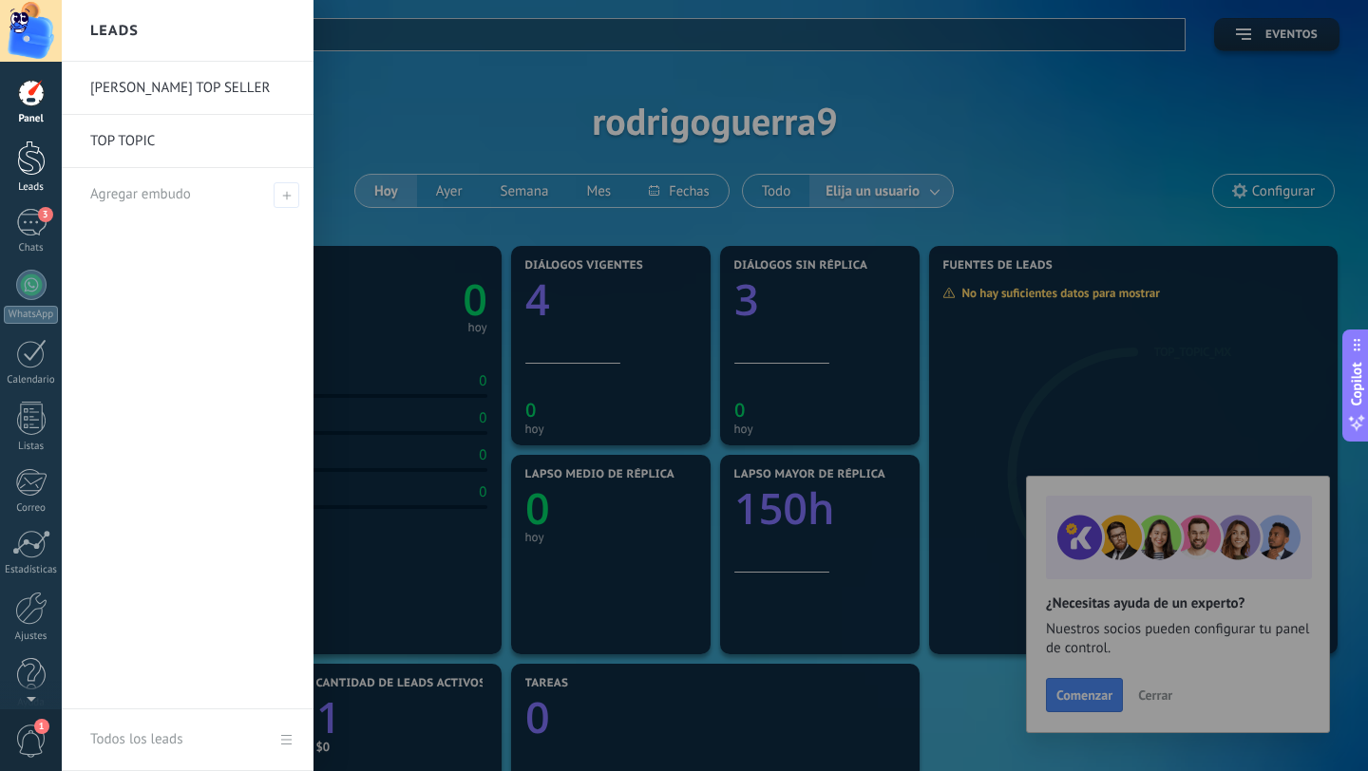
click at [31, 163] on div at bounding box center [31, 158] width 28 height 35
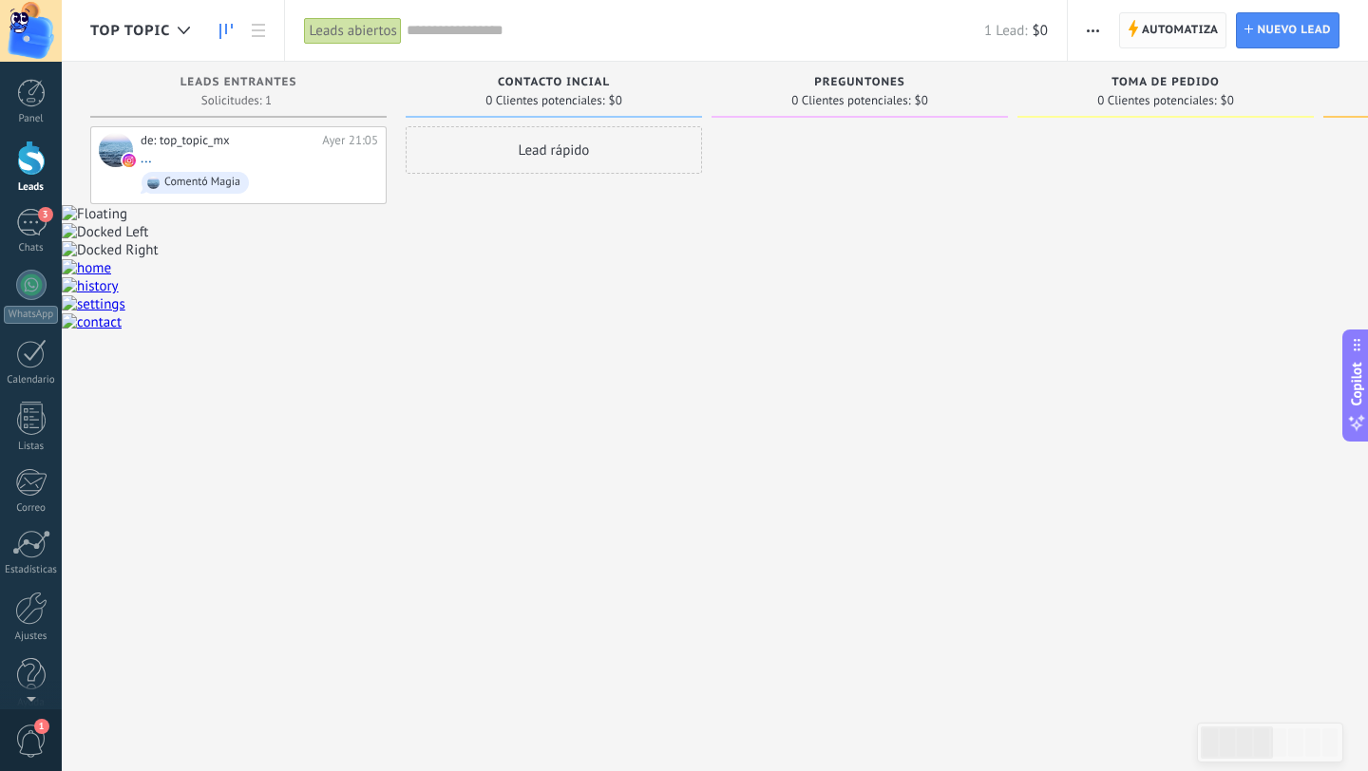
click at [1192, 33] on span "Automatiza" at bounding box center [1179, 30] width 77 height 34
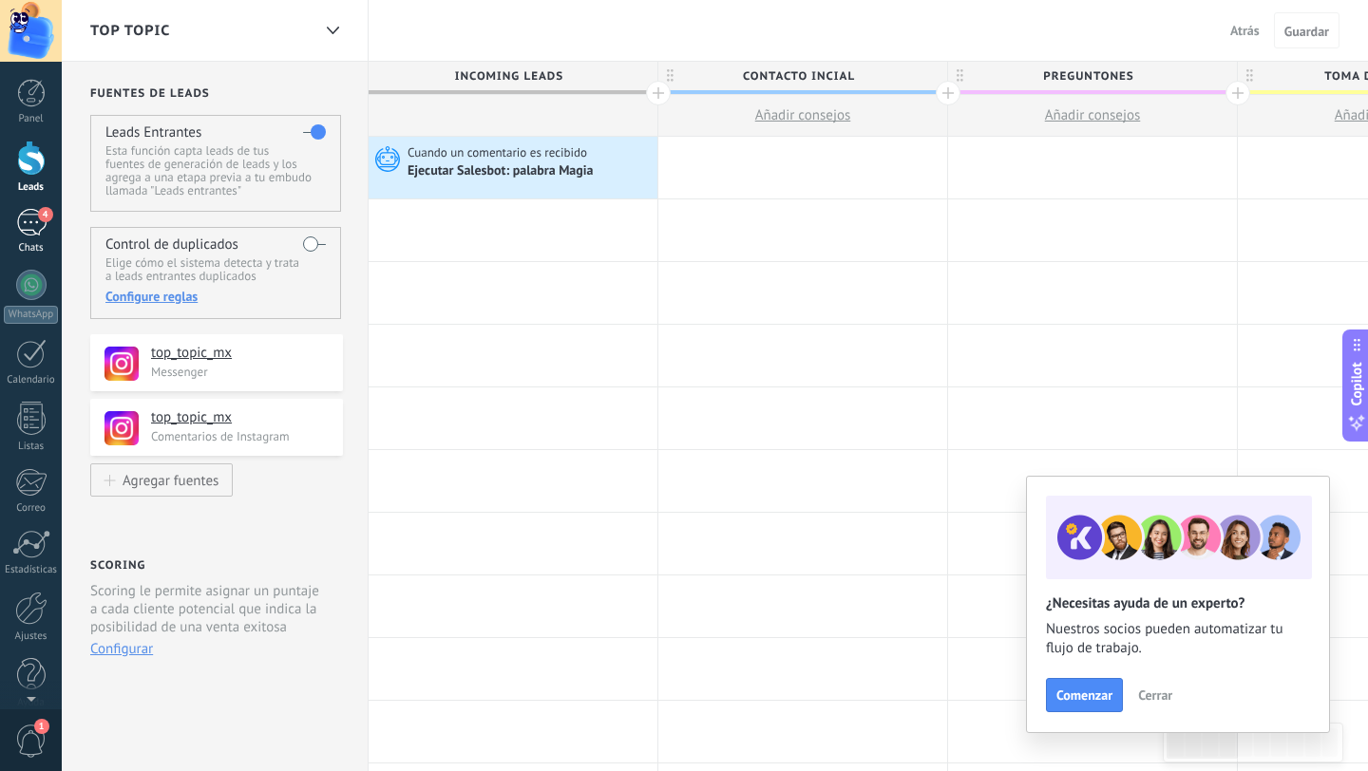
click at [42, 222] on div "4" at bounding box center [31, 223] width 30 height 28
